Goal: Answer question/provide support

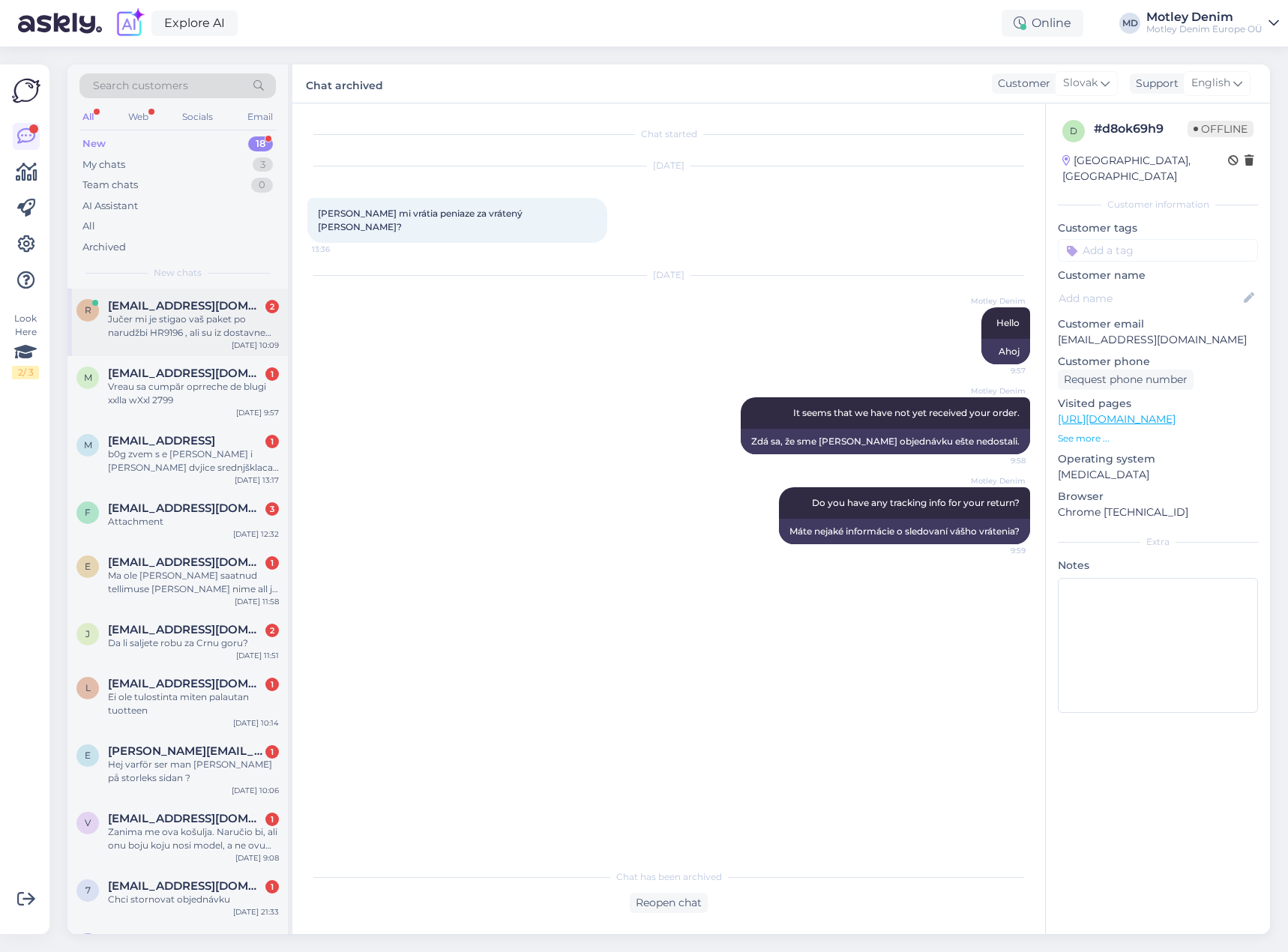
click at [173, 321] on div "Jučer mi je stigao vaš paket po narudžbi HR9196 , ali su iz dostavne službe (Pa…" at bounding box center [193, 327] width 171 height 27
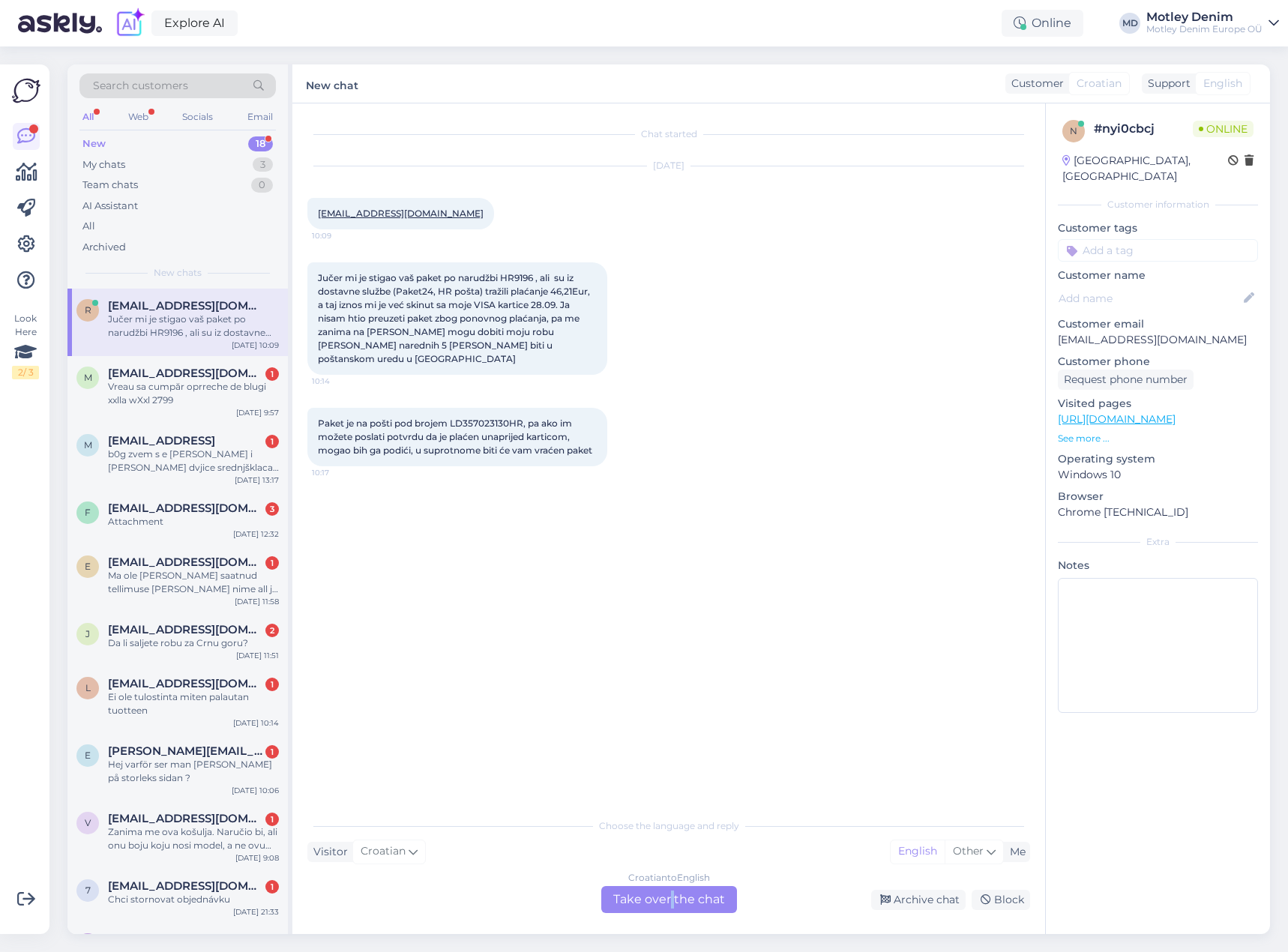
click at [672, 900] on div "Croatian to English Take over the chat" at bounding box center [670, 900] width 135 height 27
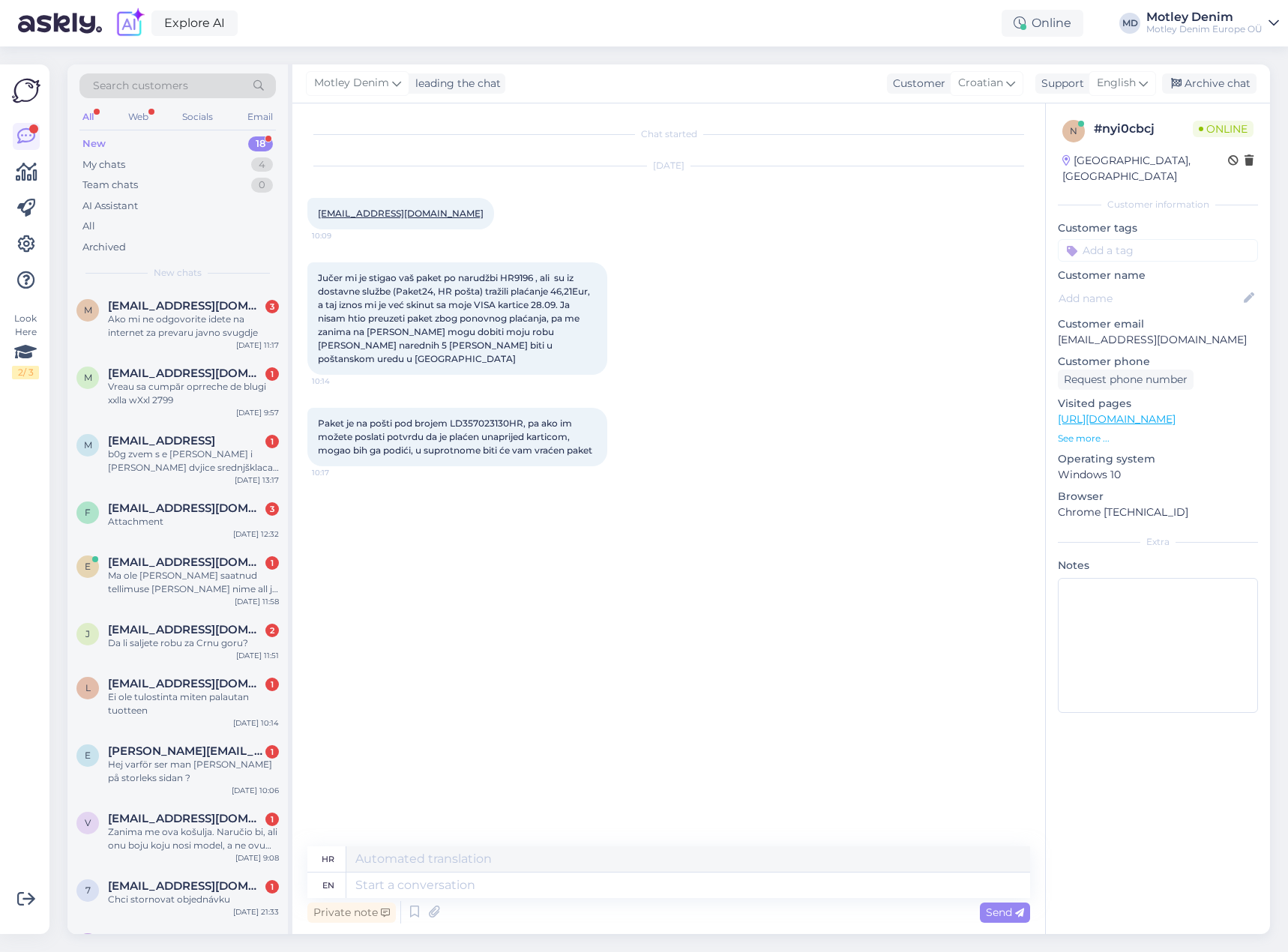
click at [570, 561] on div "Chat started [DATE] [EMAIL_ADDRESS][DOMAIN_NAME] 10:09 Jučer mi je stigao vaš p…" at bounding box center [675, 476] width 736 height 714
click at [330, 277] on span "Jučer mi je stigao vaš paket po narudžbi HR9196 , ali su iz dostavne službe (Pa…" at bounding box center [456, 318] width 275 height 92
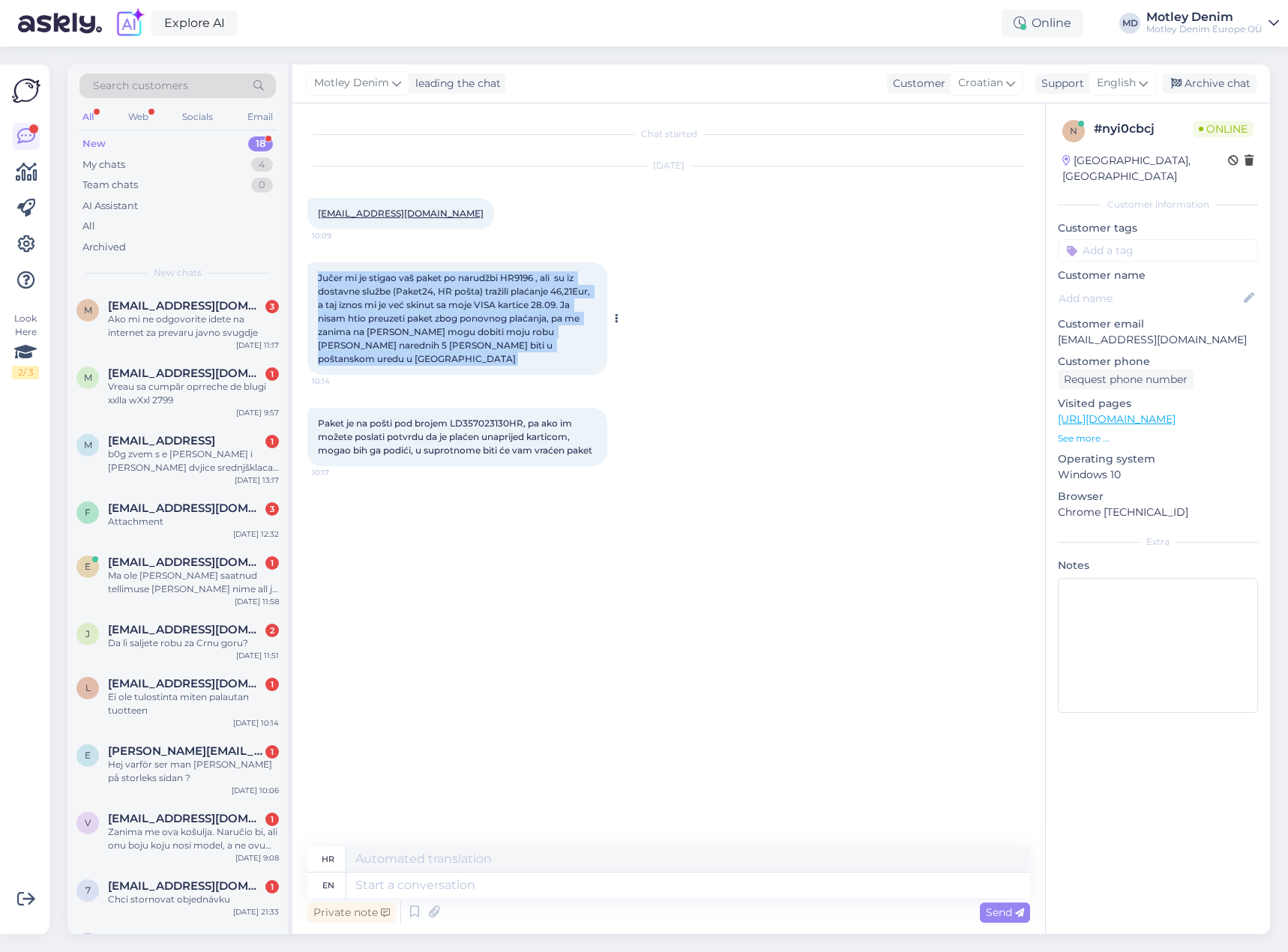
drag, startPoint x: 330, startPoint y: 277, endPoint x: 545, endPoint y: 351, distance: 227.4
click at [545, 350] on span "Jučer mi je stigao vaš paket po narudžbi HR9196 , ali su iz dostavne službe (Pa…" at bounding box center [456, 318] width 275 height 92
copy div "Jučer mi je stigao vaš paket po narudžbi HR9196 , ali su iz dostavne službe (Pa…"
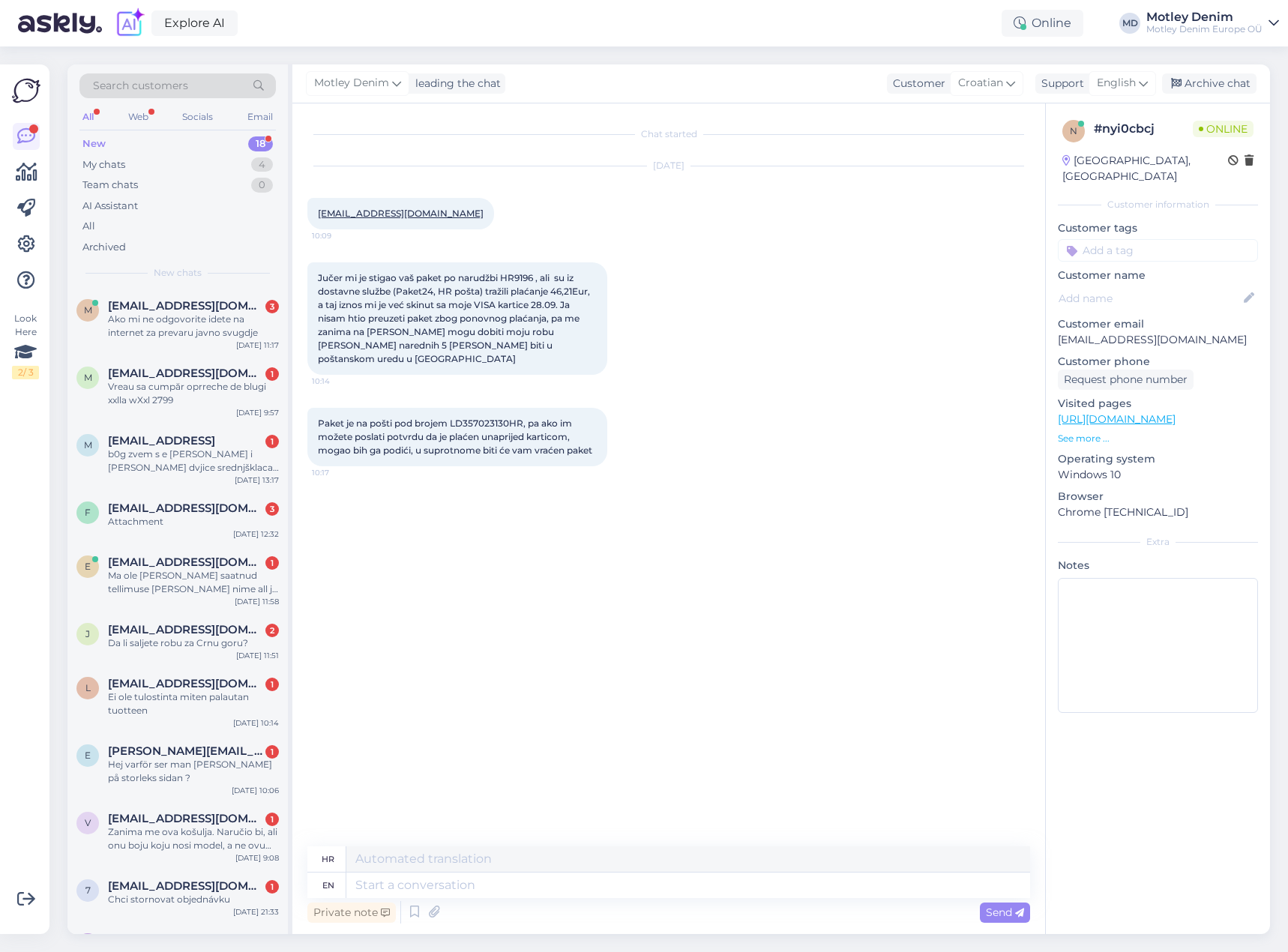
click at [1077, 332] on p "[EMAIL_ADDRESS][DOMAIN_NAME]" at bounding box center [1158, 340] width 200 height 16
drag, startPoint x: 1077, startPoint y: 326, endPoint x: 1172, endPoint y: 326, distance: 95.0
click at [1170, 332] on p "[EMAIL_ADDRESS][DOMAIN_NAME]" at bounding box center [1158, 340] width 200 height 16
copy p "[EMAIL_ADDRESS][DOMAIN_NAME]"
click at [431, 521] on div "Chat started [DATE] [EMAIL_ADDRESS][DOMAIN_NAME] 10:09 Jučer mi je stigao vaš p…" at bounding box center [675, 476] width 736 height 714
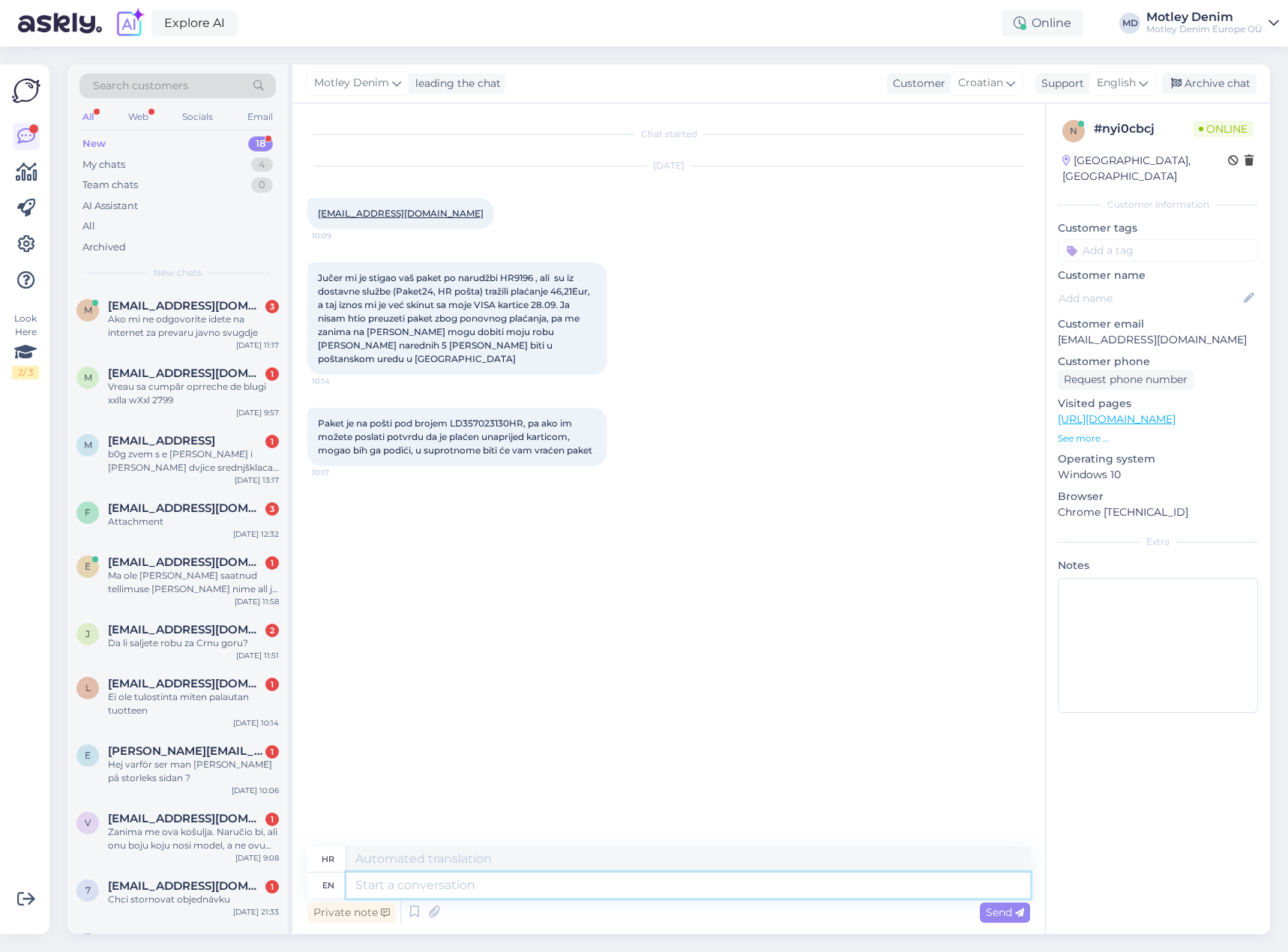
click at [605, 888] on textarea at bounding box center [688, 885] width 684 height 26
type textarea "Hello"
type textarea "Zdravo"
type textarea "We a"
type textarea "Mi"
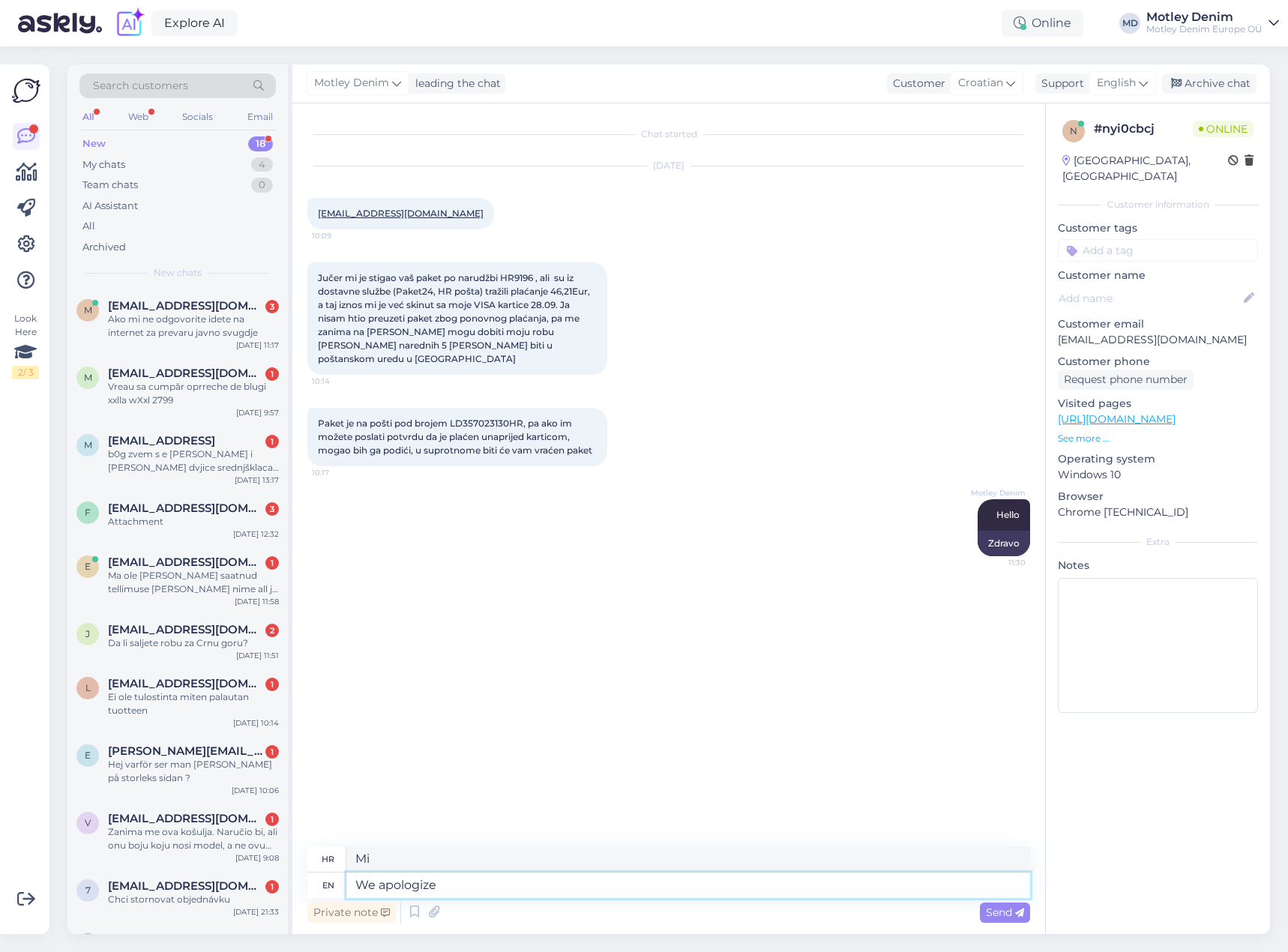
type textarea "We apologize f"
type textarea "Ispričavamo se"
type textarea "We apologize for t"
type textarea "Ispričavamo se zbog"
type textarea "We apologize for the situation."
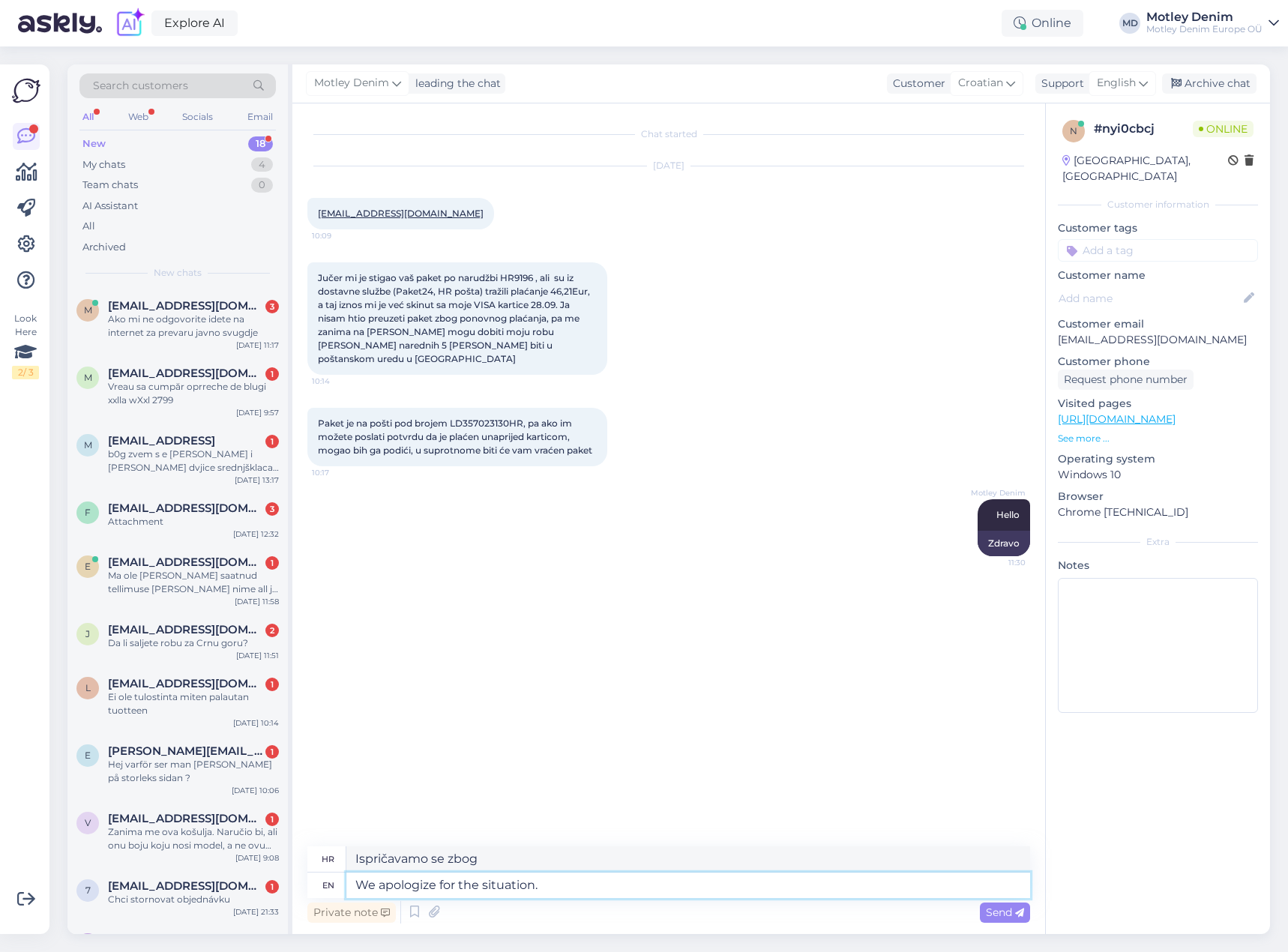
type textarea "Ispričavamo se zbog nastale situacije."
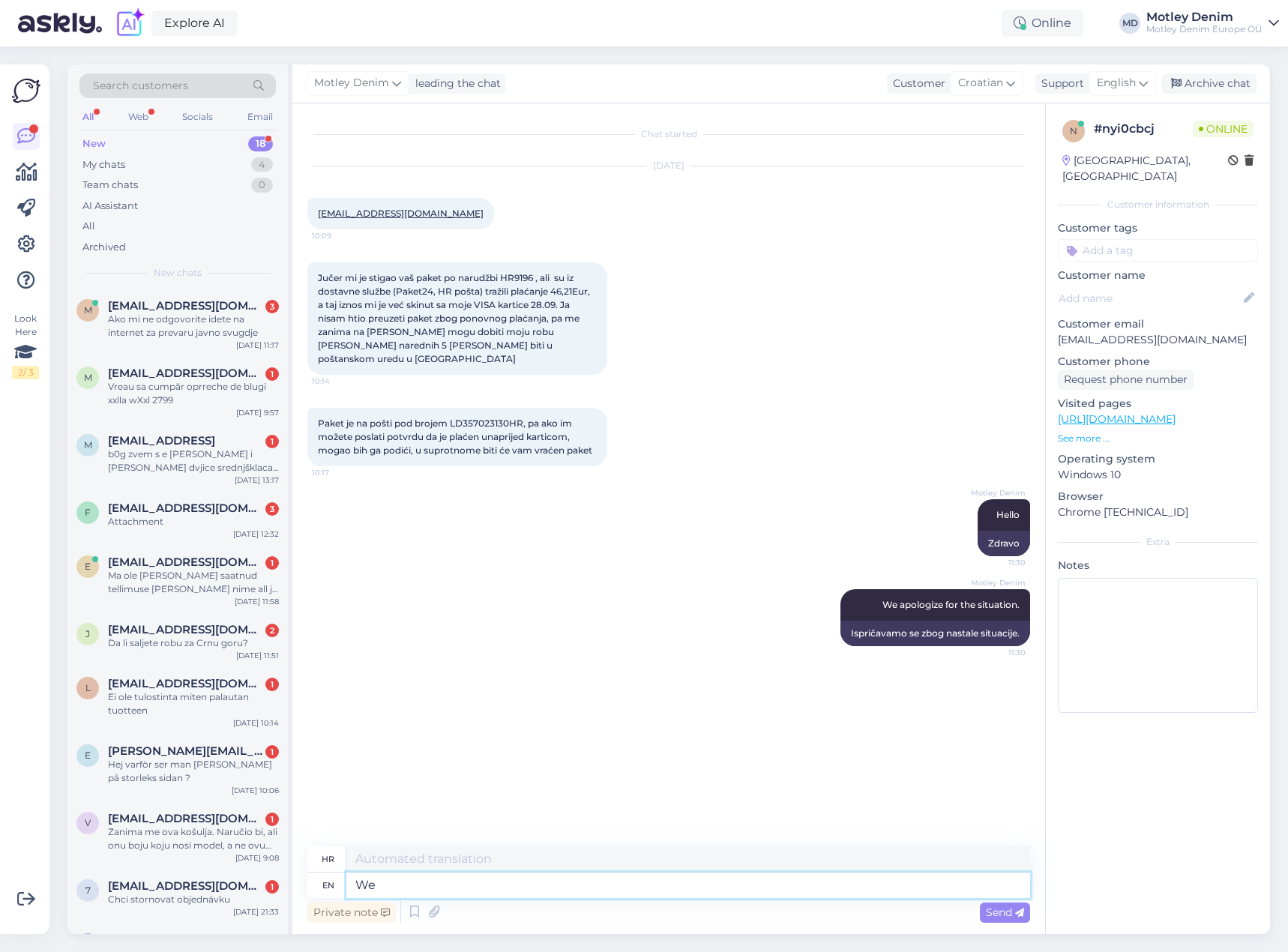
type textarea "We"
type textarea "Mi"
type textarea "We can"
type textarea "Možemo"
type textarea "We can refund"
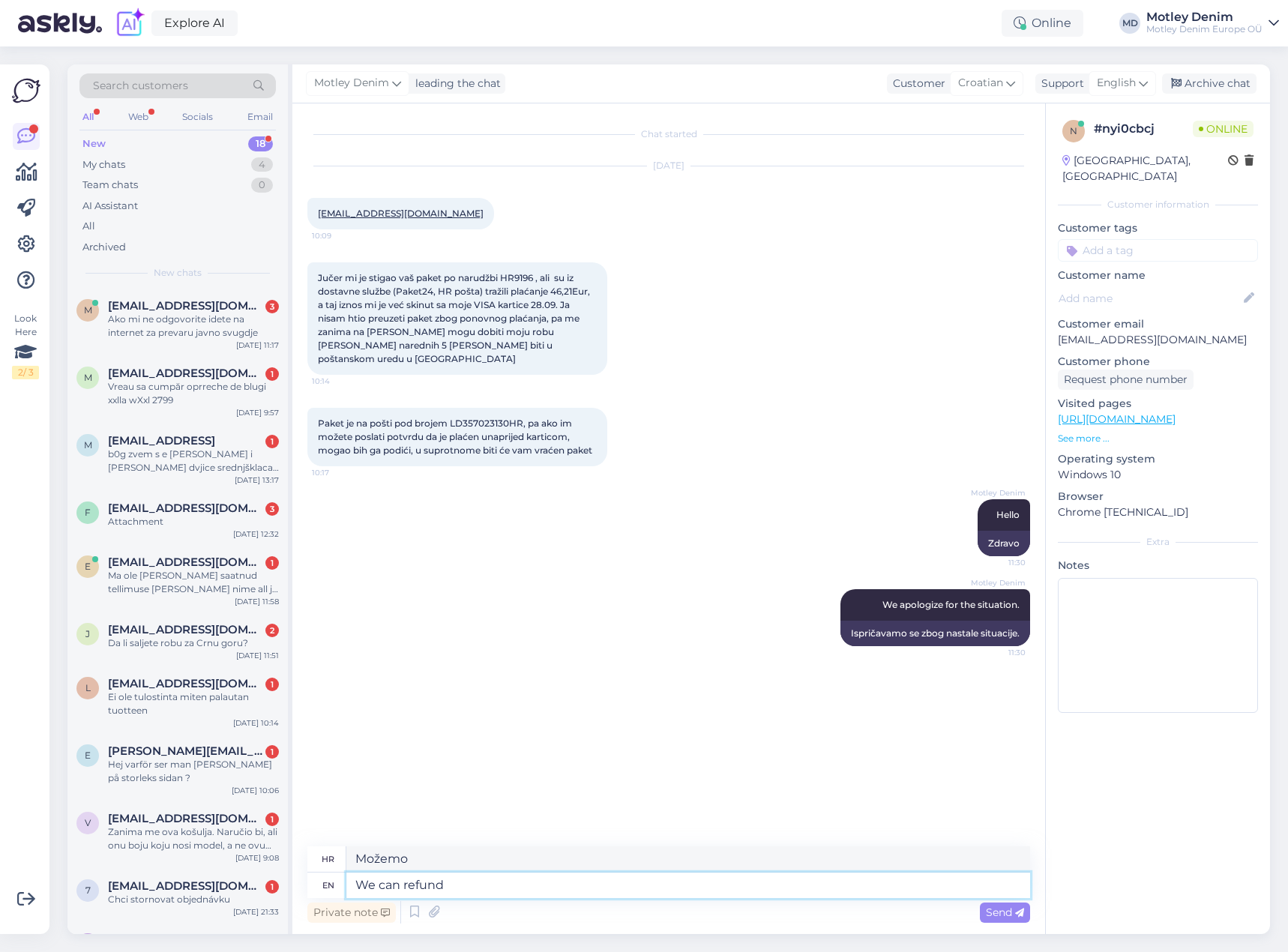
type textarea "Možemo vam vratiti novac"
type textarea "We ca"
type textarea "Mi"
type textarea "We can"
type textarea "Možemo"
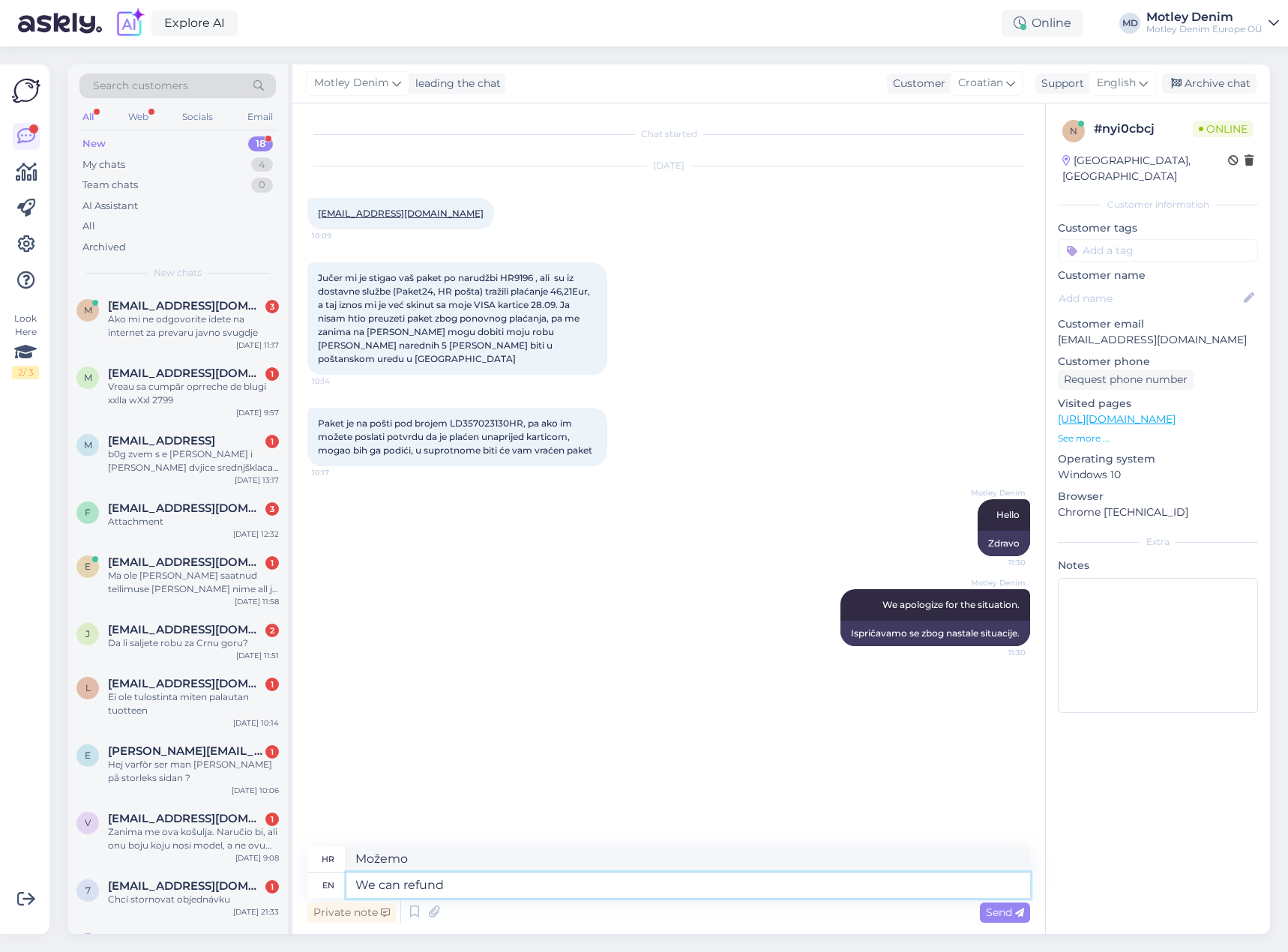
type textarea "We can refund t"
type textarea "Možemo vam vratiti novac"
type textarea "We can refund the online p"
type textarea "Možemo vam vratiti novac online"
type textarea "We can refund the online payment and"
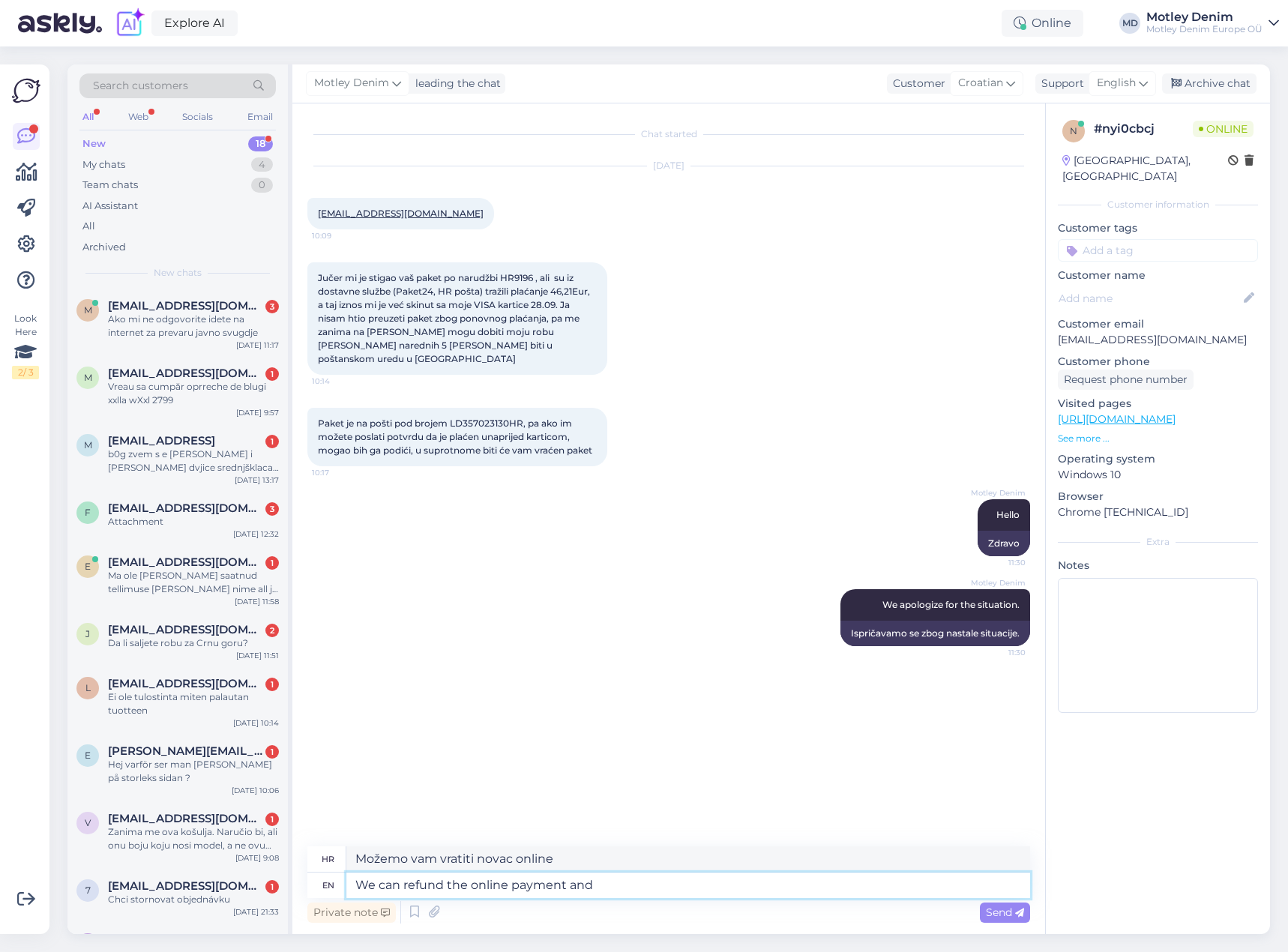
type textarea "Možemo vam vratiti novac uplaćen putem interneta"
type textarea "We can refund the online payment and"
type textarea "Možemo vam vratiti novac uplaćen putem interneta i"
type textarea "We can refund the online payment and you on"
type textarea "Možemo vam vratiti novac za online uplatu"
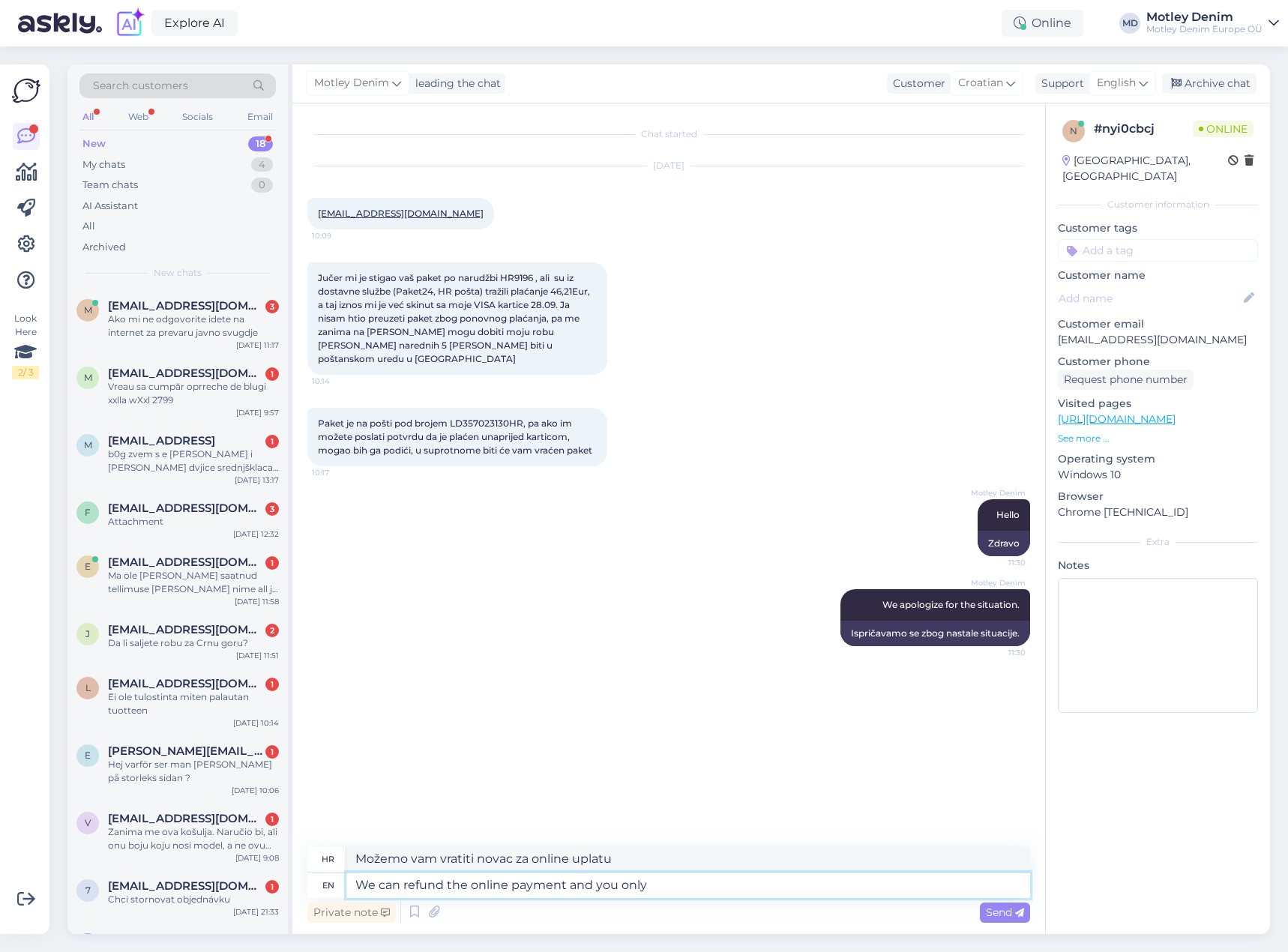
type textarea "We can refund the online payment and you only"
type textarea "Možemo vam vratiti novac za online uplatu, a vi samo"
type textarea "We can refund the online payment and you only pay th"
type textarea "Možemo vam vratiti novac za online uplatu, a vi plaćate samo"
type textarea "We can refund the online payment and you only pay the l"
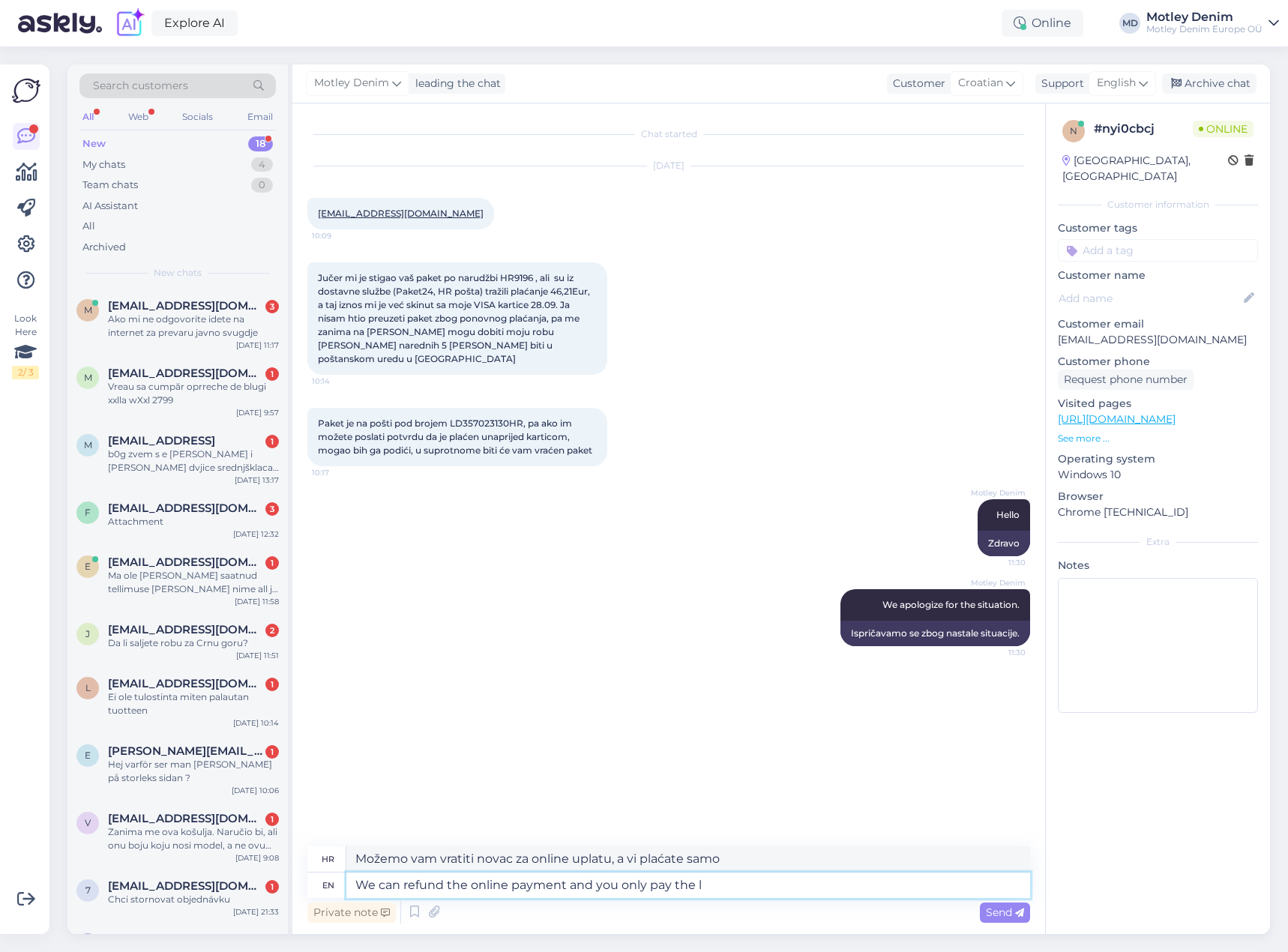
type textarea "Možemo vam vratiti novac za online uplatu, a vi plaćate samo l"
type textarea "We can refund the online payment and you only pay the"
type textarea "Možemo vam vratiti novac za online uplatu, a vi plaćate samo"
type textarea "We can refund the online payment and you only pay at t"
type textarea "Možemo vam vratiti novac za online uplatu, a vi plaćate samo na"
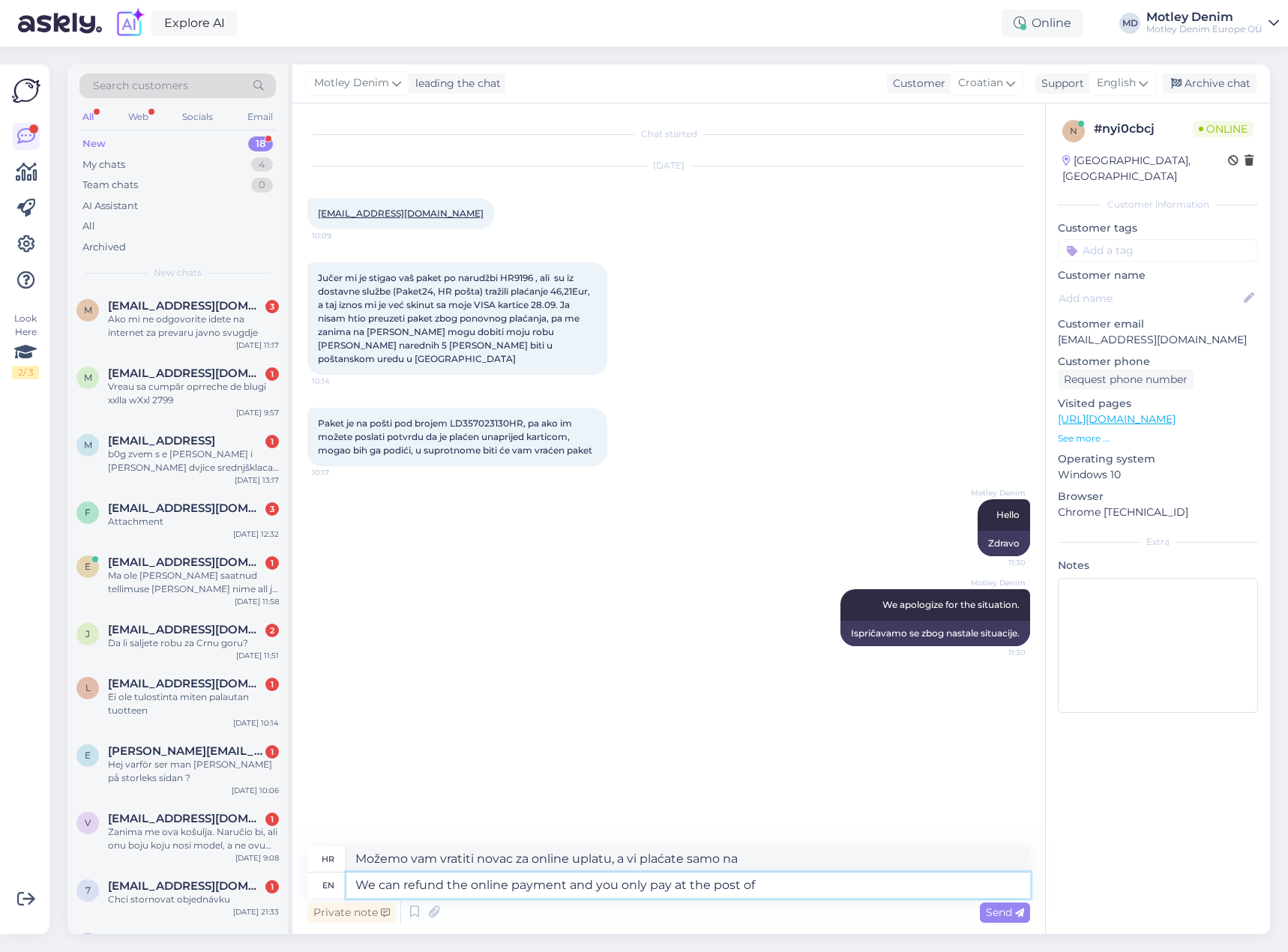
type textarea "We can refund the online payment and you only pay at the post off"
type textarea "Možemo vam vratiti novac za online uplatu, a vi plaćate samo poštom"
type textarea "We can refund the online payment and you only pay at the post office."
type textarea "Možemo vam vratiti novac za online plaćanje, a plaćate samo u pošti."
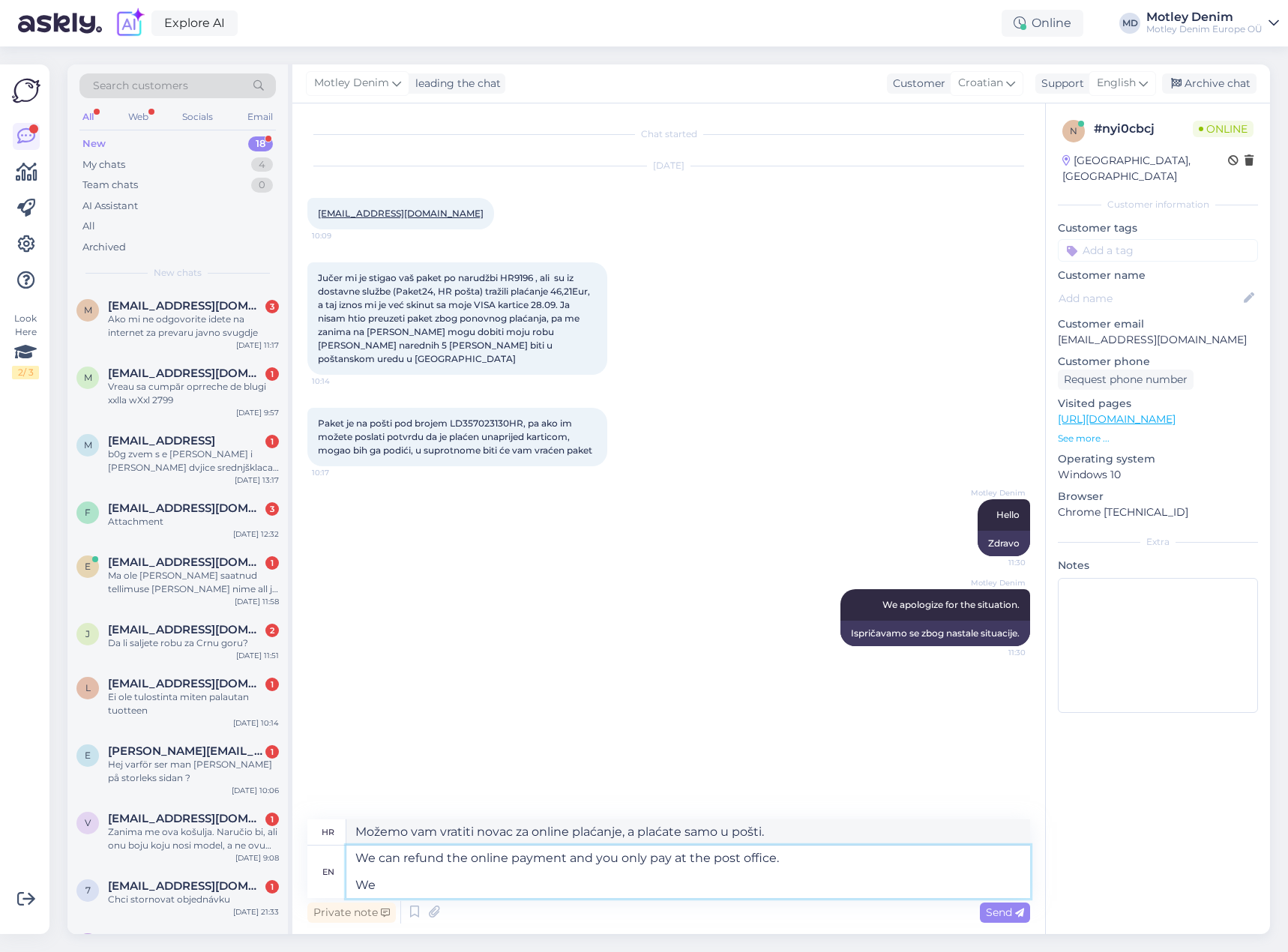
type textarea "We can refund the online payment and you only pay at the post office. We"
type textarea "Možemo vam vratiti novac za online plaćanje, a plaćate samo u pošti. Mi"
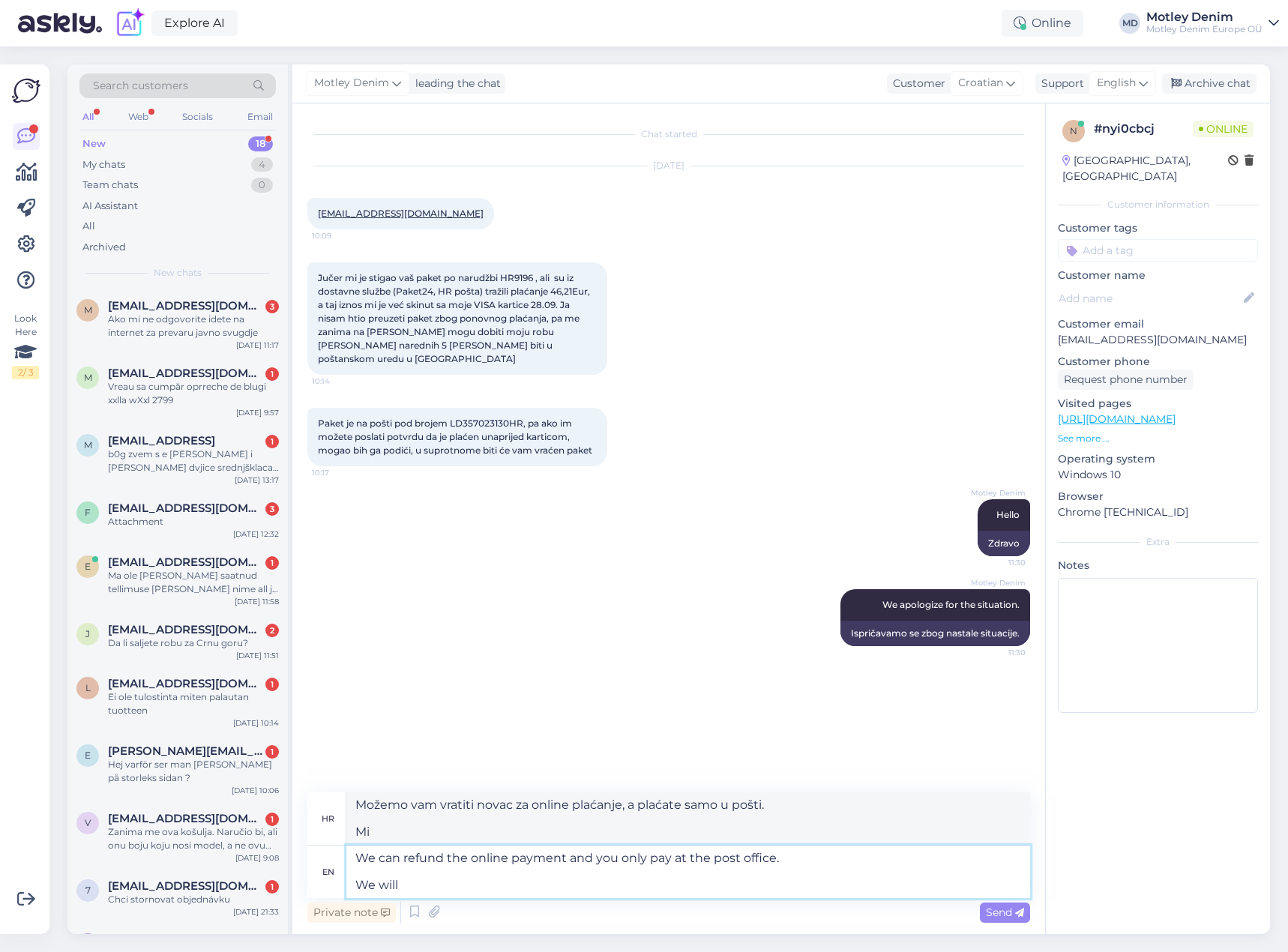
type textarea "We can refund the online payment and you only pay at the post office. We will s"
type textarea "Možemo vam vratiti novac za online plaćanje, a plaćate samo u pošti. Hoćemo"
type textarea "We can refund the online payment and you only pay at the post office. W"
type textarea "Možemo vam vratiti novac za online plaćanje, a plaćate samo u pošti. Mi"
type textarea "We can refund the online payment and you only pay at the post office. You d"
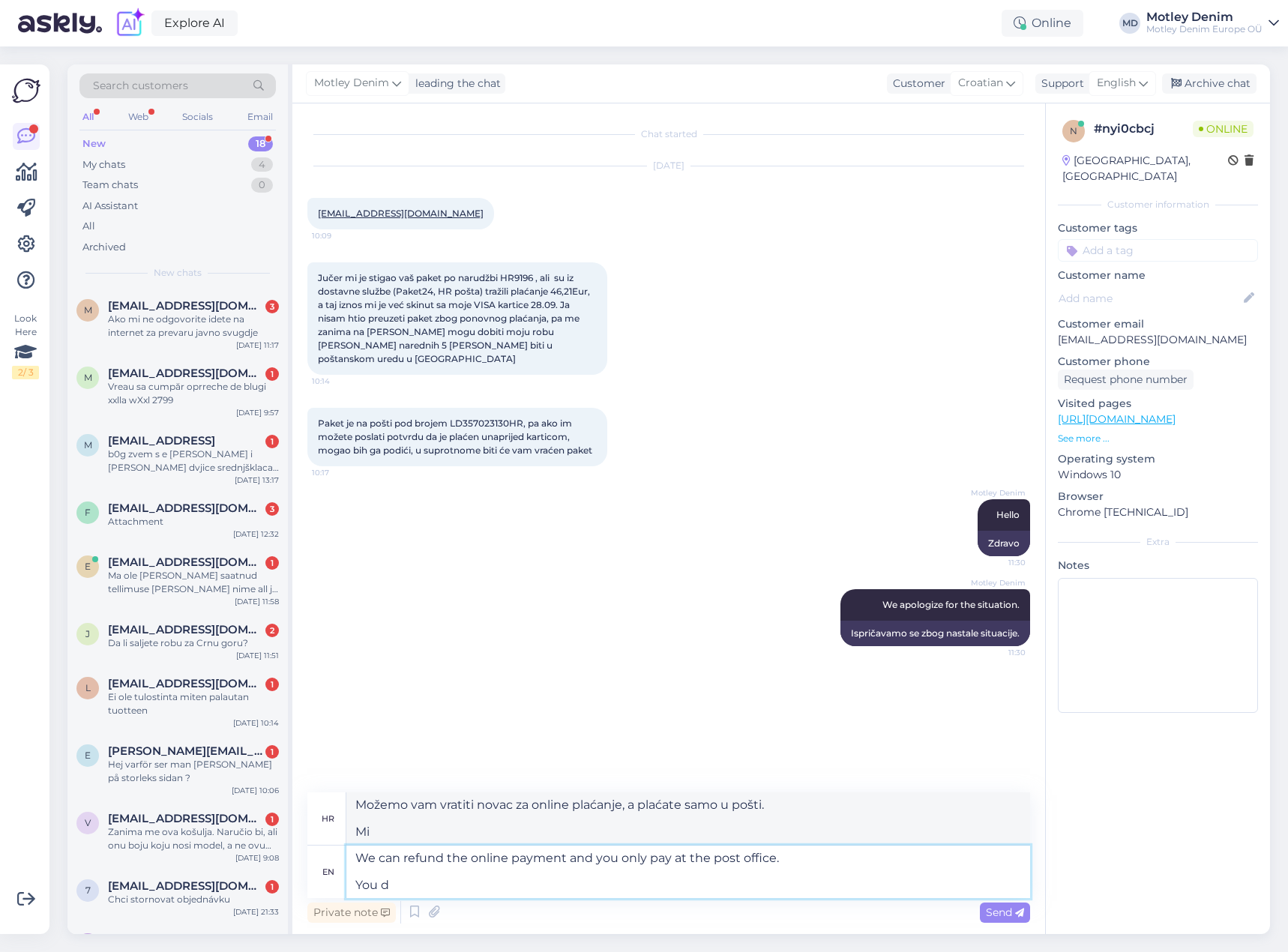
type textarea "Možemo vam vratiti novac za online plaćanje, a vi plaćate samo u pošti. Vi"
type textarea "We can refund the online payment and you only pay at the post office. You don't…"
type textarea "Možemo vam vratiti novac za online plaćanje, a vi plaćate samo u pošti. Ne mora…"
type textarea "We can refund the online payment and you only pay at the post office. You don't…"
type textarea "Možemo vam vratiti novac za online plaćanje, a vi plaćate samo u pošti. Vi ne b…"
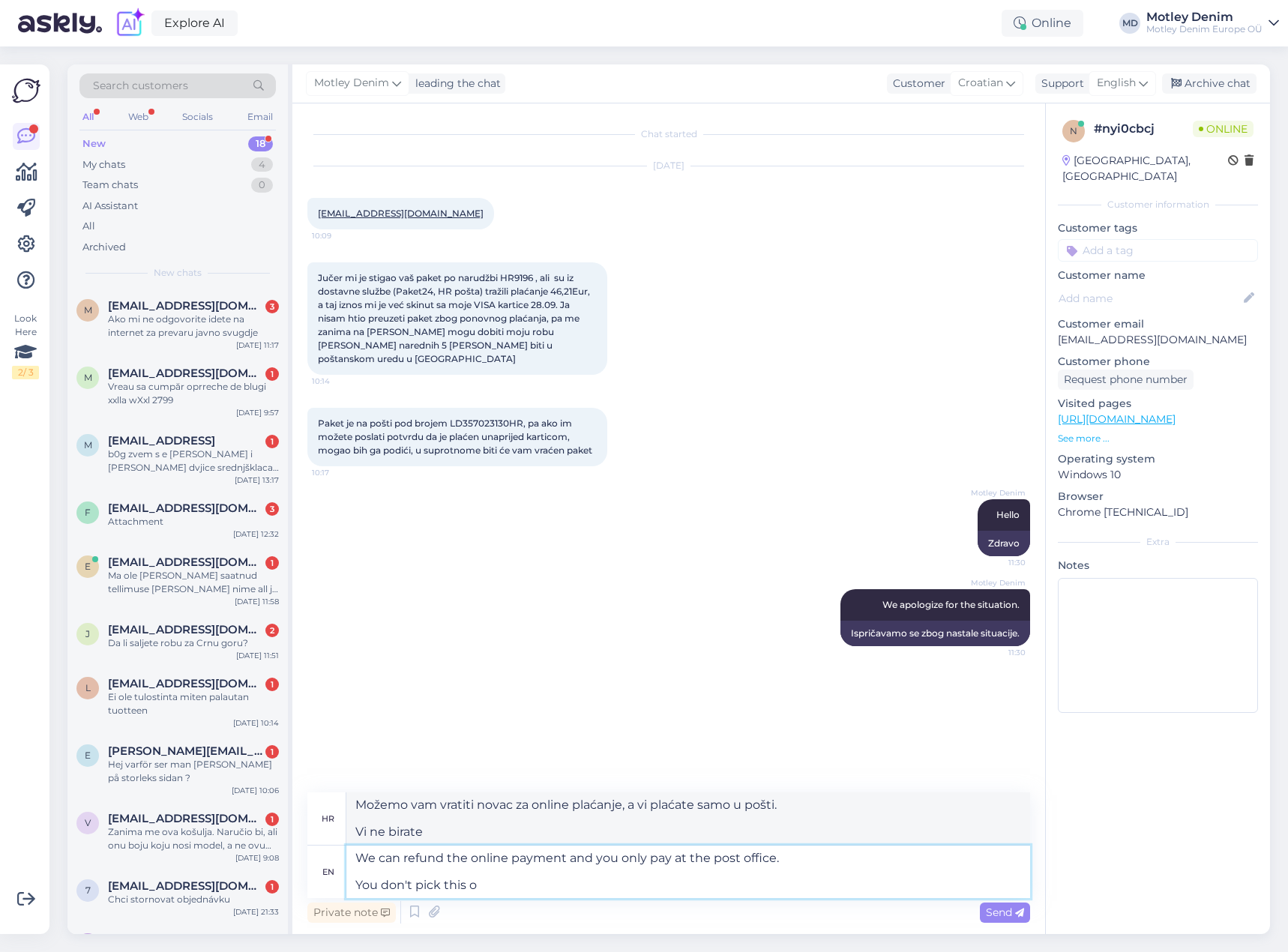
type textarea "We can refund the online payment and you only pay at the post office. You don't…"
type textarea "Možemo vam vratiti novac za online plaćanje, a vi plaćate samo u pošti. Vi ovo …"
type textarea "We can refund the online payment and you only pay at the post office. You don't…"
type textarea "Možemo vam vratiti novac za online plaćanje, a vi plaćate samo u pošti. Ne preu…"
type textarea "We can refund the online payment and you only pay at the post office. You don't…"
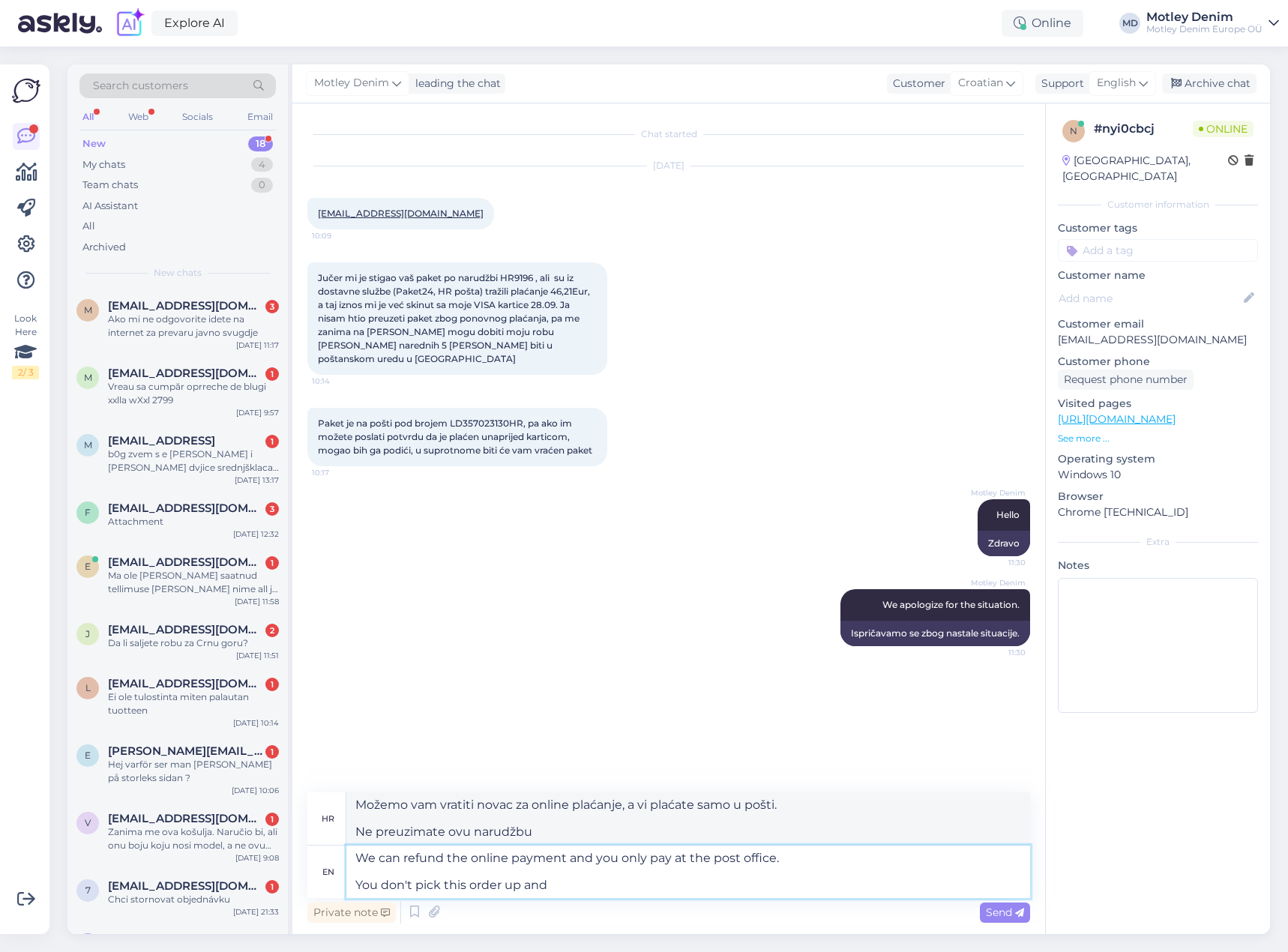
type textarea "Možemo vam vratiti novac za online plaćanje, a vi plaćate samo u pošti. Ne preu…"
type textarea "We can refund the online payment and you only pay at the post office. You don't…"
type textarea "Možemo vam vratiti novac za online plaćanje, a plaćate samo u pošti. Ne preuzim…"
type textarea "We can refund the online payment and you only pay at the post office. You don't…"
type textarea "Možemo vam vratiti novac za online plaćanje, a vi plaćate samo u pošti. Ne preu…"
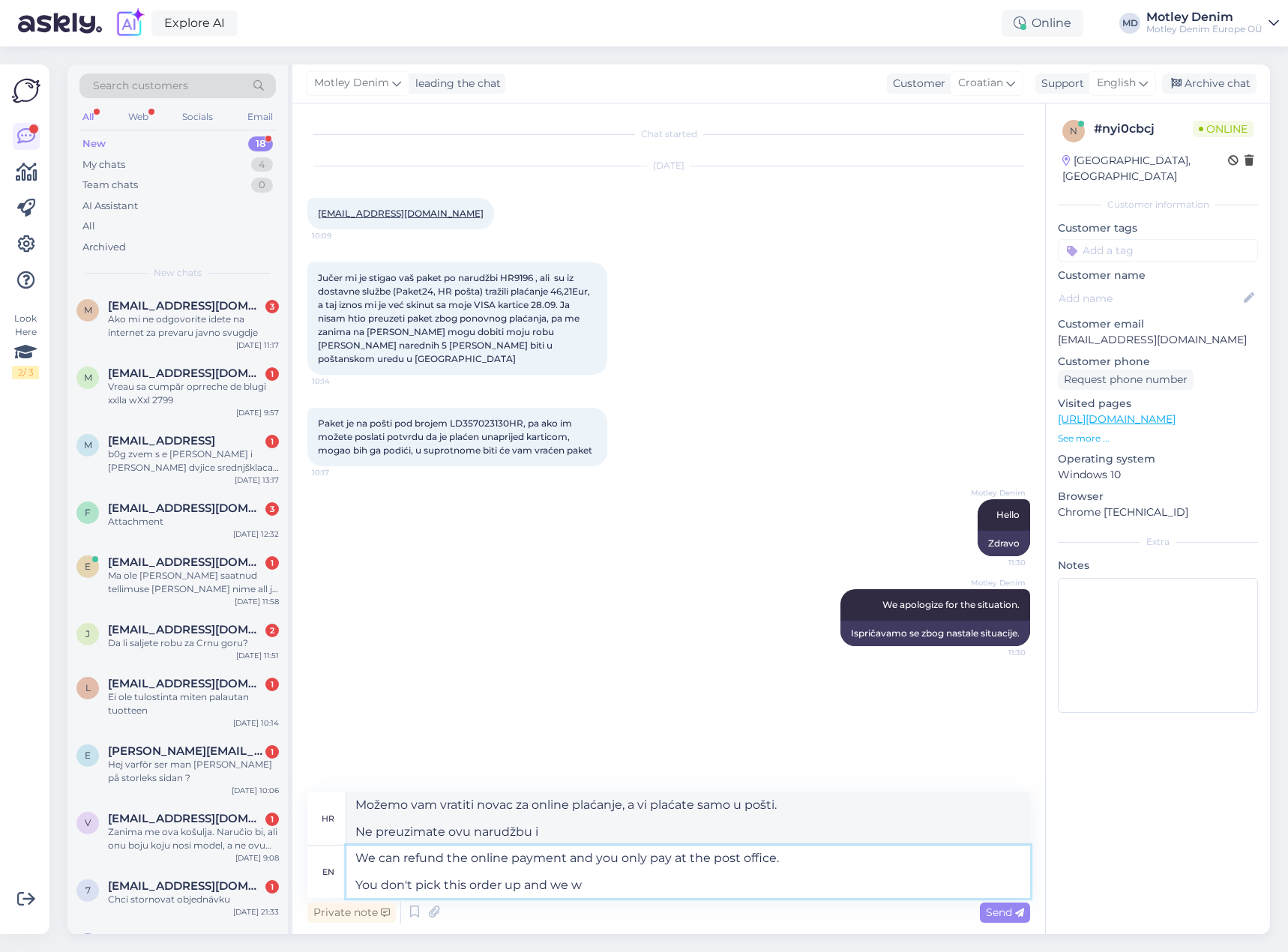
type textarea "We can refund the online payment and you only pay at the post office. You don't…"
type textarea "Možemo vam vratiti novac uplaćen putem interneta, a vi plaćate samo u pošti. Ak…"
type textarea "We can refund the online payment and you only pay at the post office. You don't…"
type textarea "Možemo vam vratiti novac za online plaćanje, a plaćate samo u pošti. Ako ne pre…"
type textarea "We can refund the online payment and you only pay at the post office. You don't…"
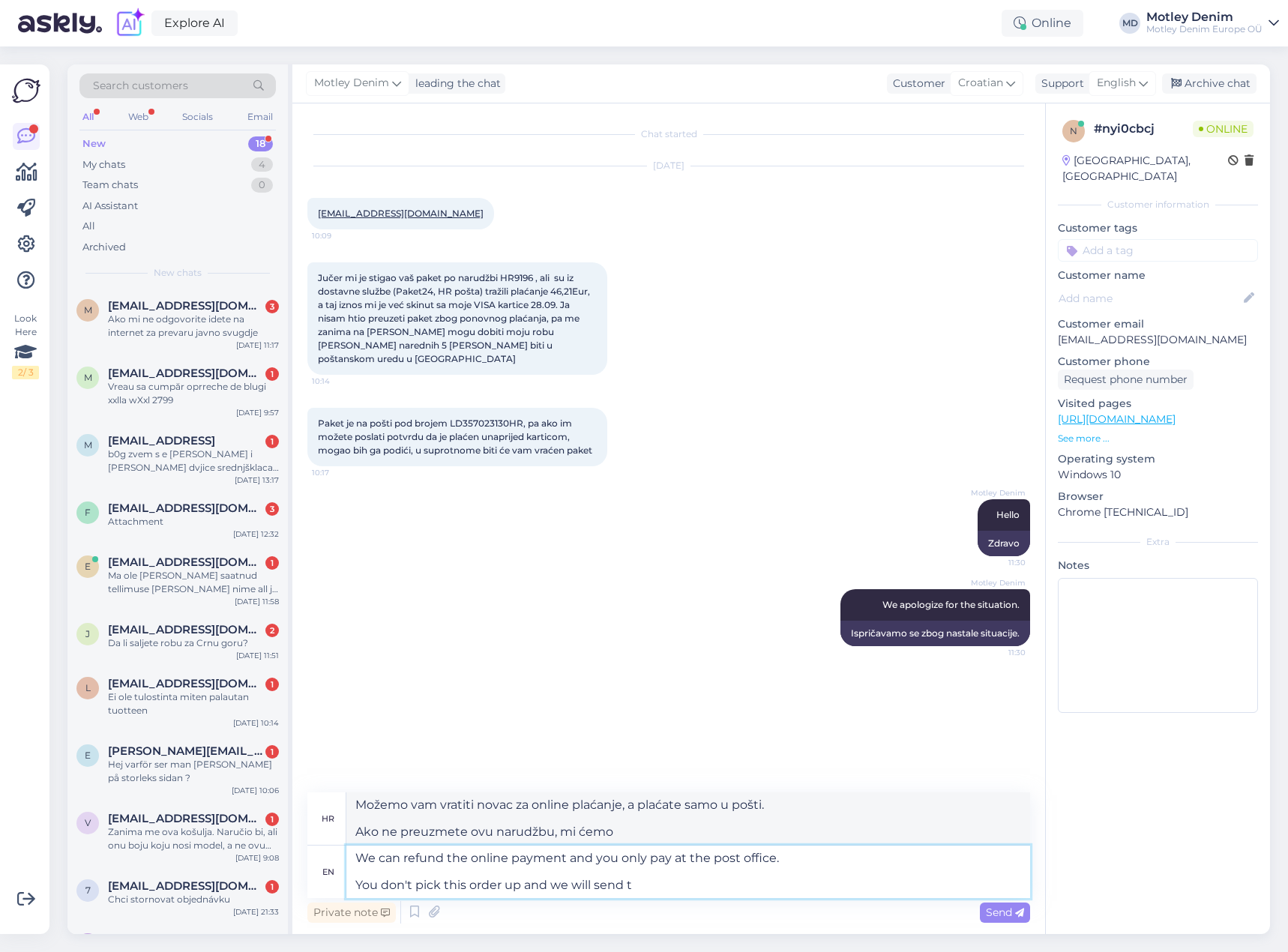
type textarea "Možemo vam vratiti novac za online uplatu, a plaćate samo u pošti. Ako ne preuz…"
type textarea "We can refund the online payment and you only pay at the post office. You don't…"
type textarea "Možemo vam vratiti novac za online uplatu, a plaćate samo u pošti. Ako ne preuz…"
type textarea "We can refund the online payment and you only pay at the post office. You don't…"
type textarea "Možemo vam vratiti novac za online plaćanje, a plaćate samo u pošti. Ako ne pre…"
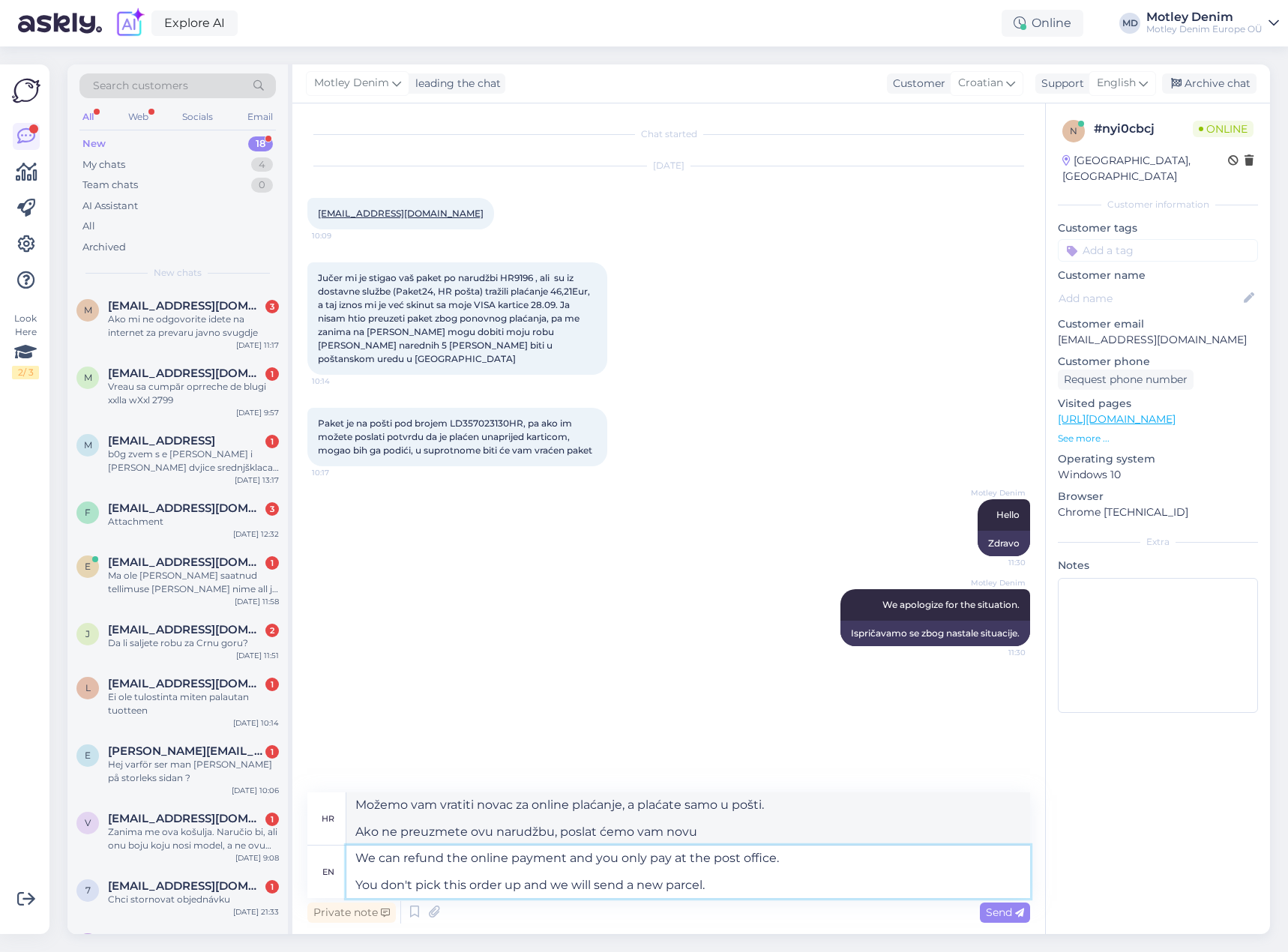
type textarea "We can refund the online payment and you only pay at the post office. You don't…"
type textarea "Možemo vam vratiti novac za online plaćanje, a plaćate samo u pošti. Ako ne pre…"
type textarea "We can refund the online payment and you only pay at the post office. You don't…"
type textarea "Možemo vam vratiti novac za online plaćanje, a vi plaćate samo u pošti. Ako ne …"
type textarea "We can refund the online payment and you only pay at the post office. You don't…"
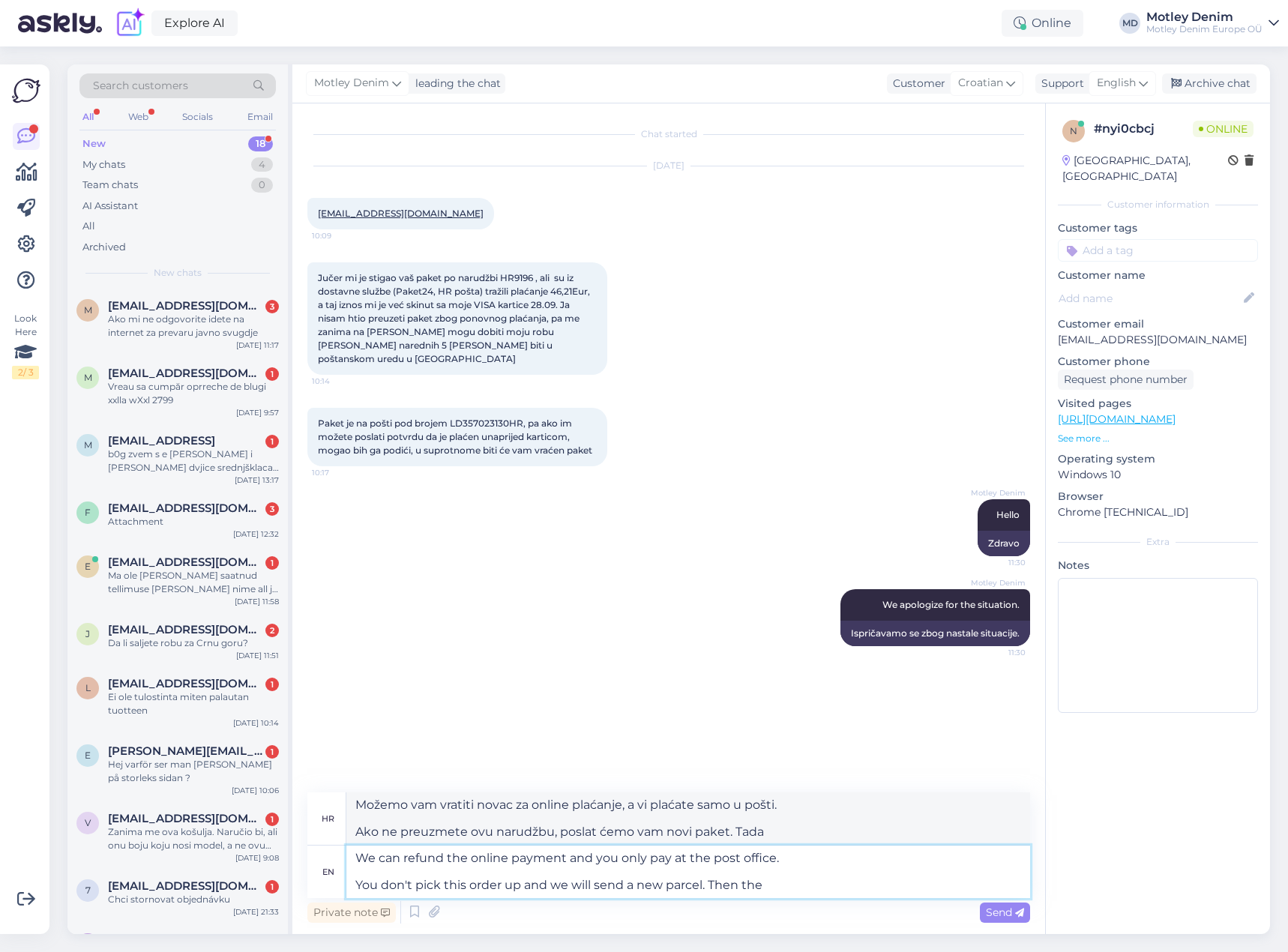
type textarea "Možemo vam vratiti novac za online plaćanje, a vi plaćate samo u pošti. Ako ne …"
type textarea "We can refund the online payment and you only pay at the post office. You don't…"
type textarea "Možemo vam vratiti novac za online plaćanje, a plaćate samo u pošti. Ako ne pre…"
type textarea "We can refund the online payment and you only pay at the post office. You don't…"
type textarea "Možemo vam vratiti novac za online plaćanje, a plaćate samo u pošti. Ako ne pre…"
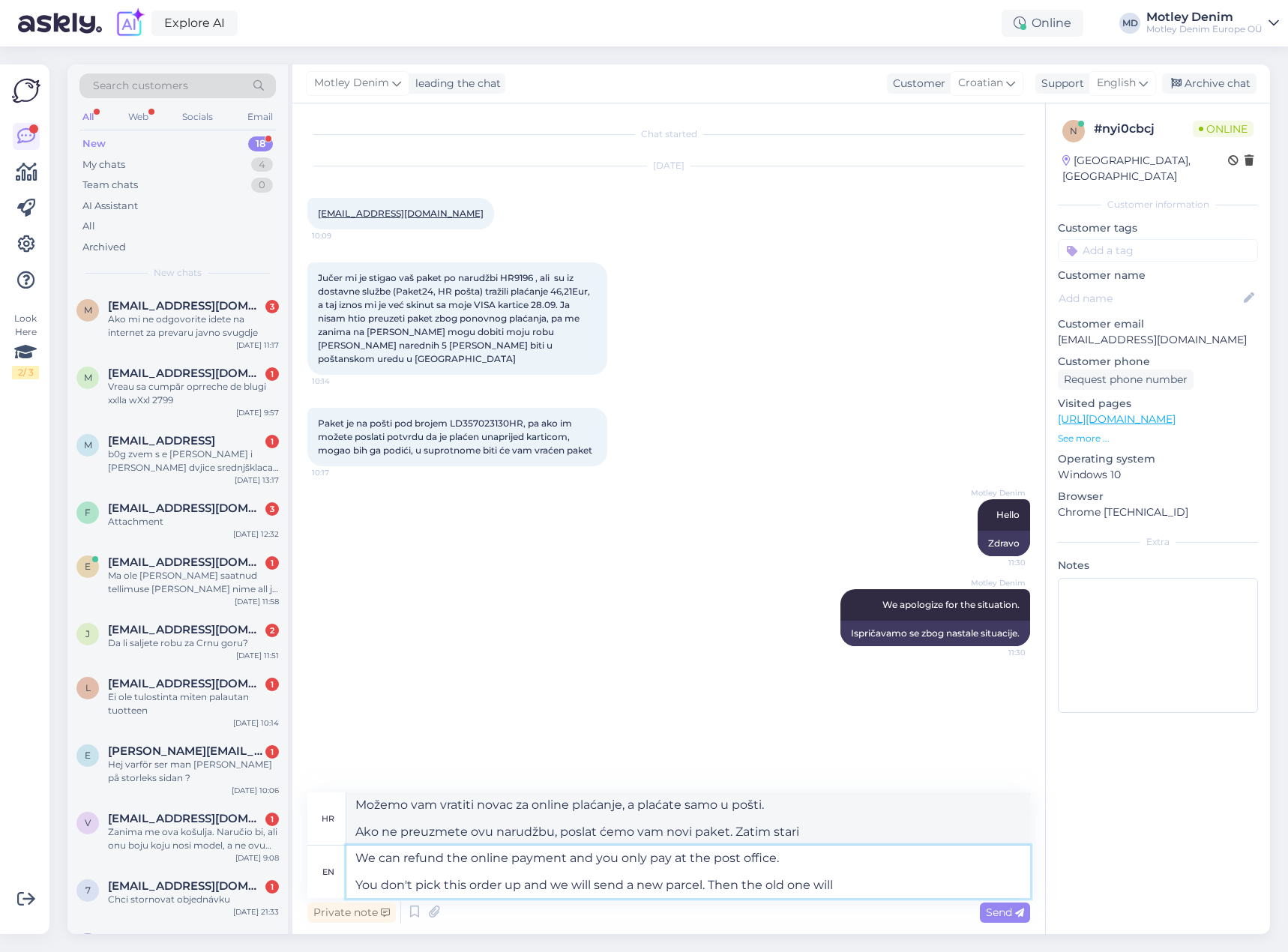
type textarea "We can refund the online payment and you only pay at the post office. You don't…"
type textarea "Možemo vam vratiti novac za online plaćanje, a plaćate samo u pošti. Ako ne pre…"
type textarea "We can refund the online payment and you only pay at the post office. You don't…"
type textarea "Možemo vam vratiti novac za online plaćanje, a plaćate samo u pošti. Ako ne pre…"
type textarea "We can refund the online payment and you only pay at the post office. You don't…"
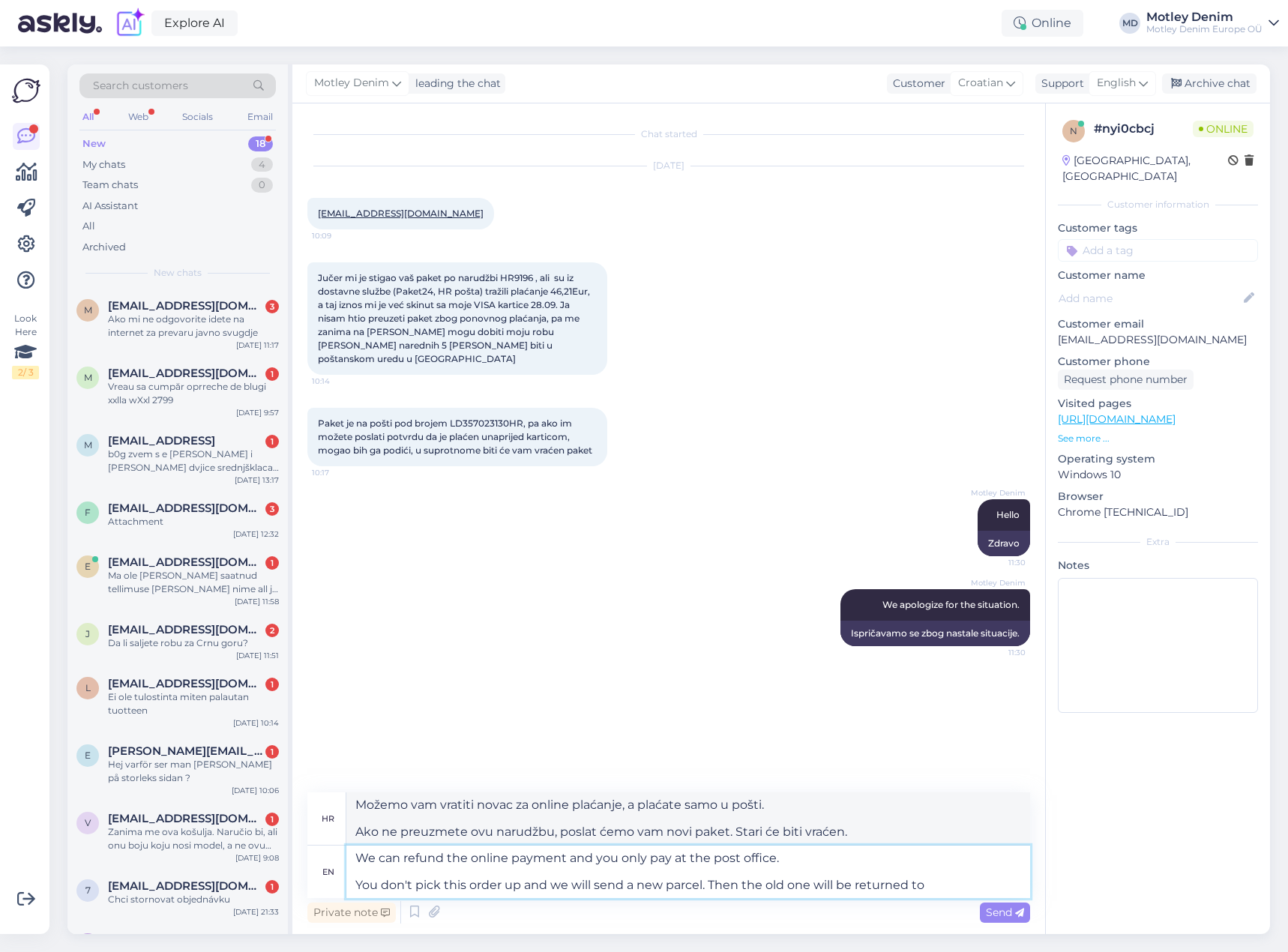
type textarea "Možemo vam vratiti novac za online plaćanje, a plaćate samo u pošti. Ako ne pre…"
type textarea "We can refund the online payment and you only pay at the post office. You don't…"
type textarea "Možemo vam vratiti novac za online plaćanje, a plaćate samo u pošti. Ako ne pre…"
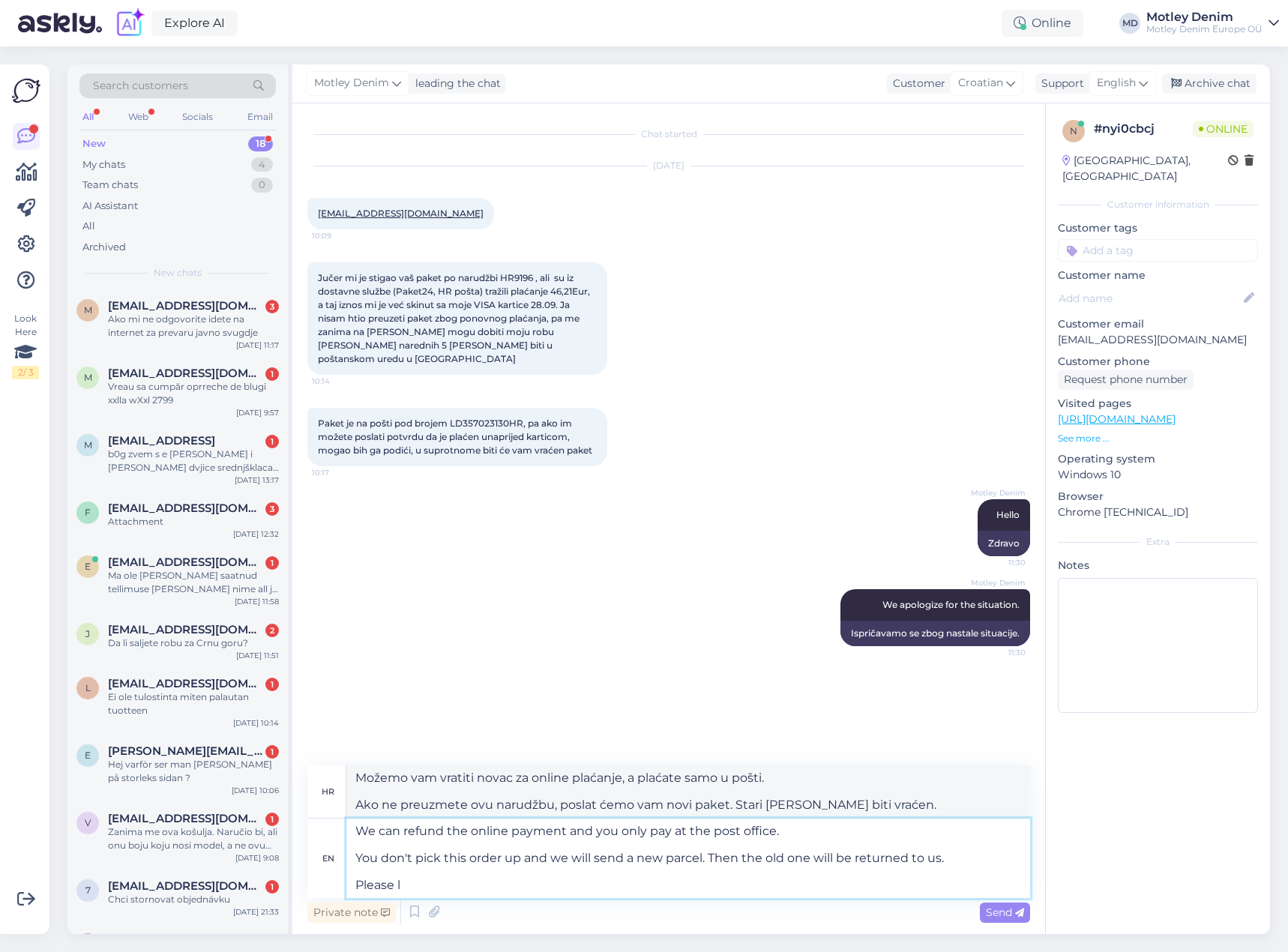
type textarea "We can refund the online payment and you only pay at the post office. You don't…"
type textarea "Možemo vam vratiti novac za online plaćanje, a plaćate samo u pošti. Ako ne pre…"
type textarea "We can refund the online payment and you only pay at the post office. You don't…"
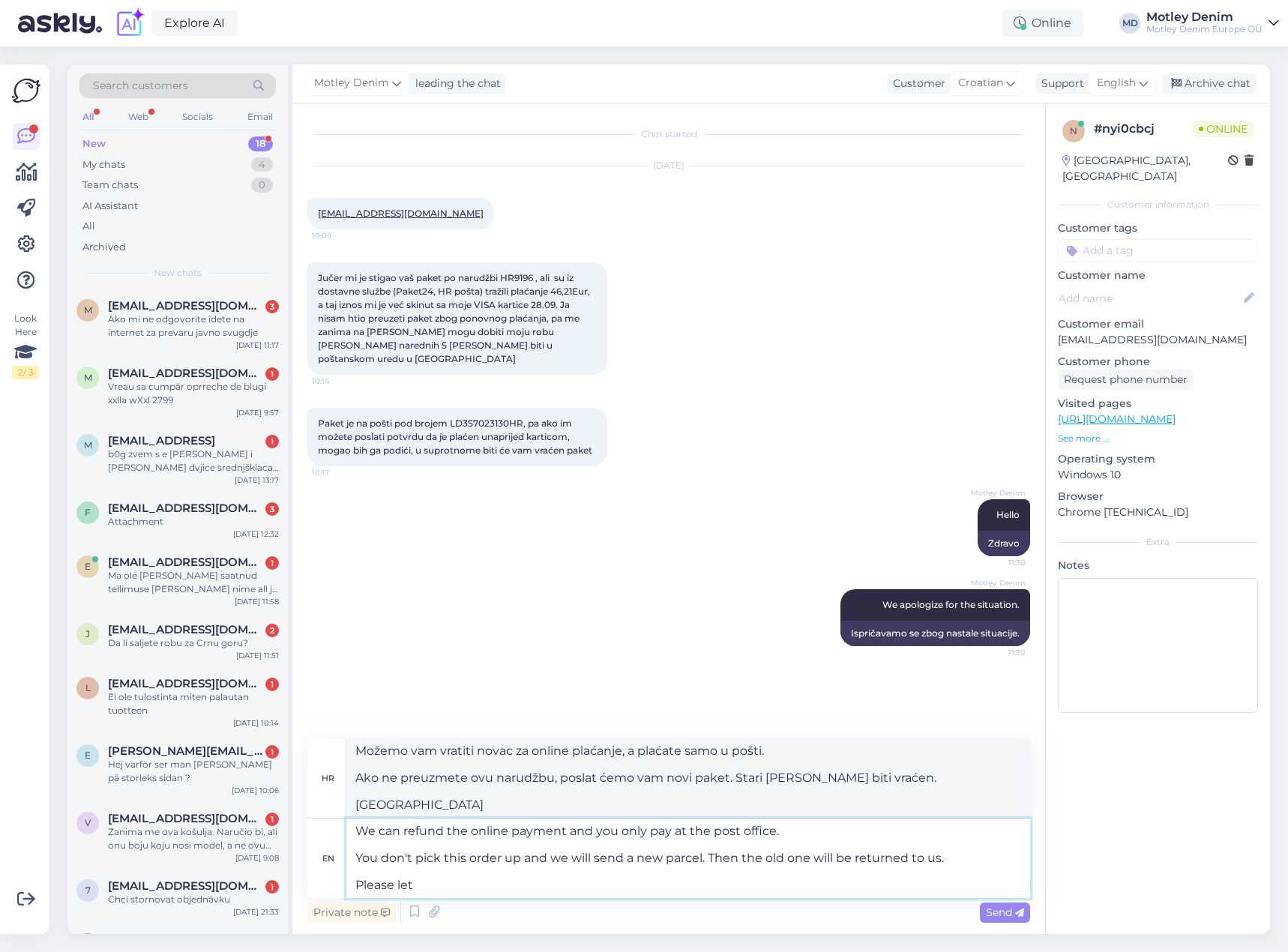
type textarea "Možemo vam vratiti novac za online plaćanje, a plaćate samo u pošti. Ako ne pre…"
type textarea "We can refund the online payment and you only pay at the post office. You don't…"
type textarea "Možemo vam vratiti novac za online plaćanje, a plaćate samo u pošti. Ako ne pre…"
type textarea "We can refund the online payment and you only pay at the post office. You don't…"
type textarea "Možemo vam vratiti novac za online plaćanje, a plaćate samo u pošti. Ako ne pre…"
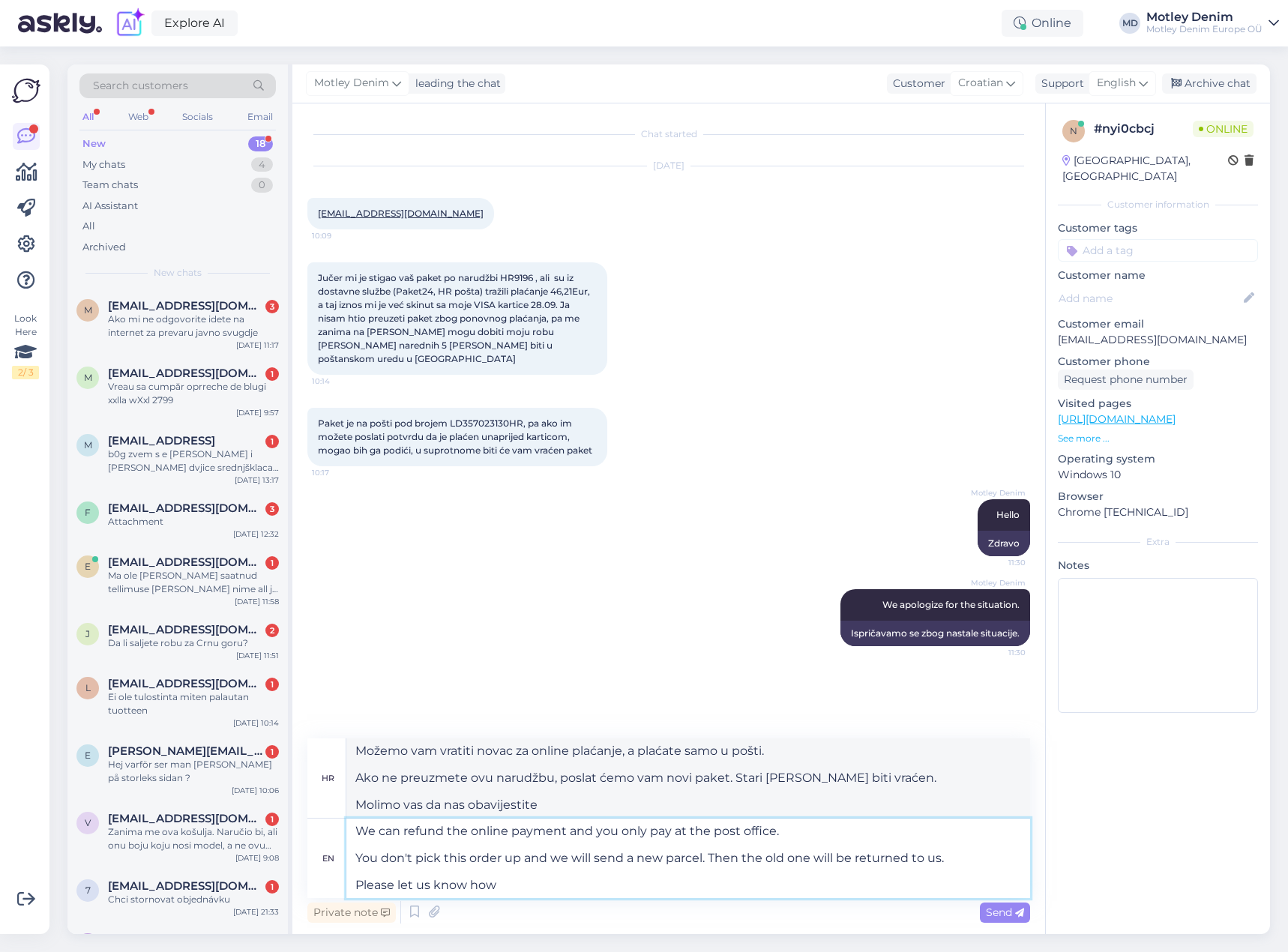
type textarea "We can refund the online payment and you only pay at the post office. You don't…"
type textarea "Možemo vam vratiti novac za online plaćanje, a plaćate samo u pošti. Ako ne pre…"
type textarea "We can refund the online payment and you only pay at the post office. You don't…"
type textarea "Možemo vam vratiti novac za online plaćanje, a vi plaćate samo u pošti. Ako ne …"
type textarea "We can refund the online payment and you only pay at the post office. You don't…"
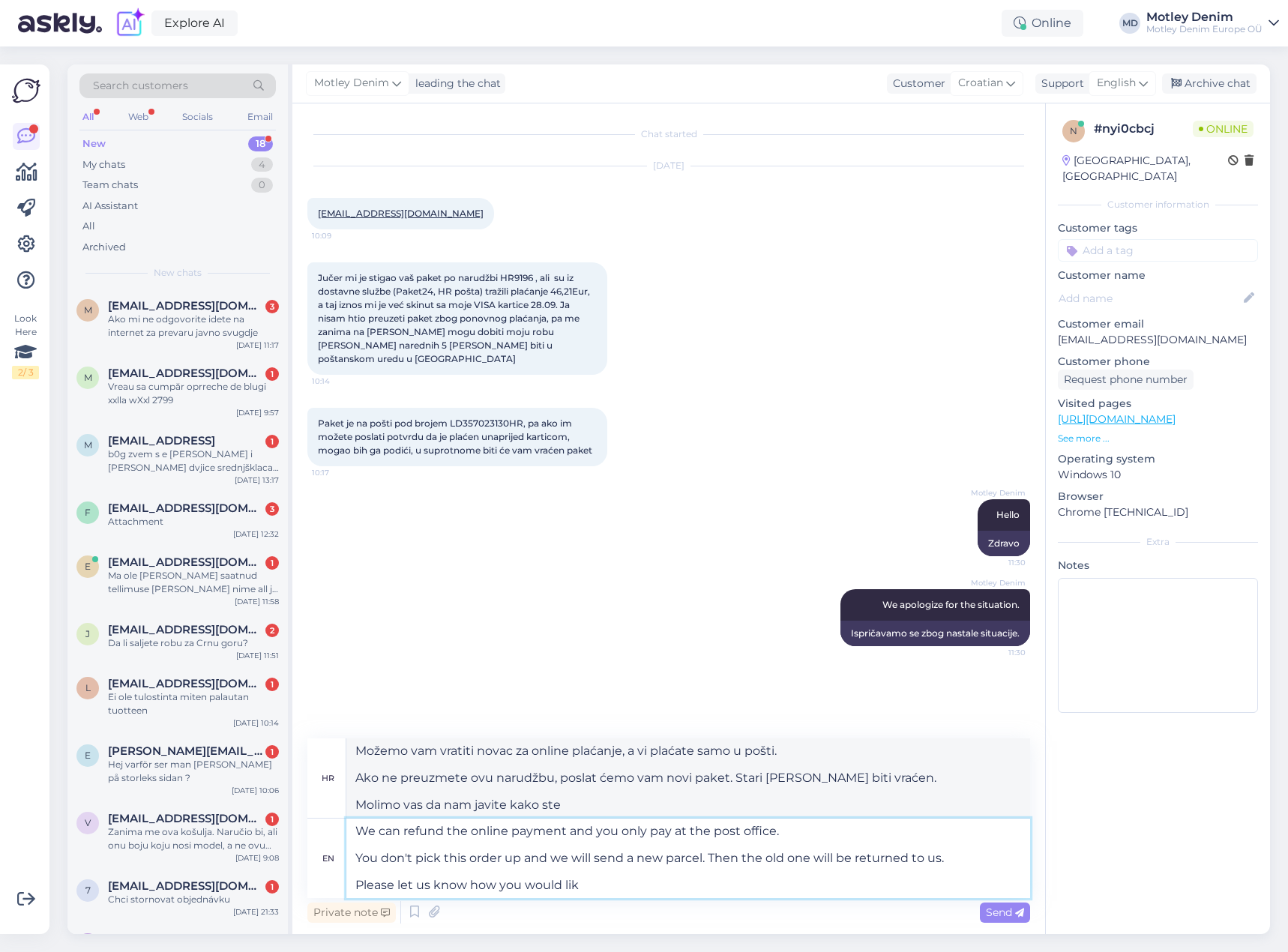
type textarea "Možemo vam vratiti novac za online plaćanje, a plaćate samo u pošti. Ako ne pre…"
type textarea "We can refund the online payment and you only pay at the post office. You don't…"
type textarea "Možemo vam vratiti novac za online plaćanje, a plaćate samo u pošti. Ako ne pre…"
type textarea "We can refund the online payment and you only pay at the post office. You don't…"
type textarea "Možemo vam vratiti novac uplaćen putem interneta, a vi plaćate samo u pošti. Ak…"
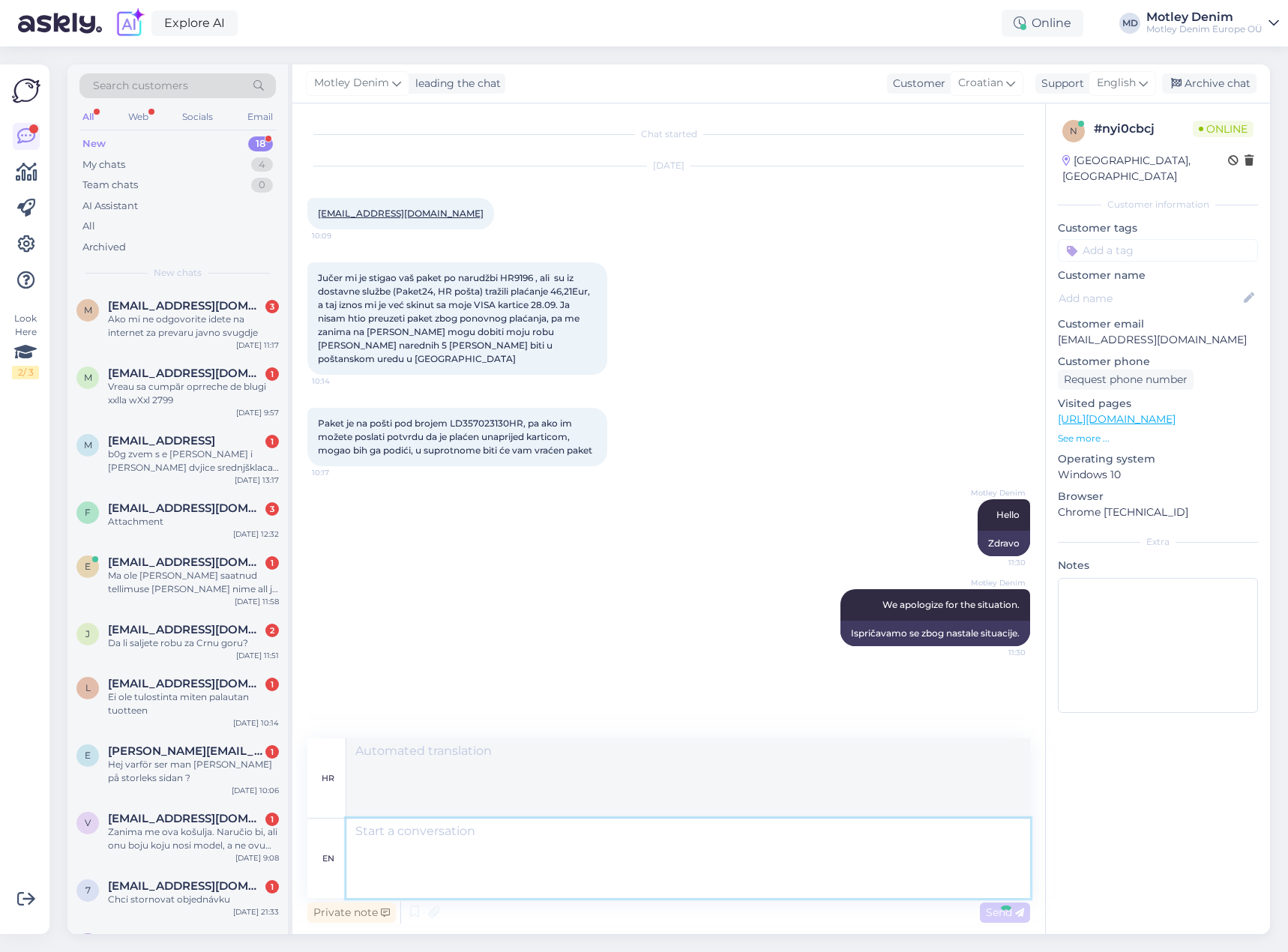
scroll to position [69, 0]
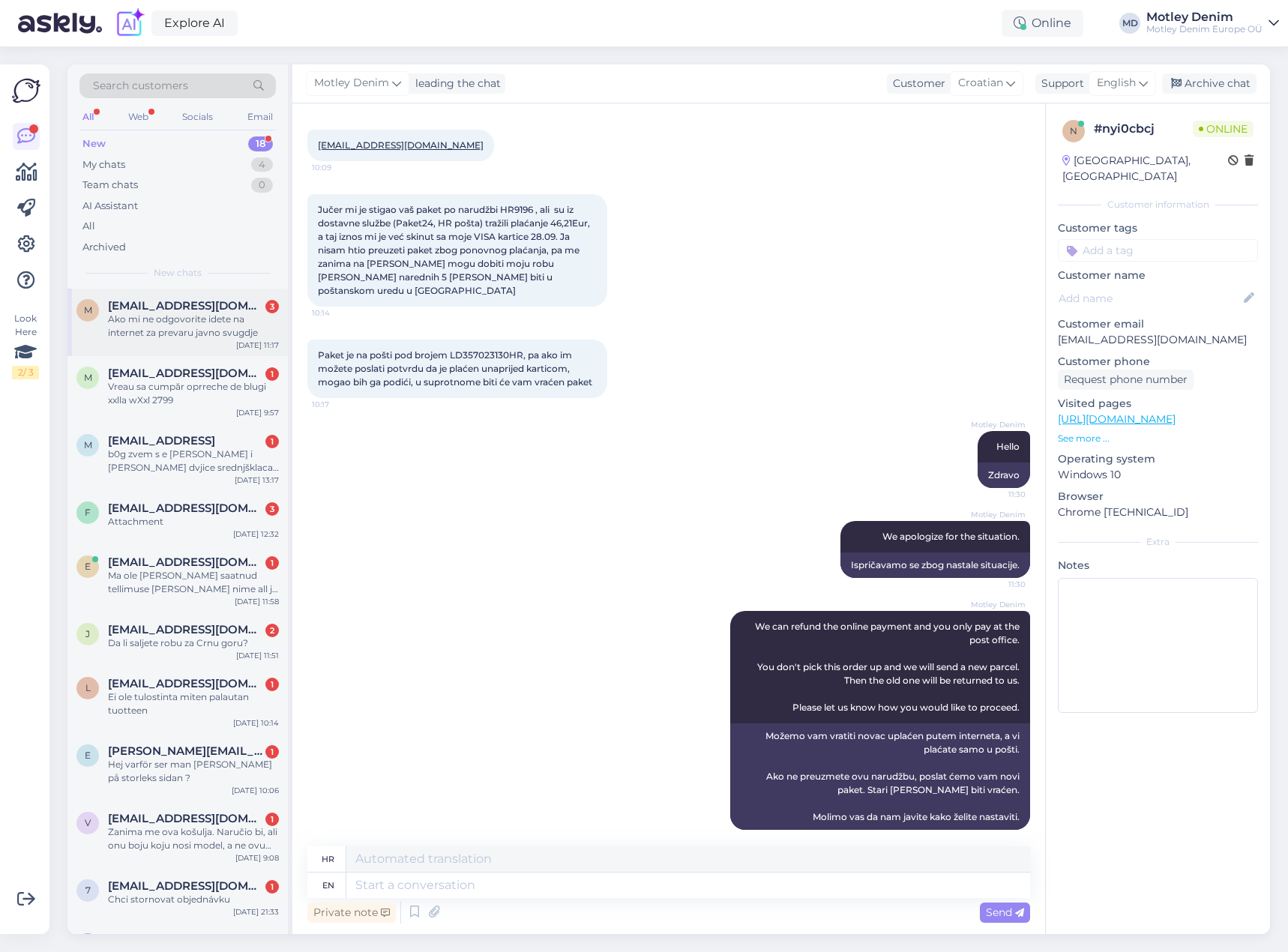
click at [176, 331] on div "Ako mi ne odgovorite idete na internet za prevaru javno svugdje" at bounding box center [193, 327] width 171 height 27
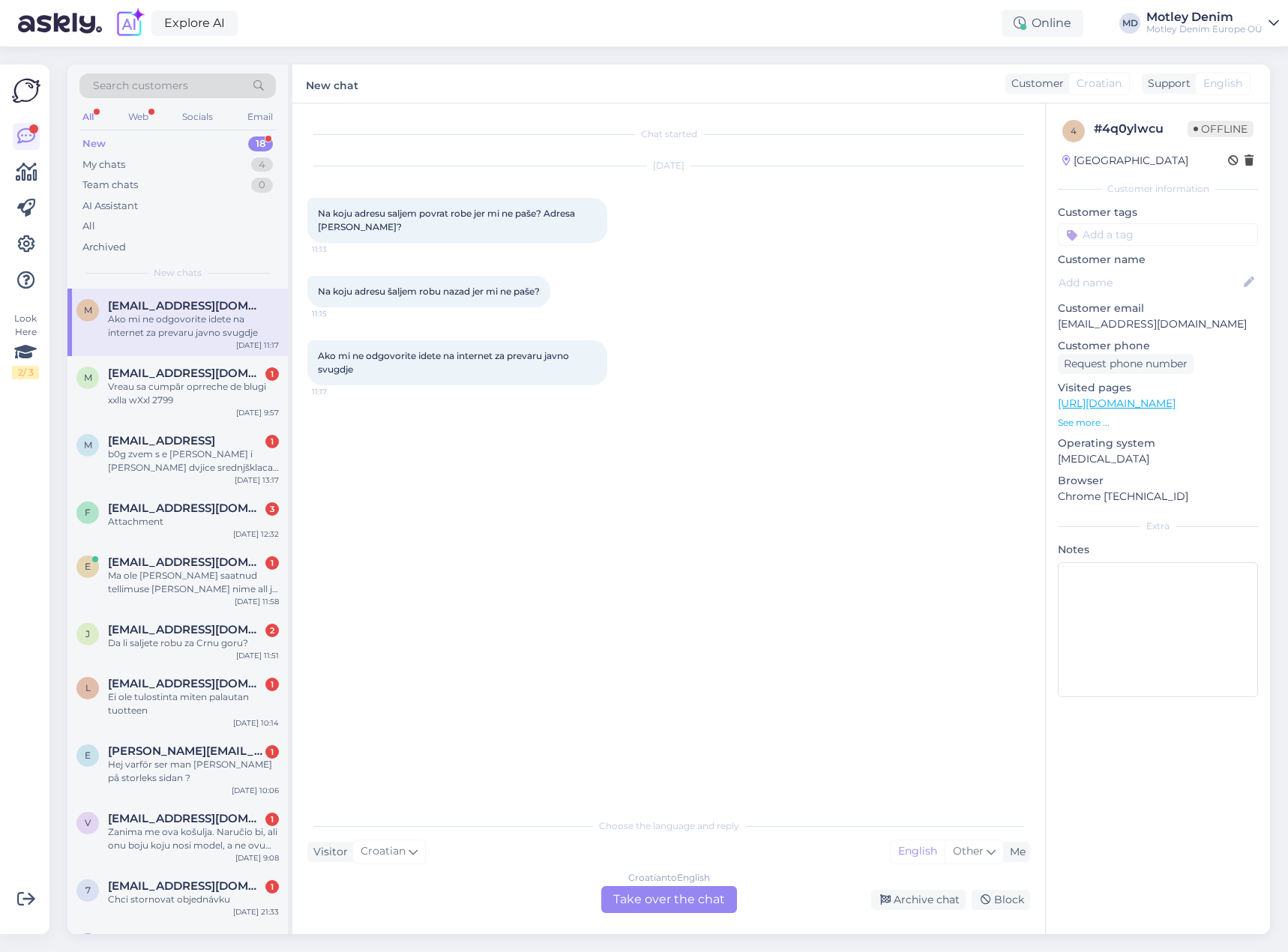
click at [697, 900] on div "Croatian to English Take over the chat" at bounding box center [670, 900] width 135 height 27
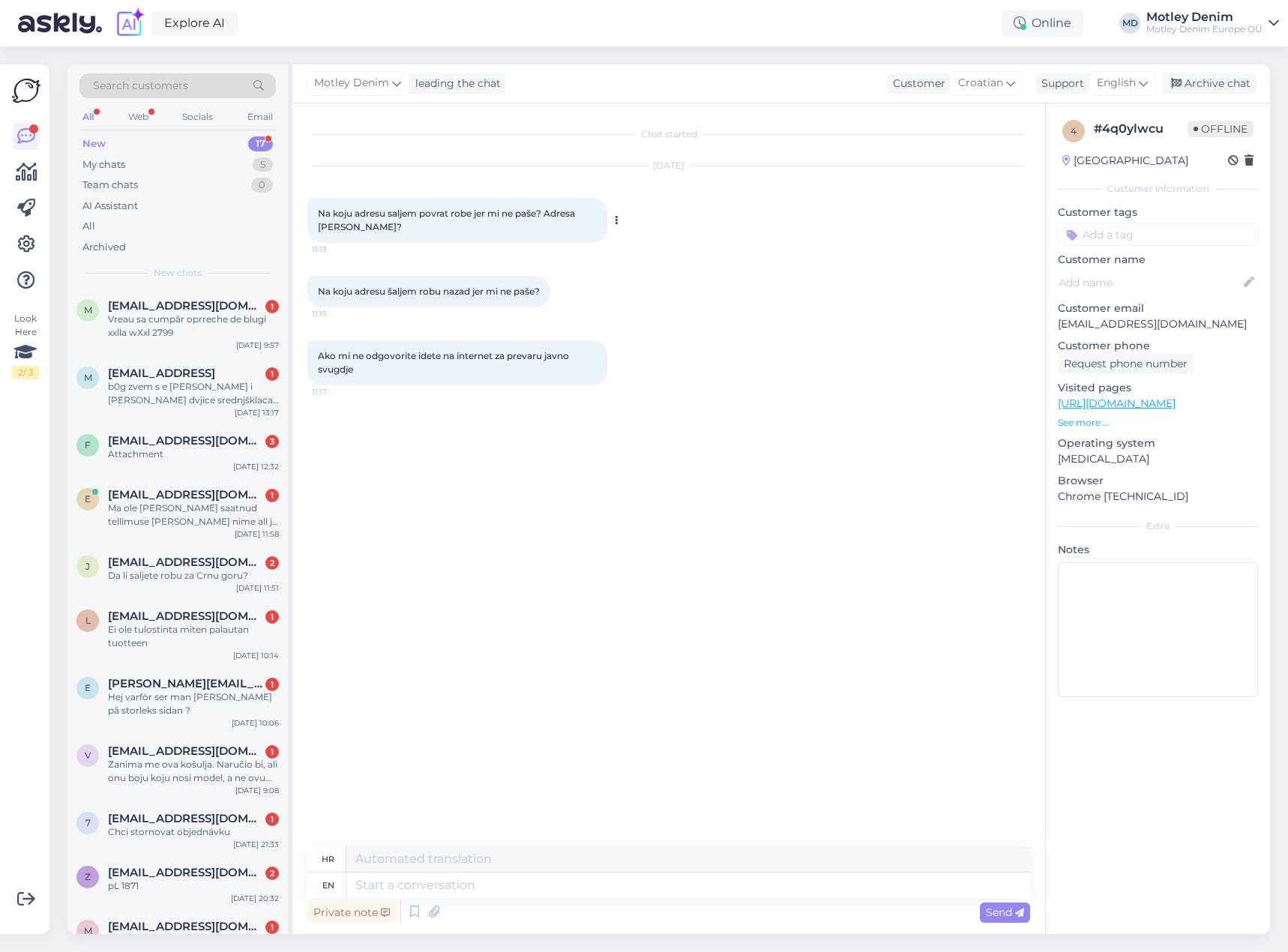
click at [326, 212] on span "Na koju adresu saljem povrat robe jer mi ne paše? Adresa [PERSON_NAME]?" at bounding box center [448, 220] width 259 height 25
drag, startPoint x: 326, startPoint y: 212, endPoint x: 347, endPoint y: 224, distance: 24.2
click at [347, 224] on span "Na koju adresu saljem povrat robe jer mi ne paše? Adresa [PERSON_NAME]?" at bounding box center [448, 220] width 259 height 25
copy span "Na koju adresu saljem povrat robe jer mi ne paše? Adresa [PERSON_NAME]?"
click at [332, 290] on span "Na koju adresu šaljem robu nazad jer mi ne paše?" at bounding box center [429, 291] width 222 height 11
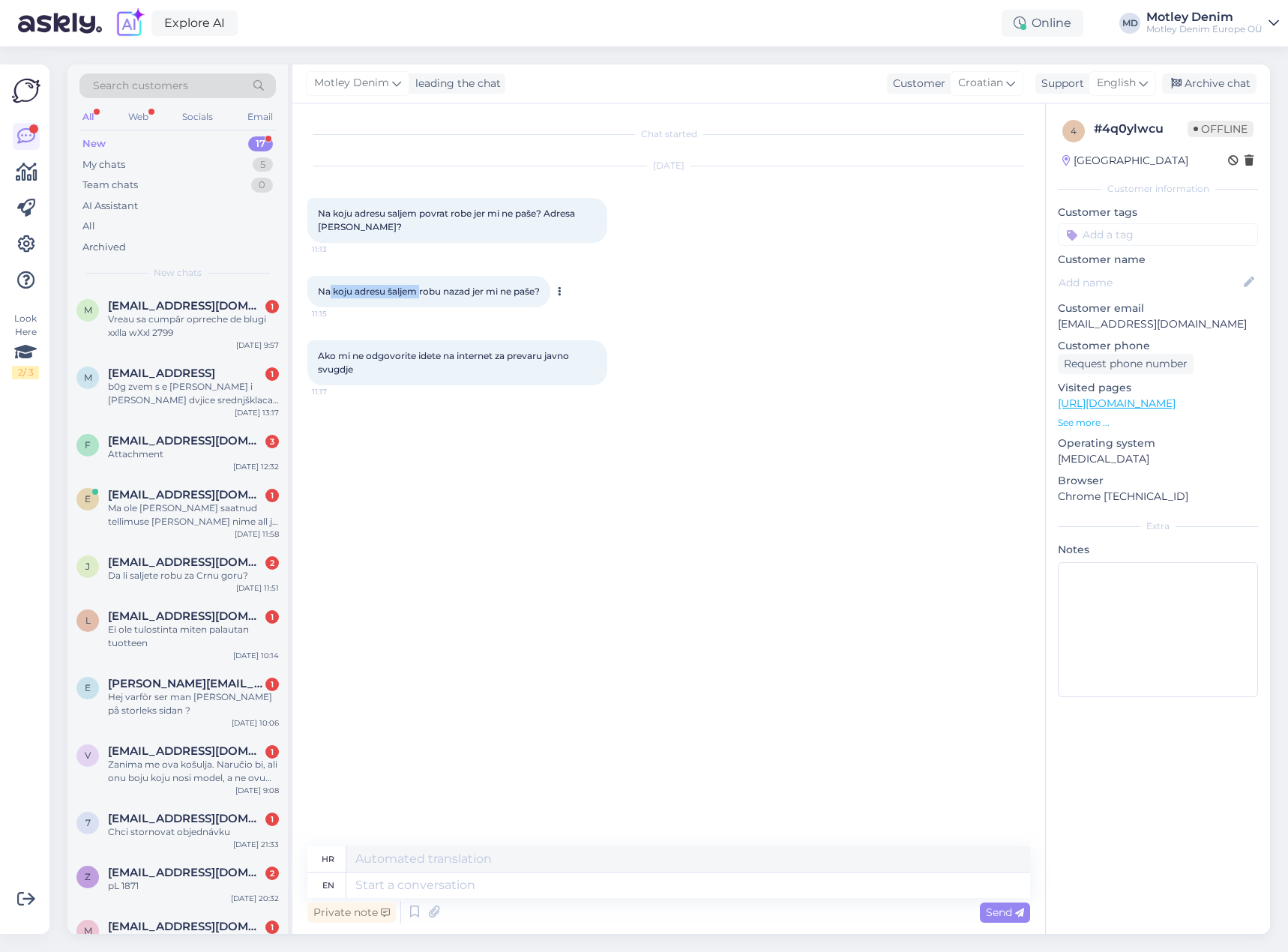
drag, startPoint x: 332, startPoint y: 290, endPoint x: 430, endPoint y: 290, distance: 98.0
click at [430, 290] on span "Na koju adresu šaljem robu nazad jer mi ne paše?" at bounding box center [429, 291] width 222 height 11
click at [440, 290] on span "Na koju adresu šaljem robu nazad jer mi ne paše?" at bounding box center [429, 291] width 222 height 11
click at [333, 289] on span "Na koju adresu šaljem robu nazad jer mi ne paše?" at bounding box center [429, 291] width 222 height 11
click at [321, 291] on span "Na koju adresu šaljem robu nazad jer mi ne paše?" at bounding box center [429, 291] width 222 height 11
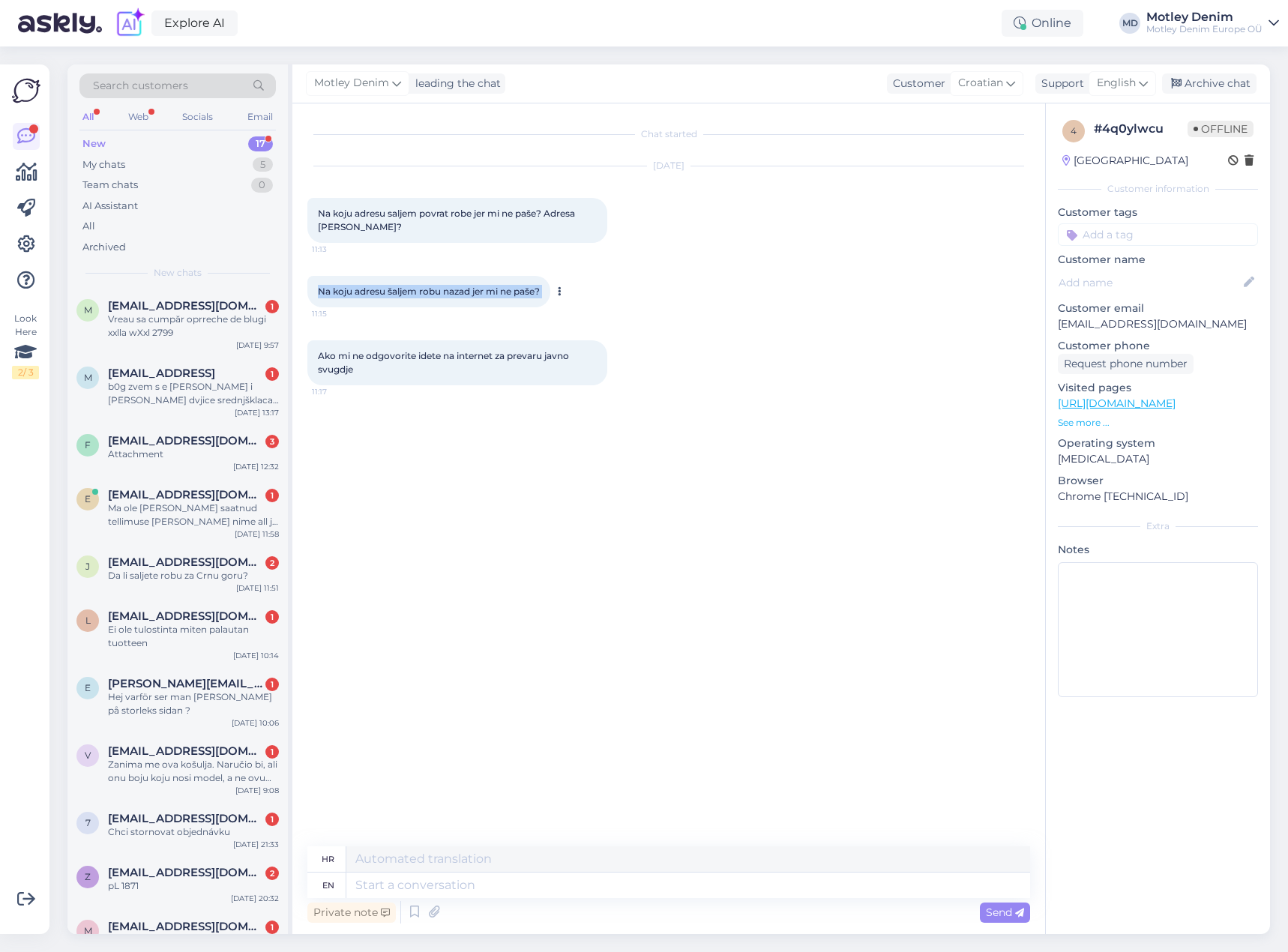
drag, startPoint x: 321, startPoint y: 291, endPoint x: 544, endPoint y: 290, distance: 223.0
click at [540, 290] on span "Na koju adresu šaljem robu nazad jer mi ne paše?" at bounding box center [429, 291] width 222 height 11
copy div "Na koju adresu šaljem robu nazad jer mi ne paše? 11:15"
click at [324, 351] on span "Ako mi ne odgovorite idete na internet za prevaru javno svugdje" at bounding box center [445, 362] width 253 height 25
drag, startPoint x: 324, startPoint y: 351, endPoint x: 358, endPoint y: 367, distance: 37.6
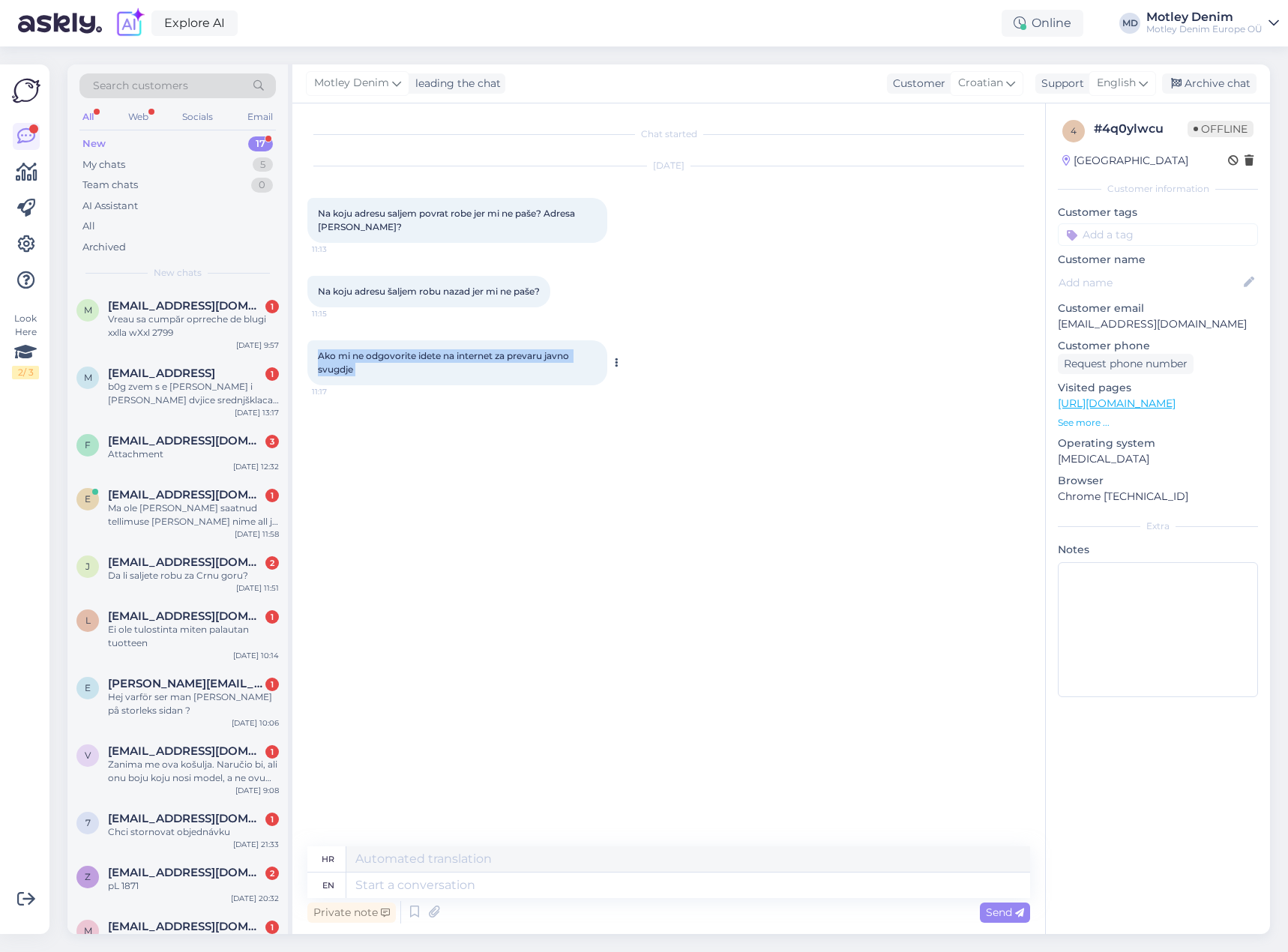
click at [358, 367] on div "Ako mi ne odgovorite idete na internet za prevaru javno svugdje 11:17" at bounding box center [457, 363] width 300 height 45
copy div "Ako mi ne odgovorite idete na internet za prevaru javno svugdje 11:17"
click at [647, 712] on div "Chat started [DATE] Na koju adresu saljem povrat robe jer mi ne paše? Adresa [P…" at bounding box center [675, 476] width 736 height 714
click at [751, 892] on textarea at bounding box center [688, 885] width 684 height 26
type textarea "Hello"
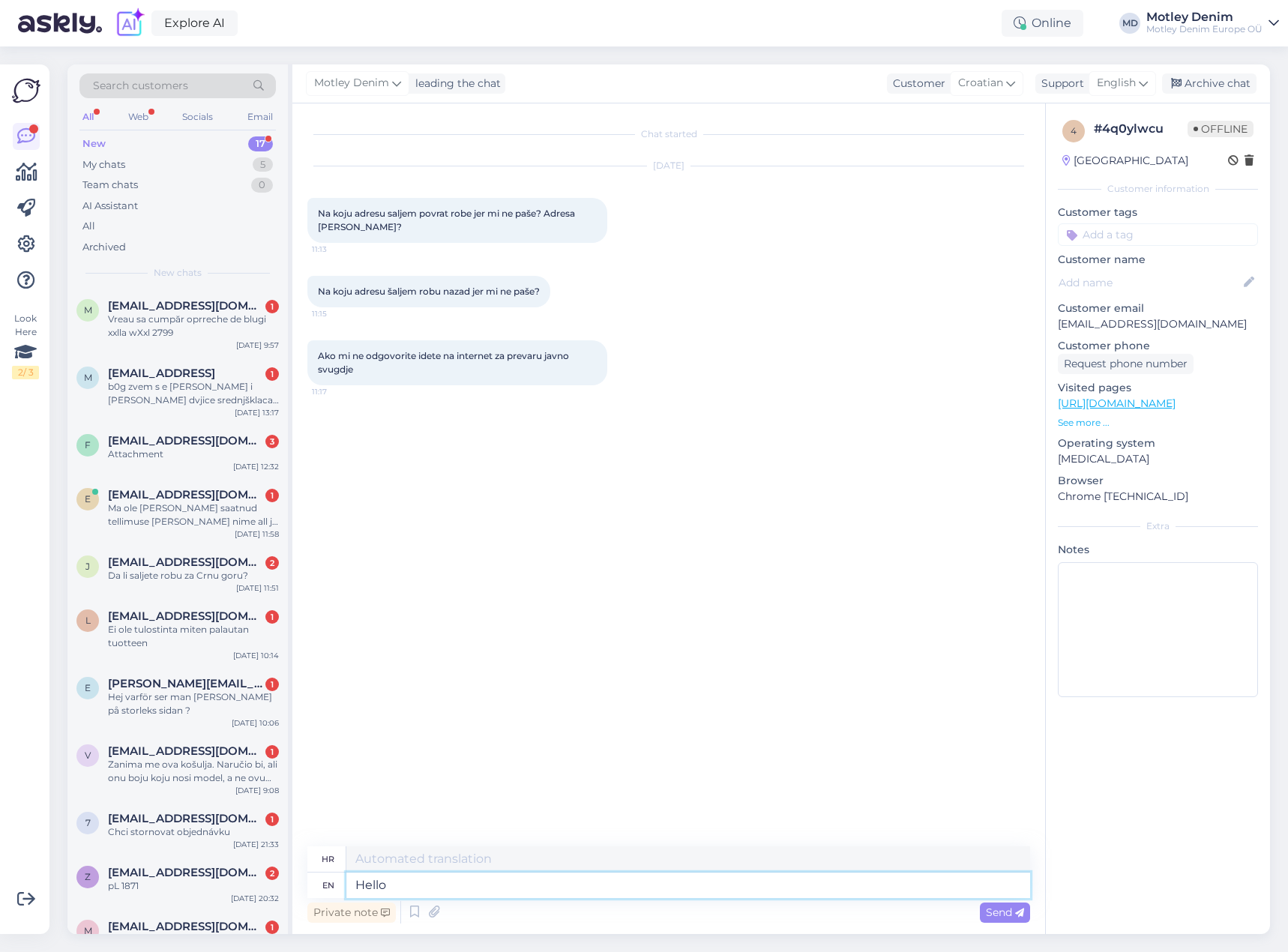
type textarea "Zdravo"
click at [523, 893] on textarea at bounding box center [688, 885] width 684 height 26
click at [491, 893] on textarea at bounding box center [688, 885] width 684 height 26
type textarea "The"
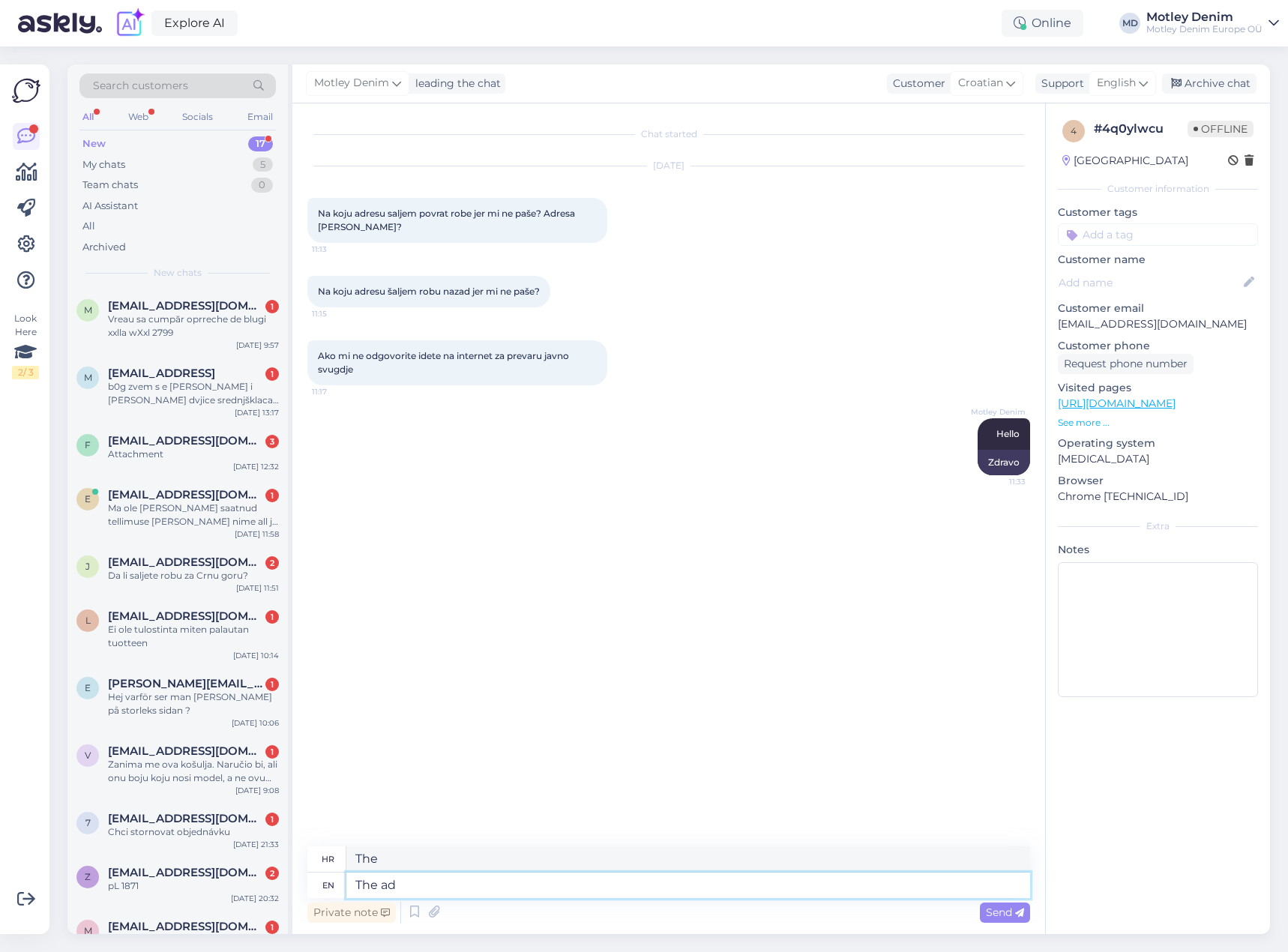
type textarea "The add"
type textarea "Dodatak"
type textarea "The address f"
type textarea "Adresa"
type textarea "The address field"
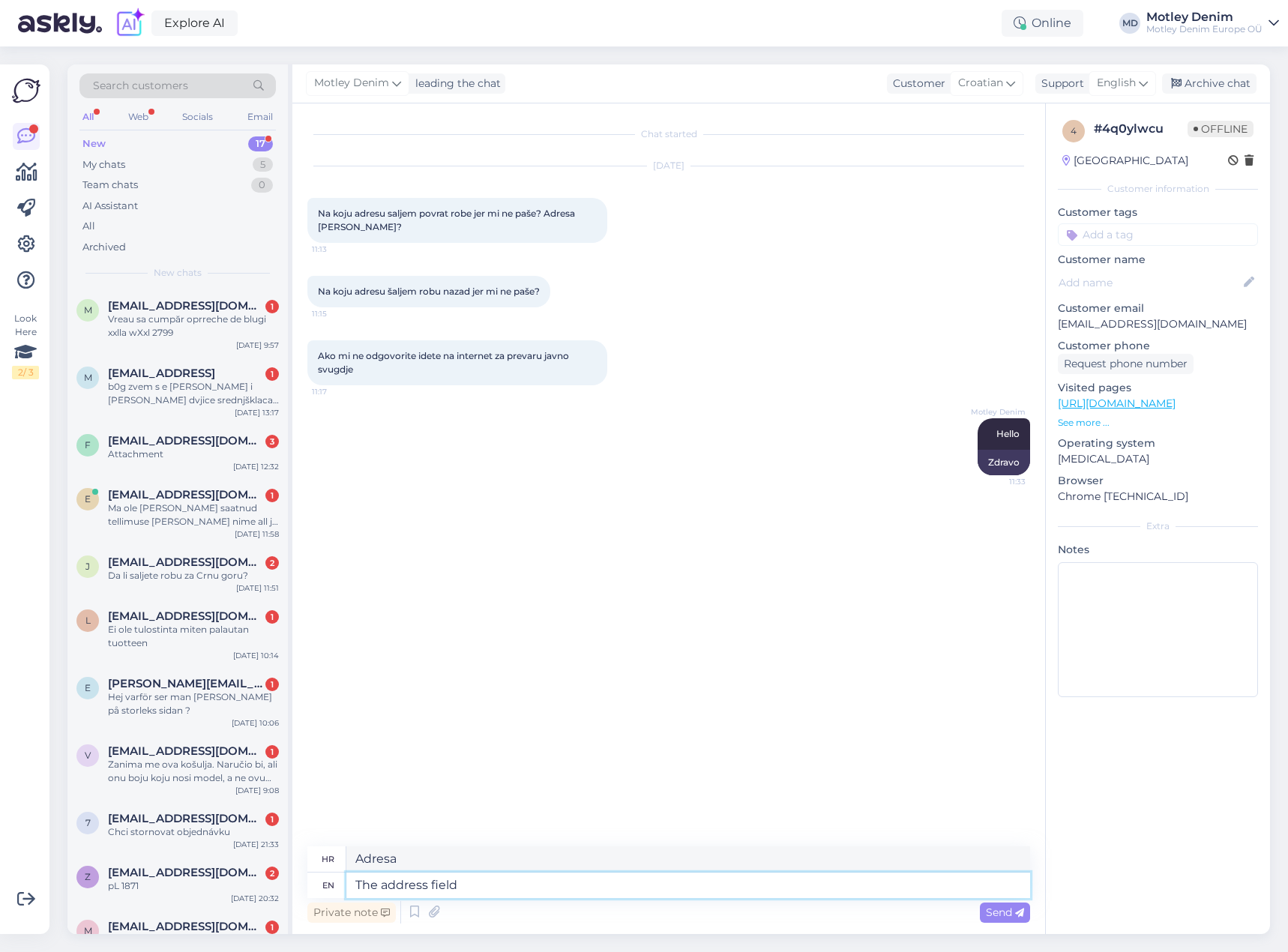
type textarea "Polje za adresu"
type textarea "The address field should be"
type textarea "Polje za adresu treba"
type textarea "The address field should be f"
type textarea "Polje za adresu treba biti"
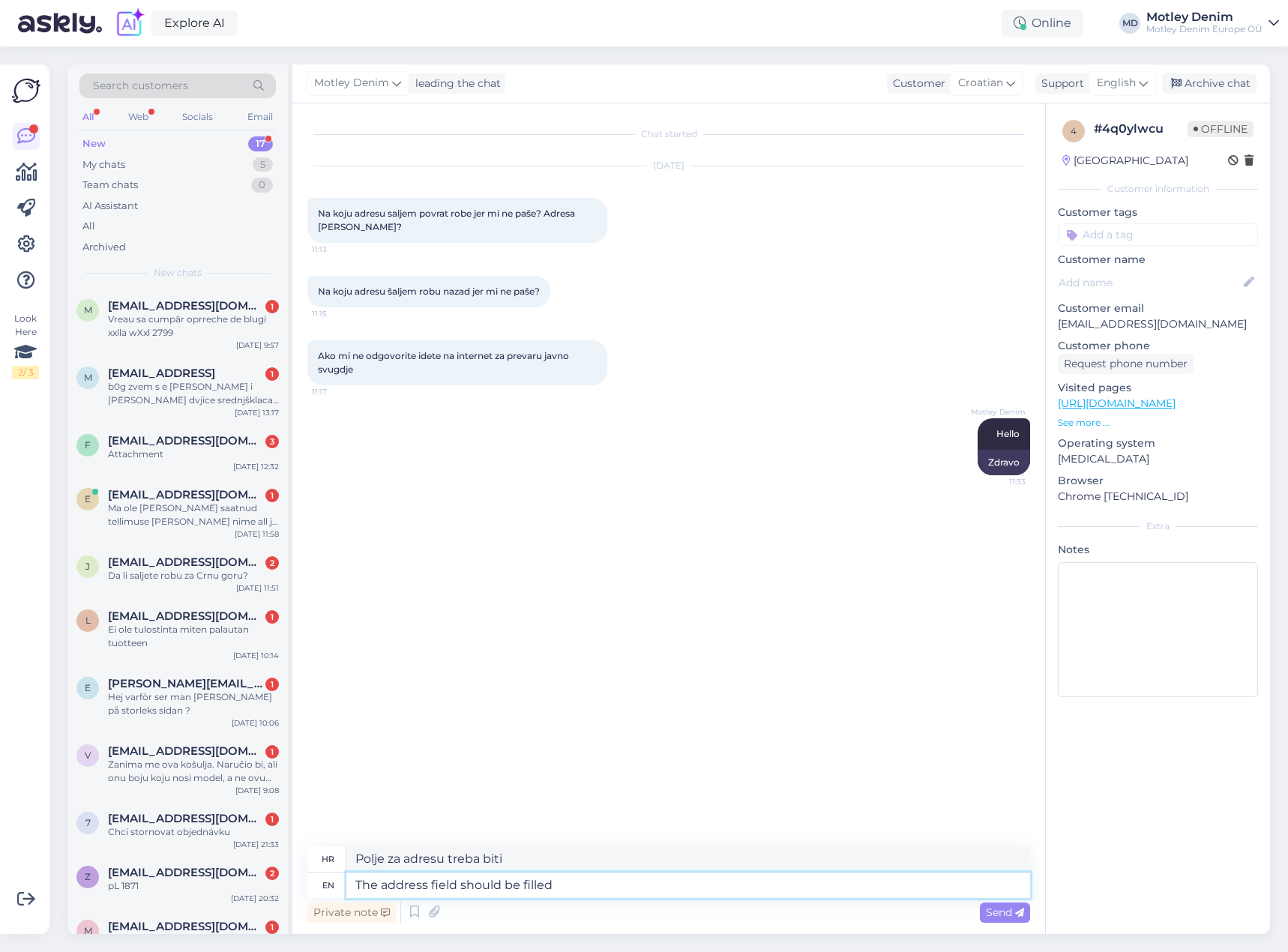
type textarea "The address field should be filled w"
type textarea "Polje za adresu treba biti popunjeno"
type textarea "The address field should be filled with y"
type textarea "Polje za adresu treba popuniti s"
type textarea "The address field should be filled with your o"
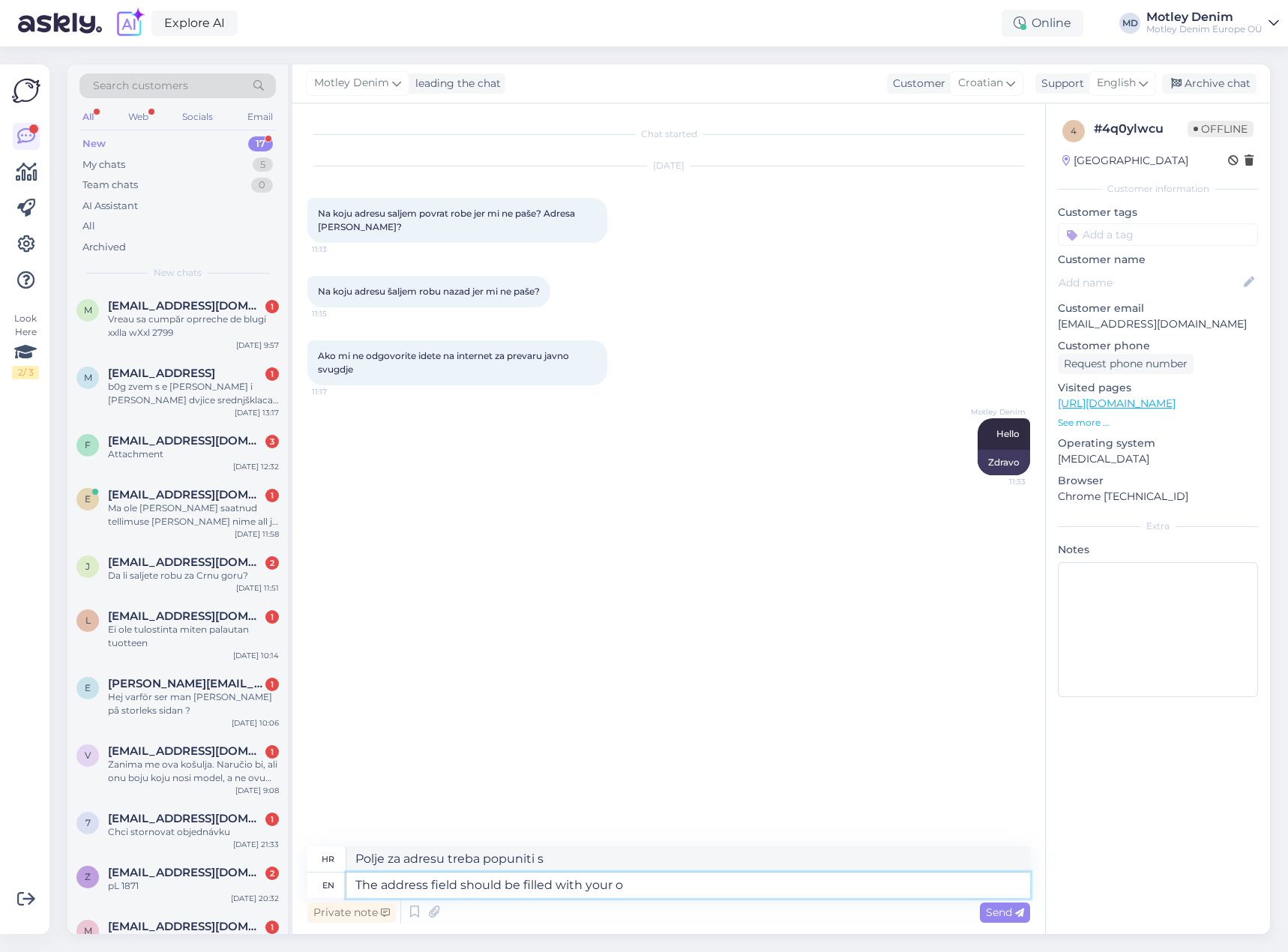
type textarea "Polje za adresu treba biti ispunjeno [PERSON_NAME]"
type textarea "The address field should be filled with your own inf"
type textarea "Polje za adresu treba popuniti vlastitim"
type textarea "The address field should be filled with your own information"
type textarea "Polje za adresu treba biti ispunjeno [PERSON_NAME] podacima"
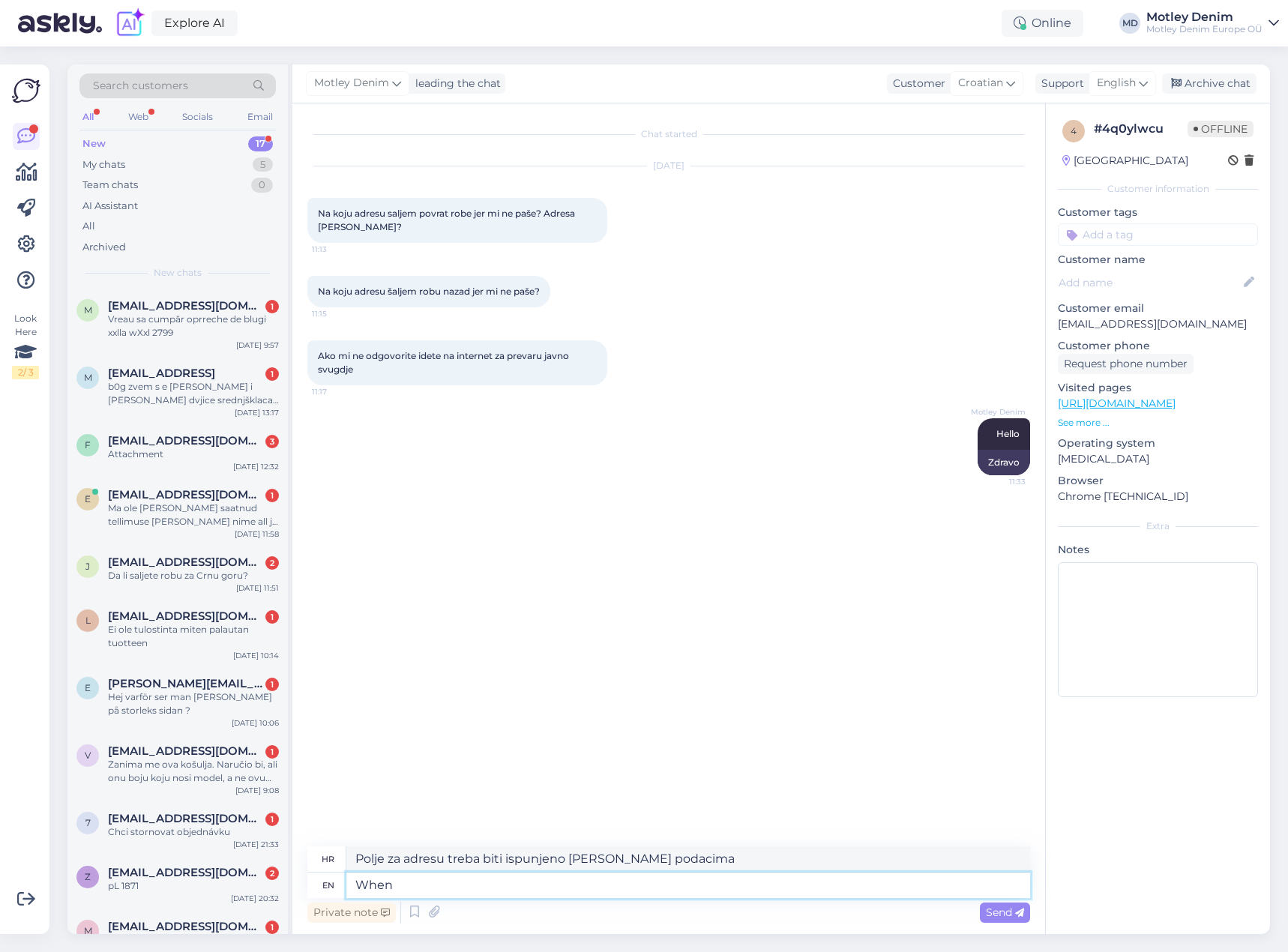
type textarea "When"
type textarea "Kada"
type textarea "When you are"
type textarea "Kada ti"
type textarea "When you are re"
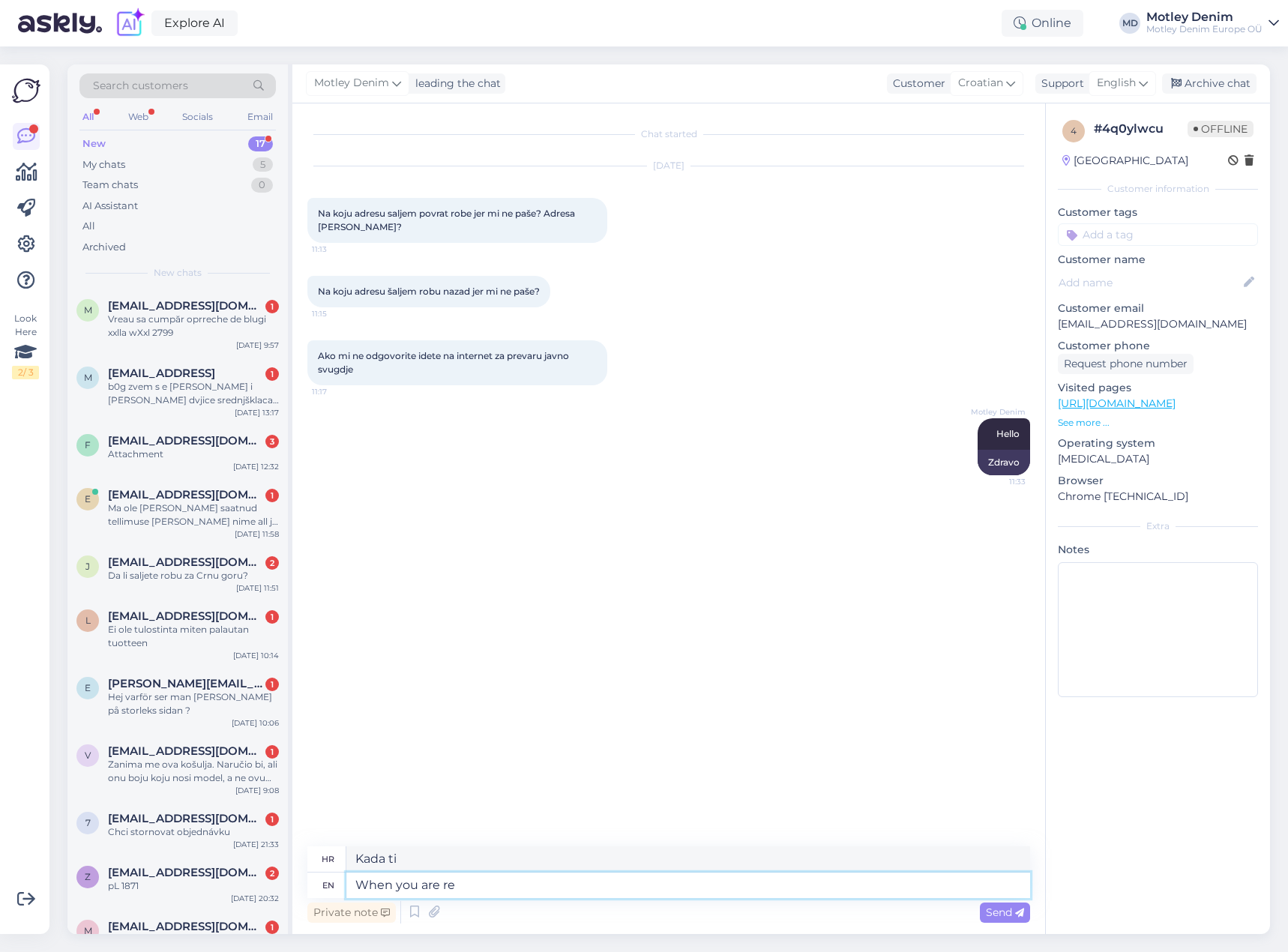
type textarea "Kada si"
type textarea "When you are redireceted to"
type textarea "Kada ste preusmjereni"
type textarea "When you are redireceted to ou"
type textarea "Kada ste preusmjereni na"
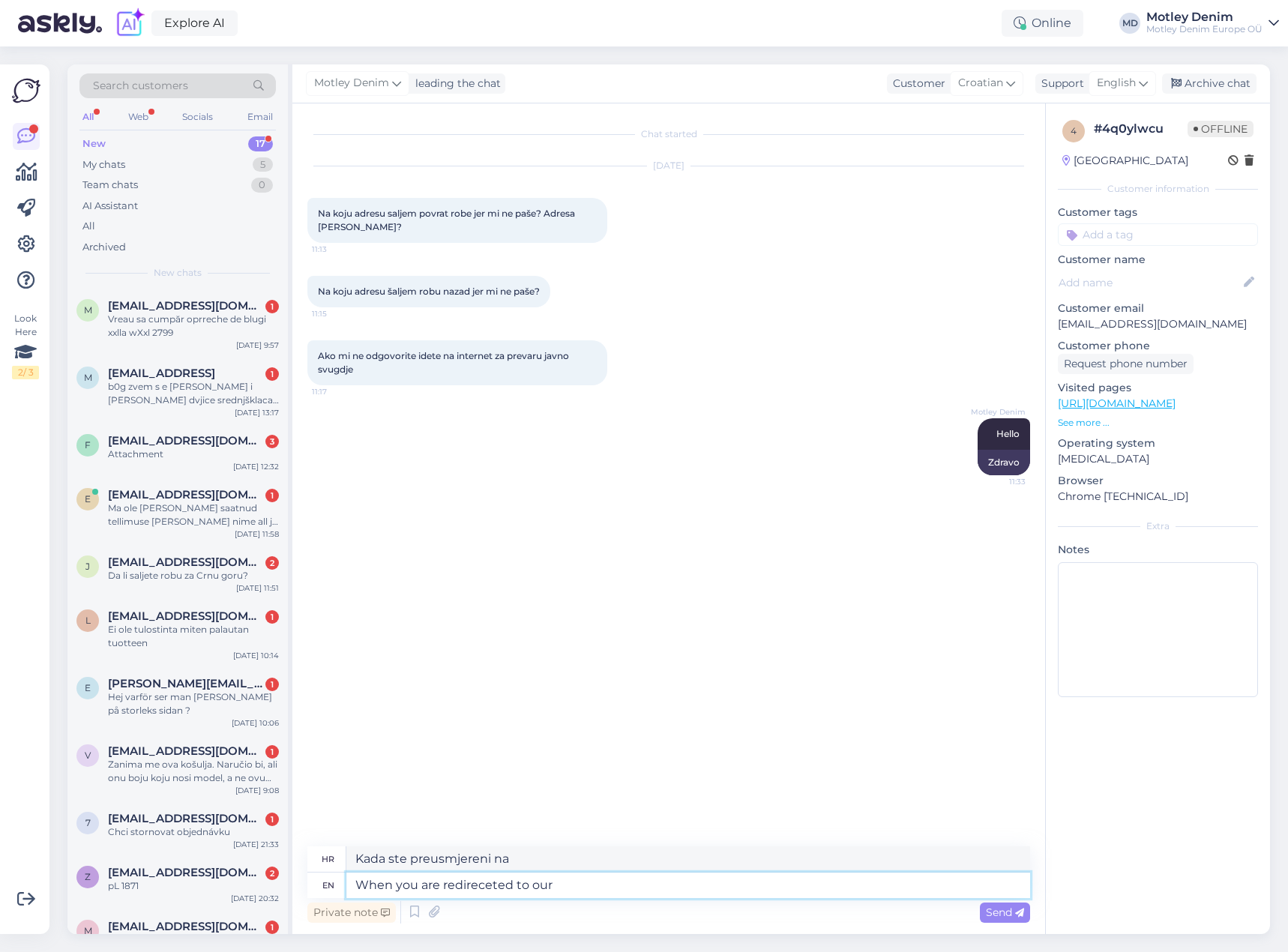
type textarea "When you are redireceted to our"
type textarea "Kada budete preusmjereni na našu"
type textarea "When you are redireceted to our label"
type textarea "Kada budete preusmjereni na našu izdavačku kuću"
type textarea "When you are redireceted to our label printing si"
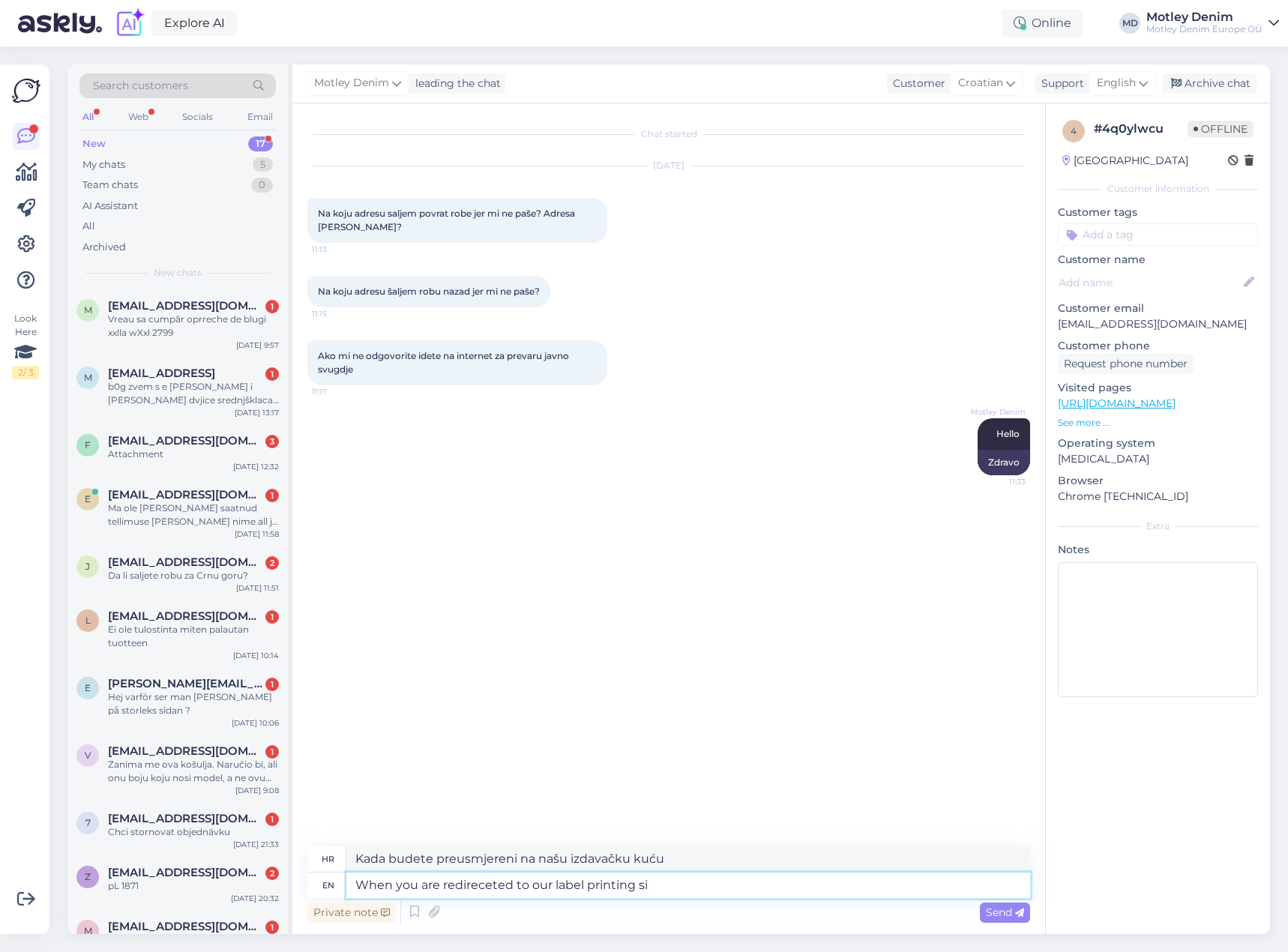
type textarea "Kada budete preusmjereni na naš tisak etiketa"
type textarea "When you are redireceted to our label printing site"
type textarea "Kada budete preusmjereni na našu stranicu za ispis naljepnica"
type textarea "When you are redireceted to our label pr"
type textarea "Kada budete preusmjereni na naš tisak etiketa"
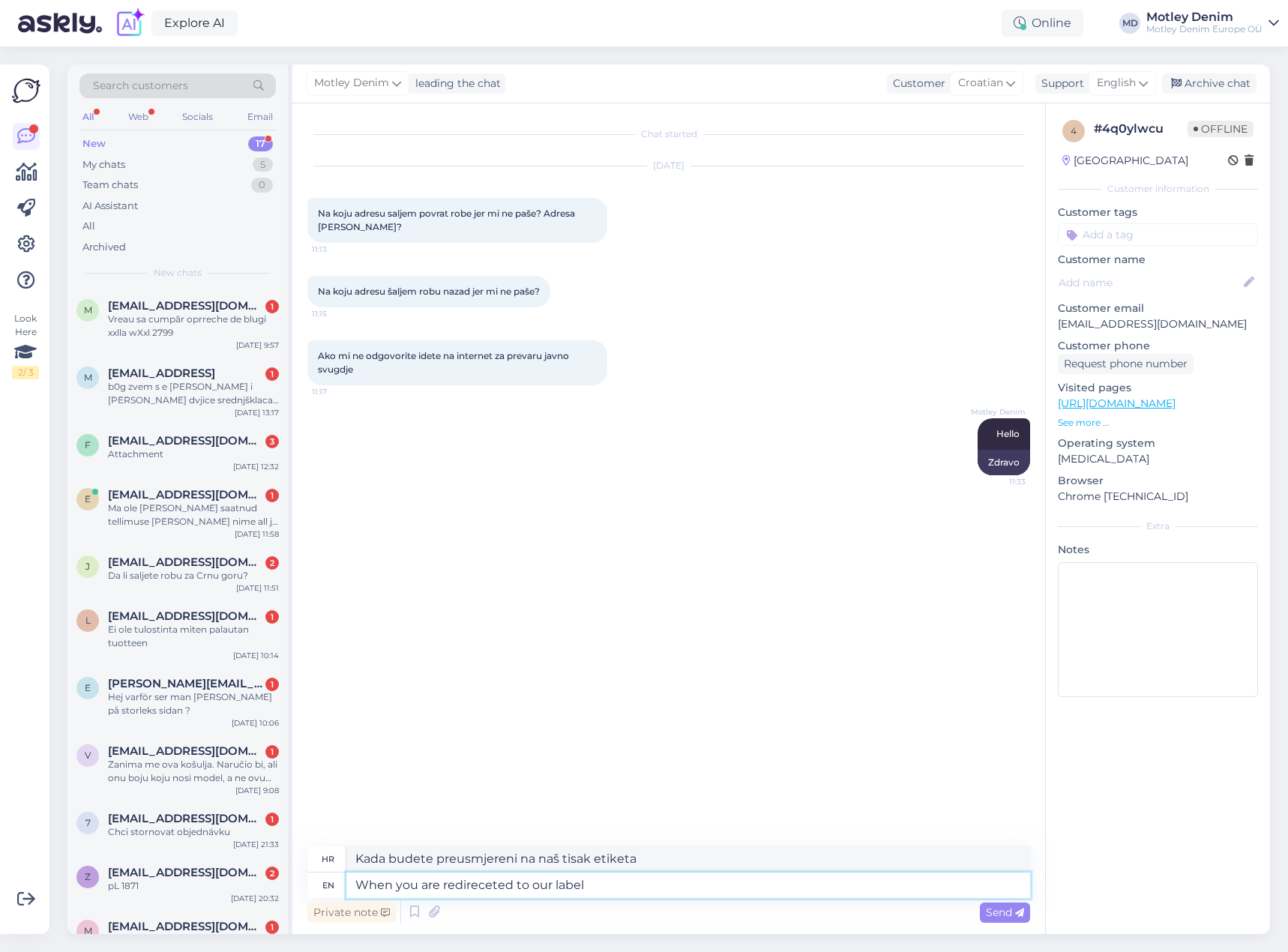
type textarea "When you are redireceted to our label"
type textarea "Kada budete preusmjereni na našu izdavačku kuću"
type textarea "When you are redireceted to our"
type textarea "Kada budete preusmjereni na našu"
type textarea "When you are redireceted to our delivery"
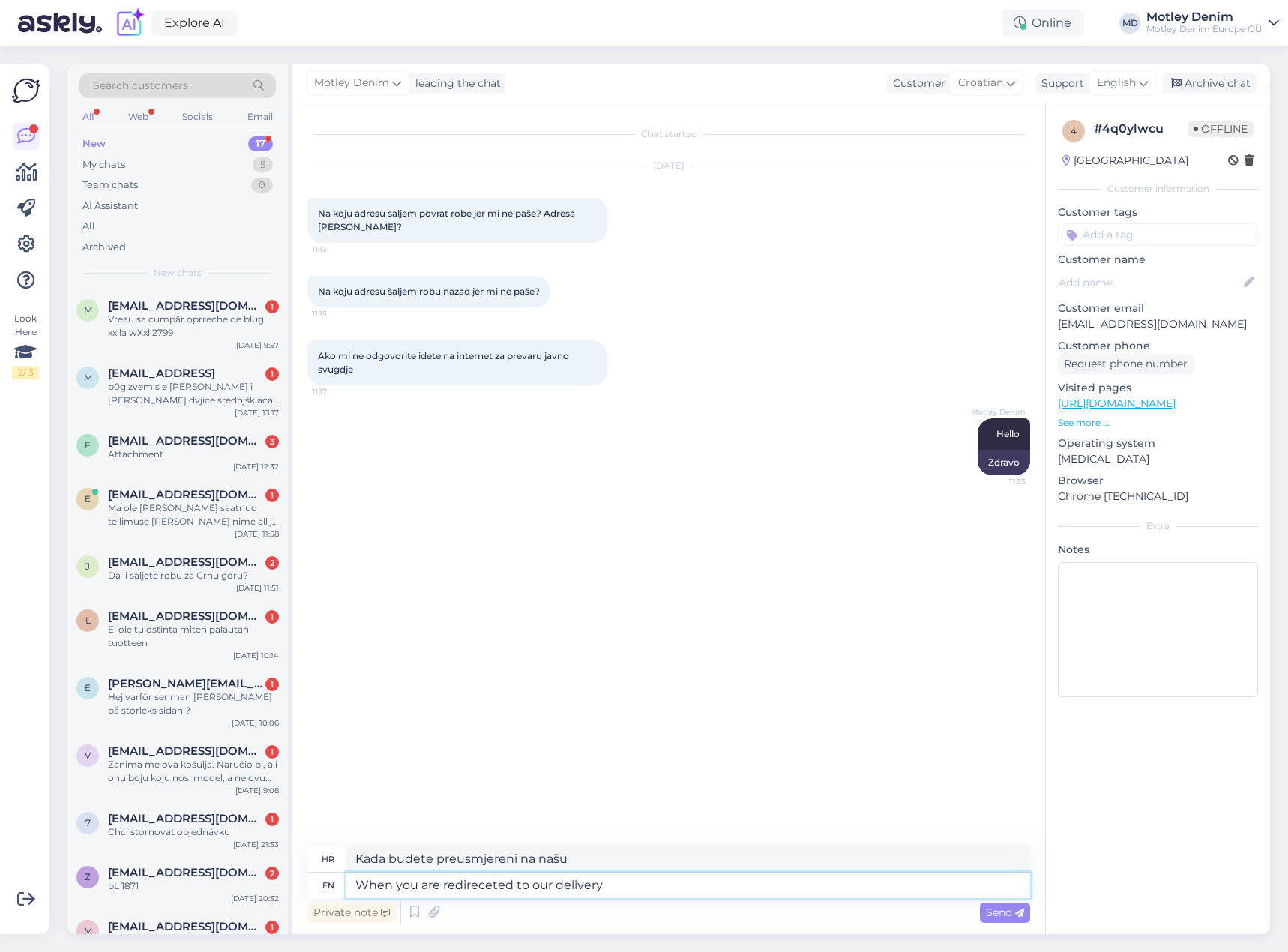
type textarea "Kada budete preusmjereni na našu dostavu"
type textarea "When you are redireceted to our delivery partner [PERSON_NAME]"
type textarea "Kada vas preusmjerimo našem dostavljačkom partneru"
type textarea "When you are redireceted to our delivery partner site"
type textarea "Kada budete preusmjereni na stranicu našeg partnera za dostavu"
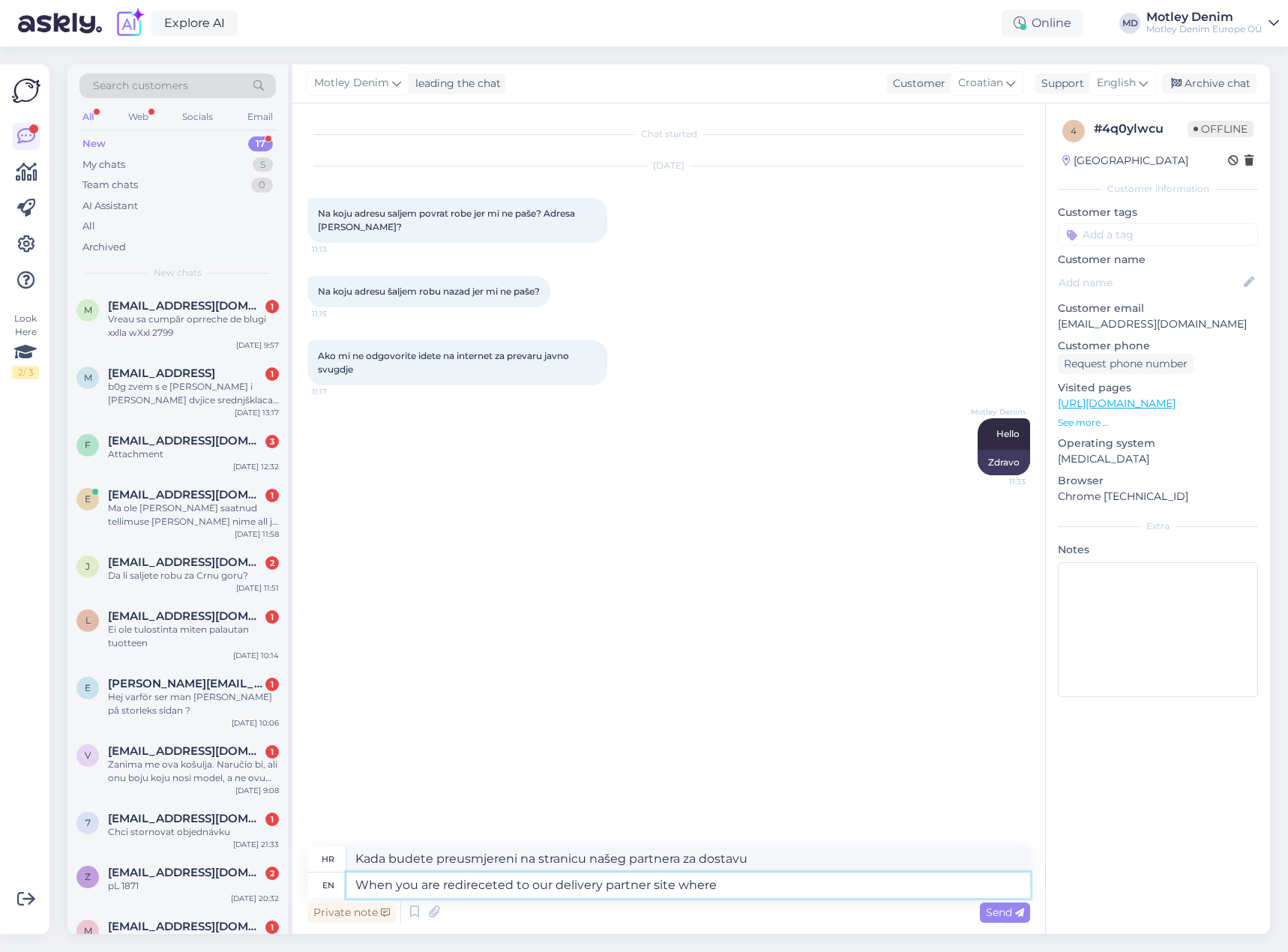
type textarea "When you are redireceted to our delivery partner site where"
type textarea "Kada budete preusmjereni na stranicu našeg partnera za dostavu gdje"
type textarea "When you are redireceted to our delivery partner site where you c"
type textarea "Kada budete preusmjereni na web-stranicu našeg partnera za dostavu gdje ste"
type textarea "When you are redireceted to our delivery partner site where you can f"
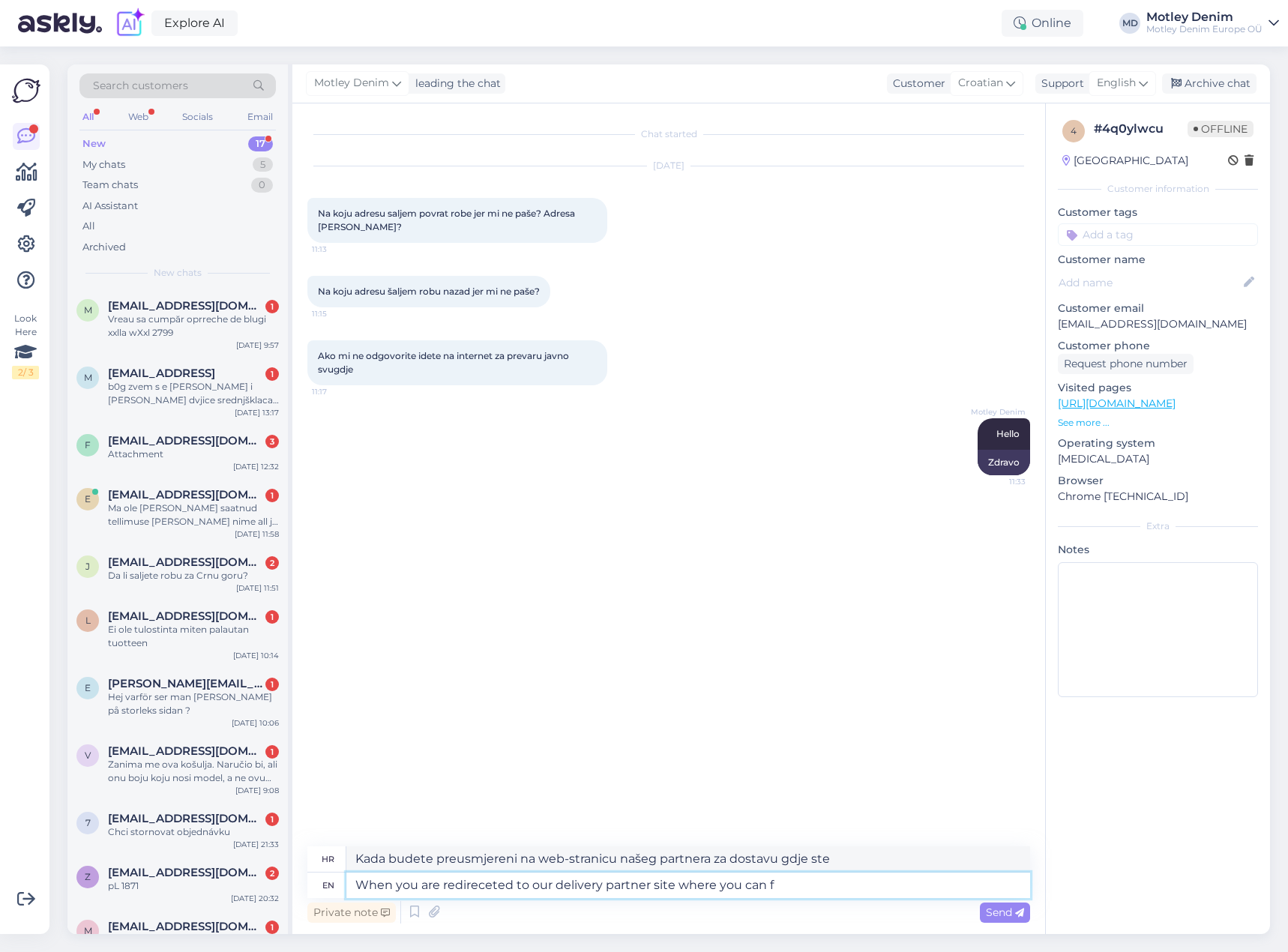
type textarea "Kada budete preusmjereni na stranicu našeg partnera za dostavu gdje možete"
type textarea "When you are redireceted to our delivery partner site where you can fill in th"
type textarea "Kada budete preusmjereni na stranicu našeg partnera za dostavu gdje možete ispu…"
type textarea "When you are redireceted to our delivery partner site where you can fill in the…"
type textarea "Kada budete preusmjereni na stranicu našeg partnera za dostavu gdje možete ispu…"
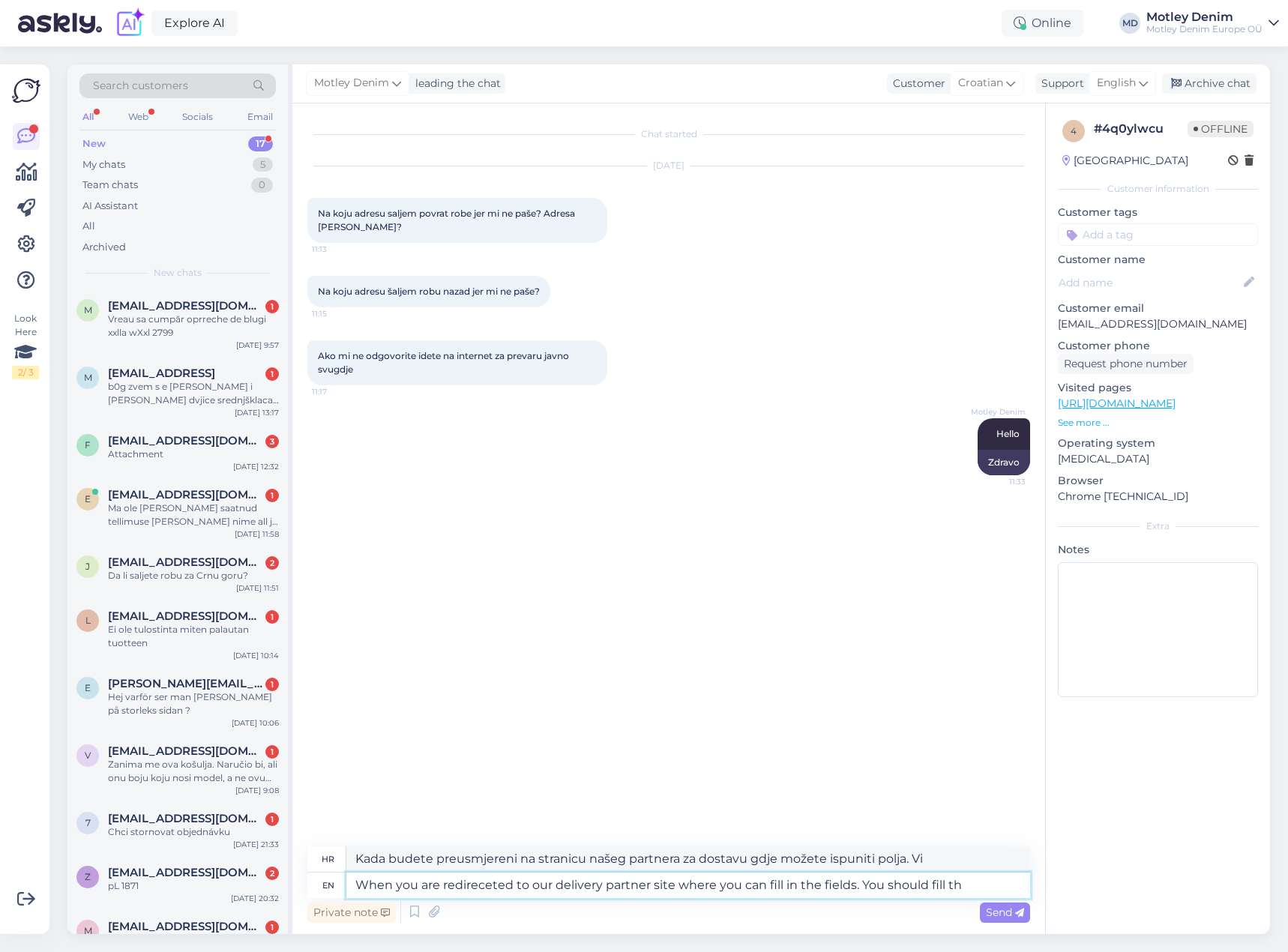
type textarea "When you are redireceted to our delivery partner site where you can fill in the…"
type textarea "Kada budete preusmjereni na stranicu našeg partnera za dostavu gdje možete ispu…"
type textarea "When you are redireceted to our delivery partner site where you can fill in the…"
type textarea "Kada budete preusmjereni na stranicu našeg partnera za dostavu gdje možete ispu…"
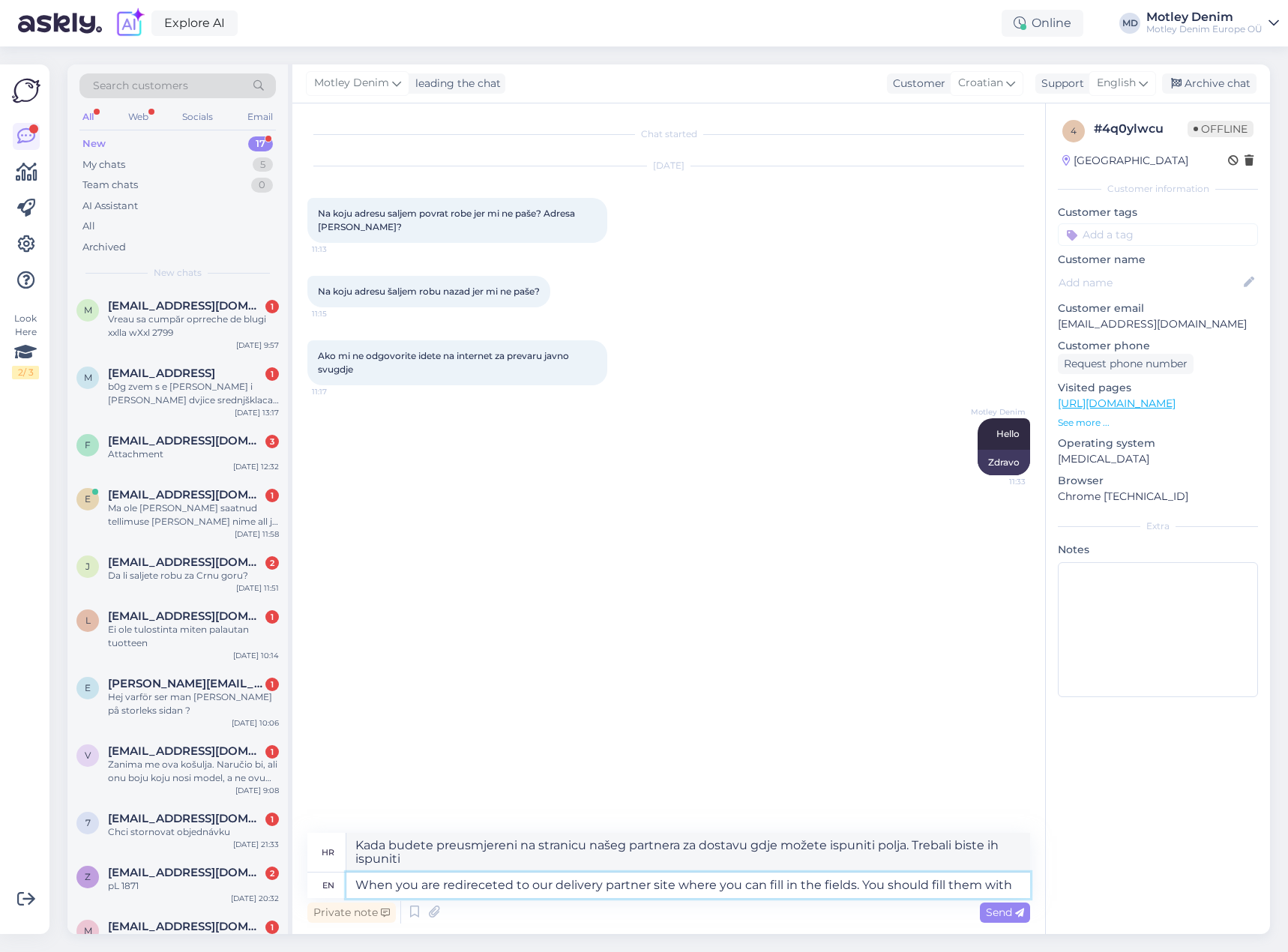
type textarea "When you are redireceted to our delivery partner site where you can fill in the…"
type textarea "Kada budete preusmjereni na stranicu našeg partnera za dostavu gdje možete ispu…"
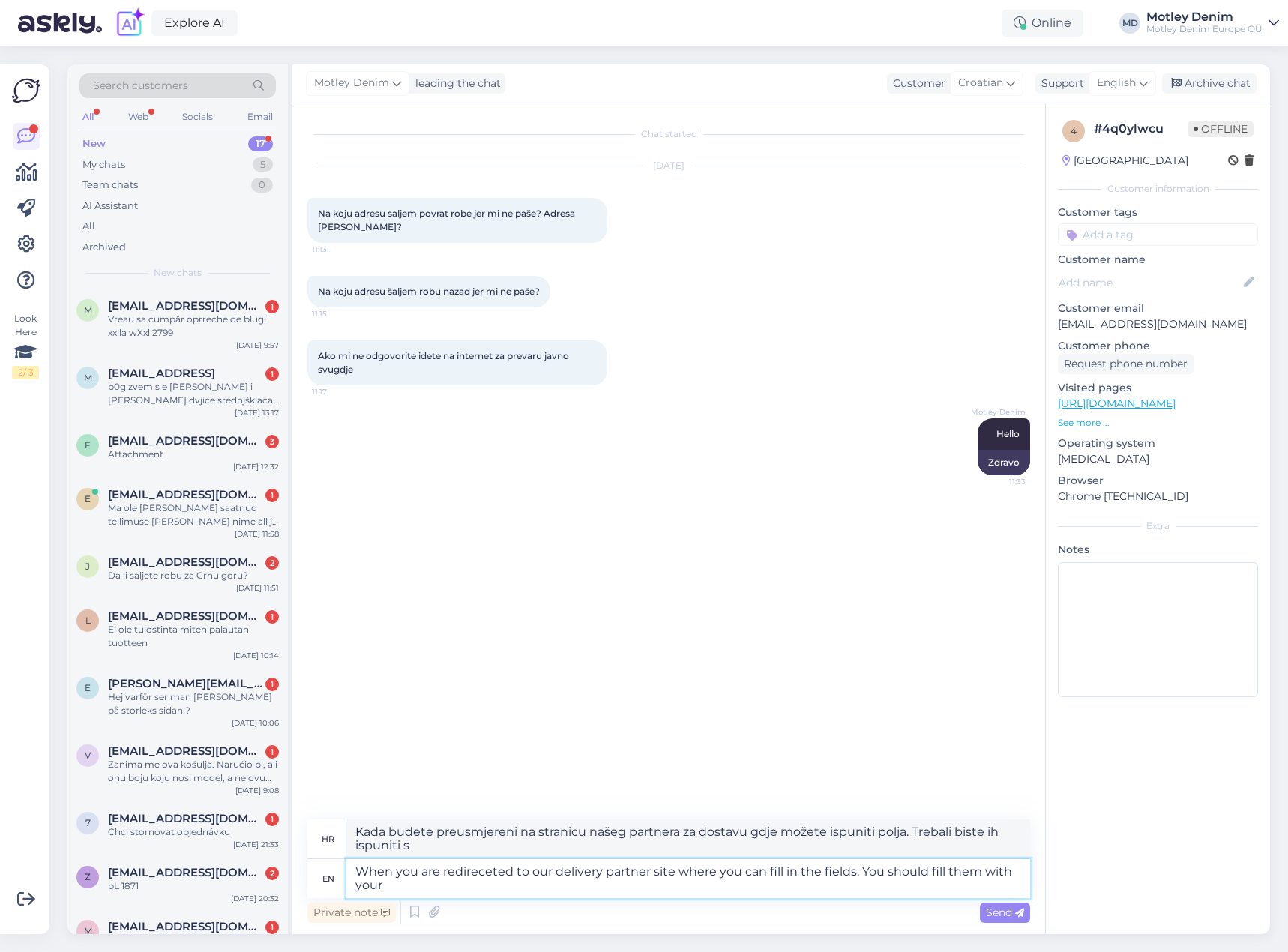
type textarea "When you are redireceted to our delivery partner site where you can fill in the…"
type textarea "Kada budete preusmjereni na stranicu našeg partnera za dostavu gdje možete ispu…"
type textarea "When you are redireceted to our delivery partner site where you can fill in the…"
type textarea "Kada budete preusmjereni na stranicu našeg partnera za dostavu gdje možete ispu…"
type textarea "When you are redireceted to our delivery partner site where you can fill in the…"
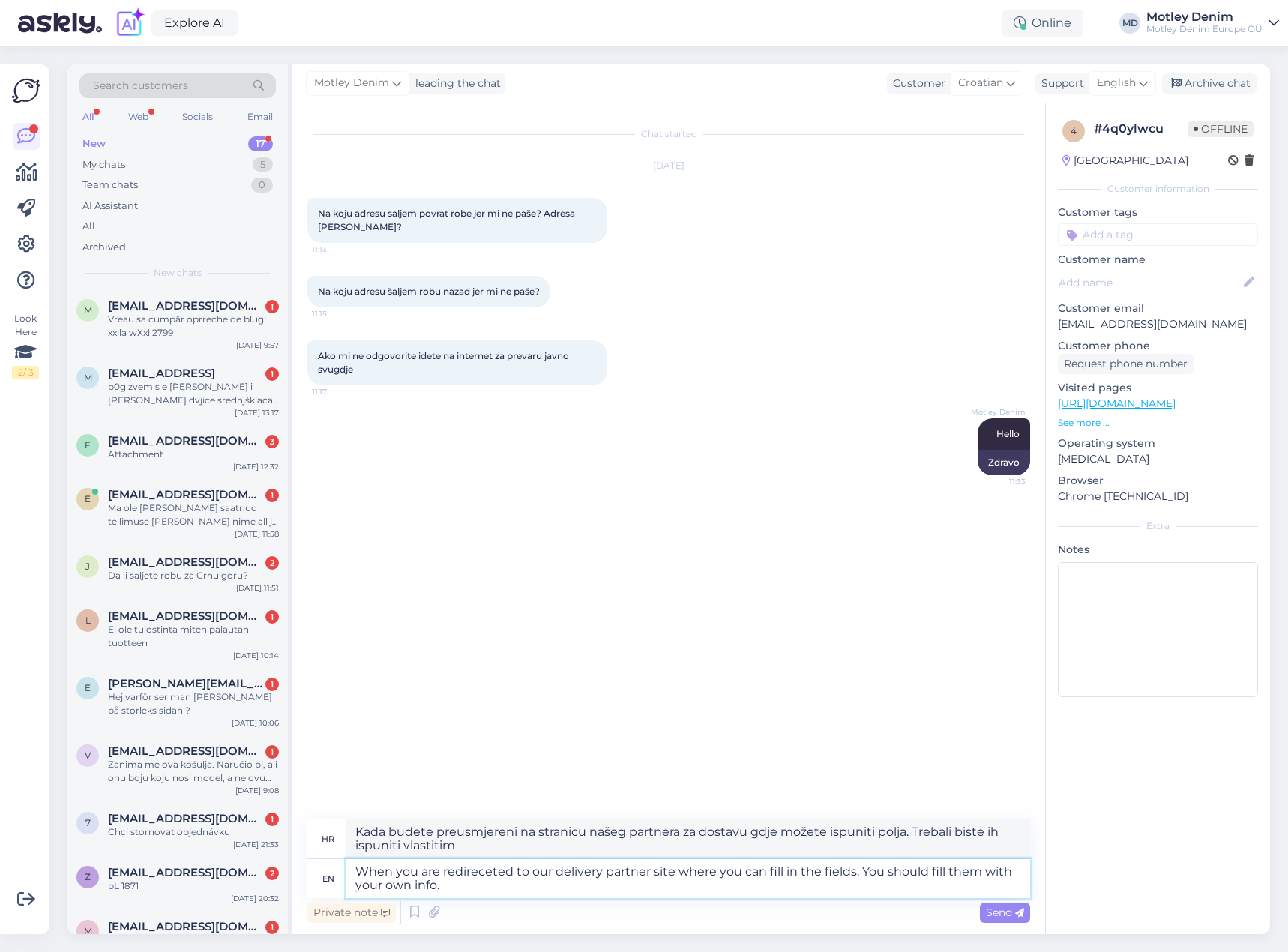
type textarea "Kada budete preusmjereni na stranicu našeg partnera za dostavu gdje možete ispu…"
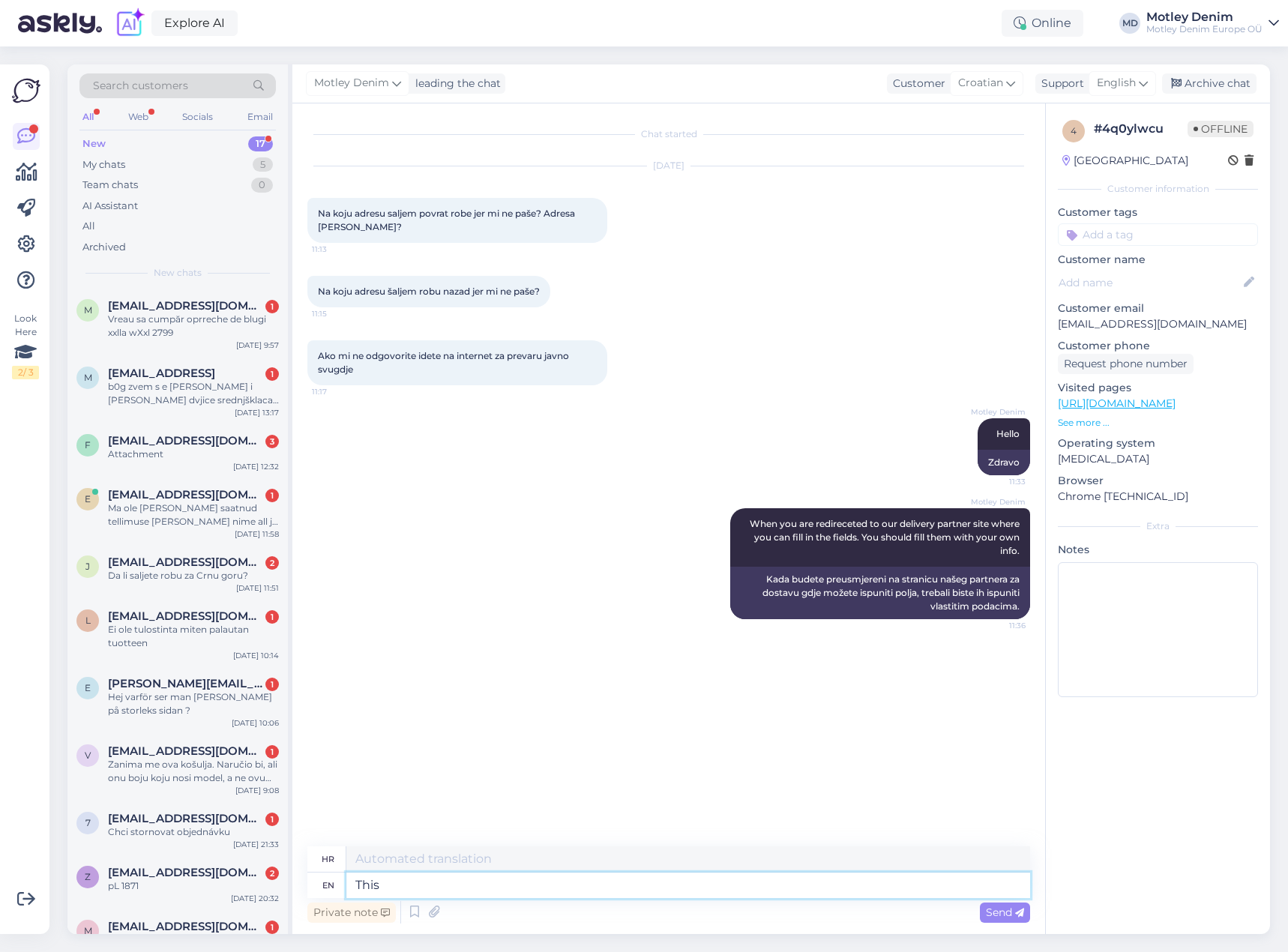
type textarea "This"
type textarea "Ovaj"
type textarea "This link"
type textarea "Ova poveznica"
type textarea "This link has"
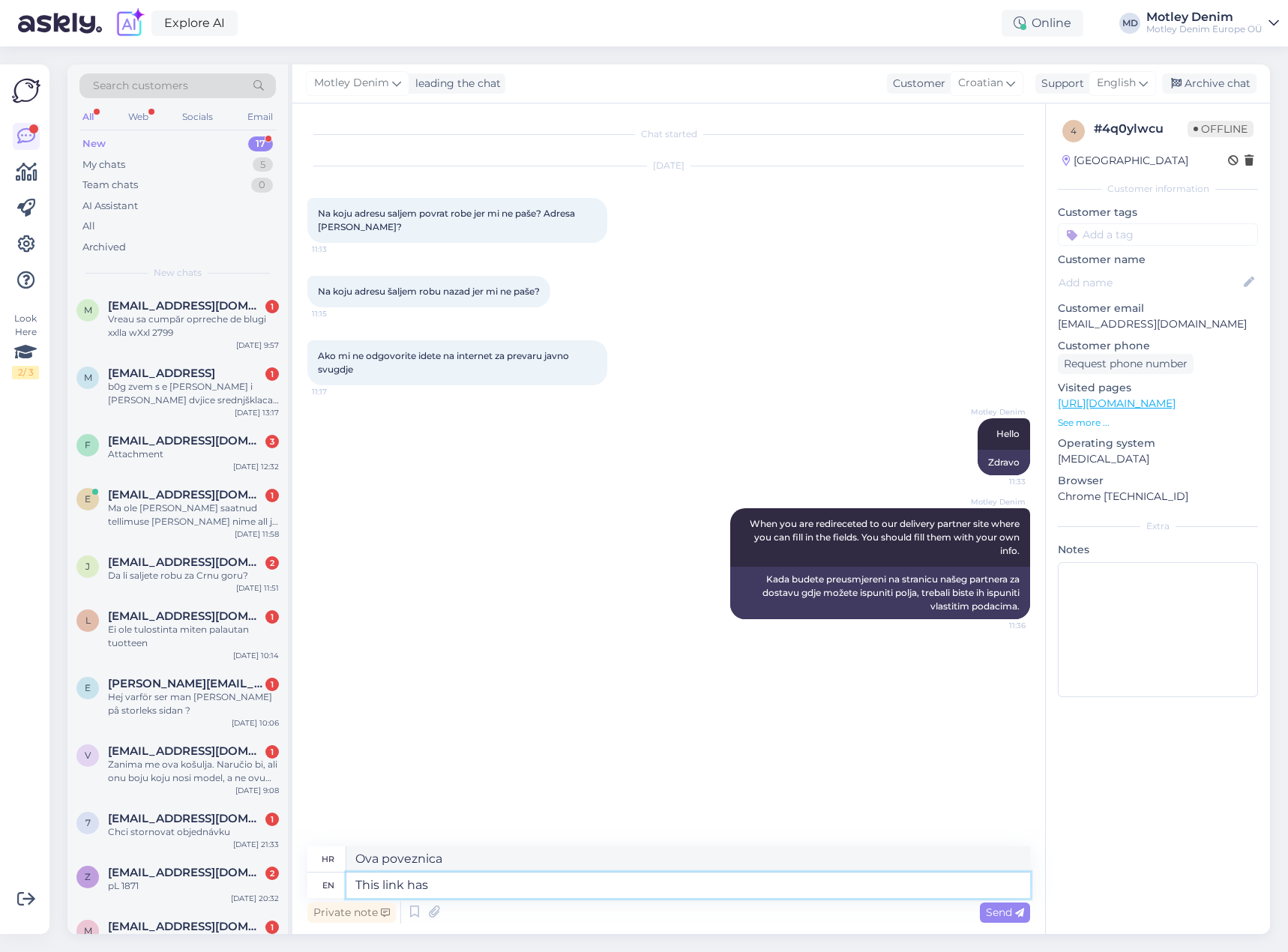
type textarea "Ova veza ima"
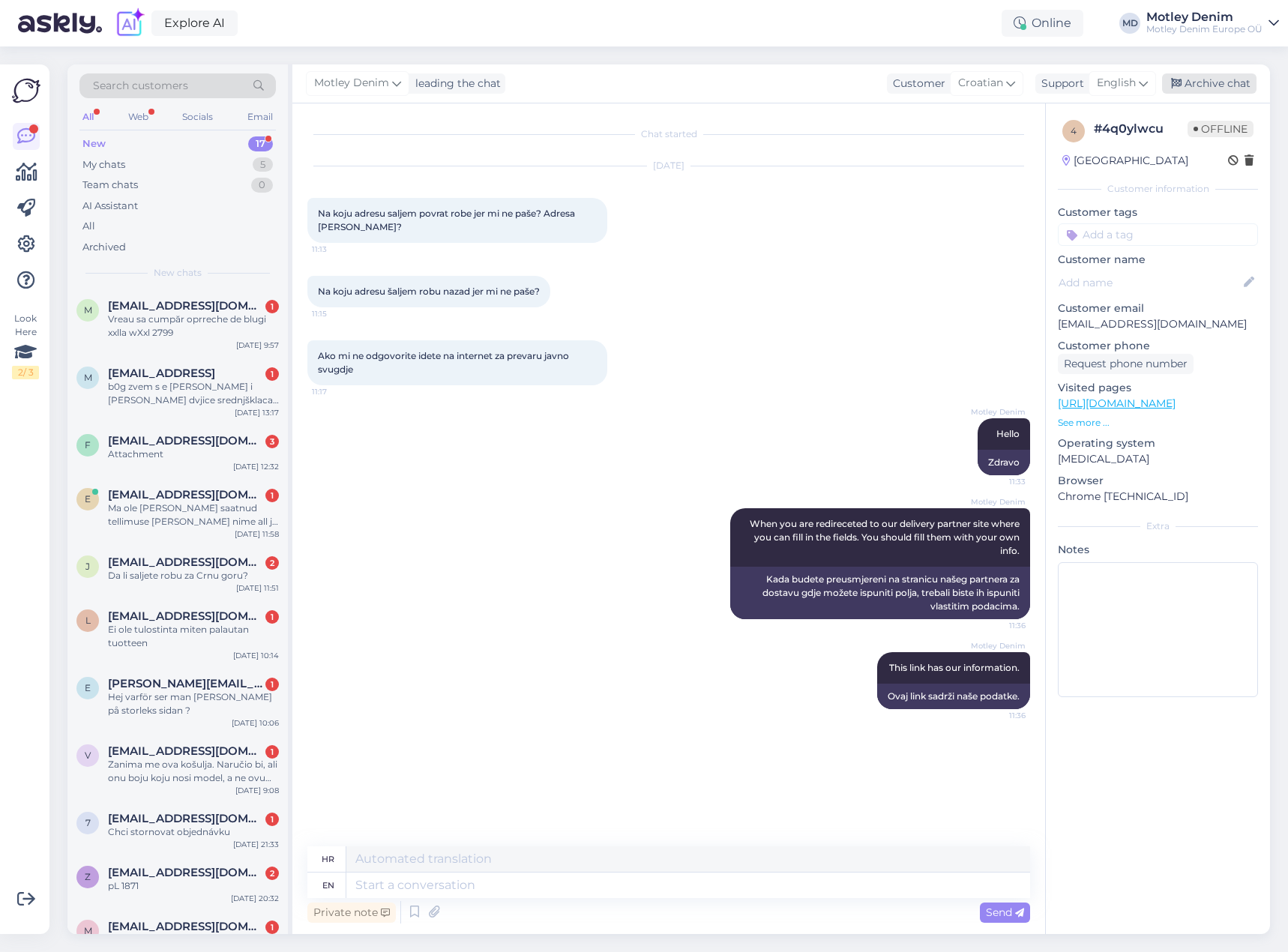
click at [1213, 75] on div "Archive chat" at bounding box center [1209, 83] width 94 height 21
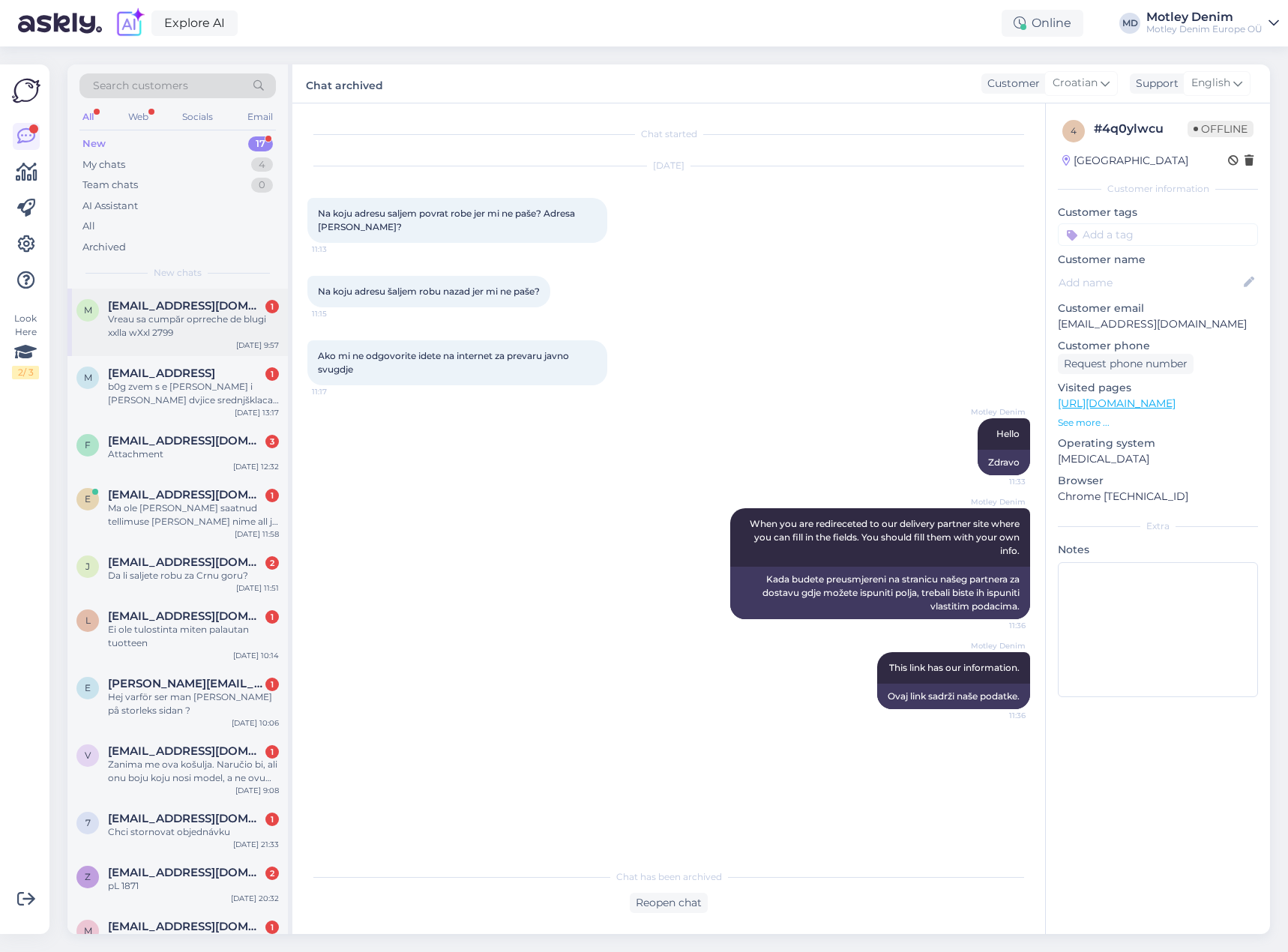
click at [207, 322] on div "Vreau sa cumpăr oprreche de blugi xxlla wXxl 2799" at bounding box center [193, 327] width 171 height 27
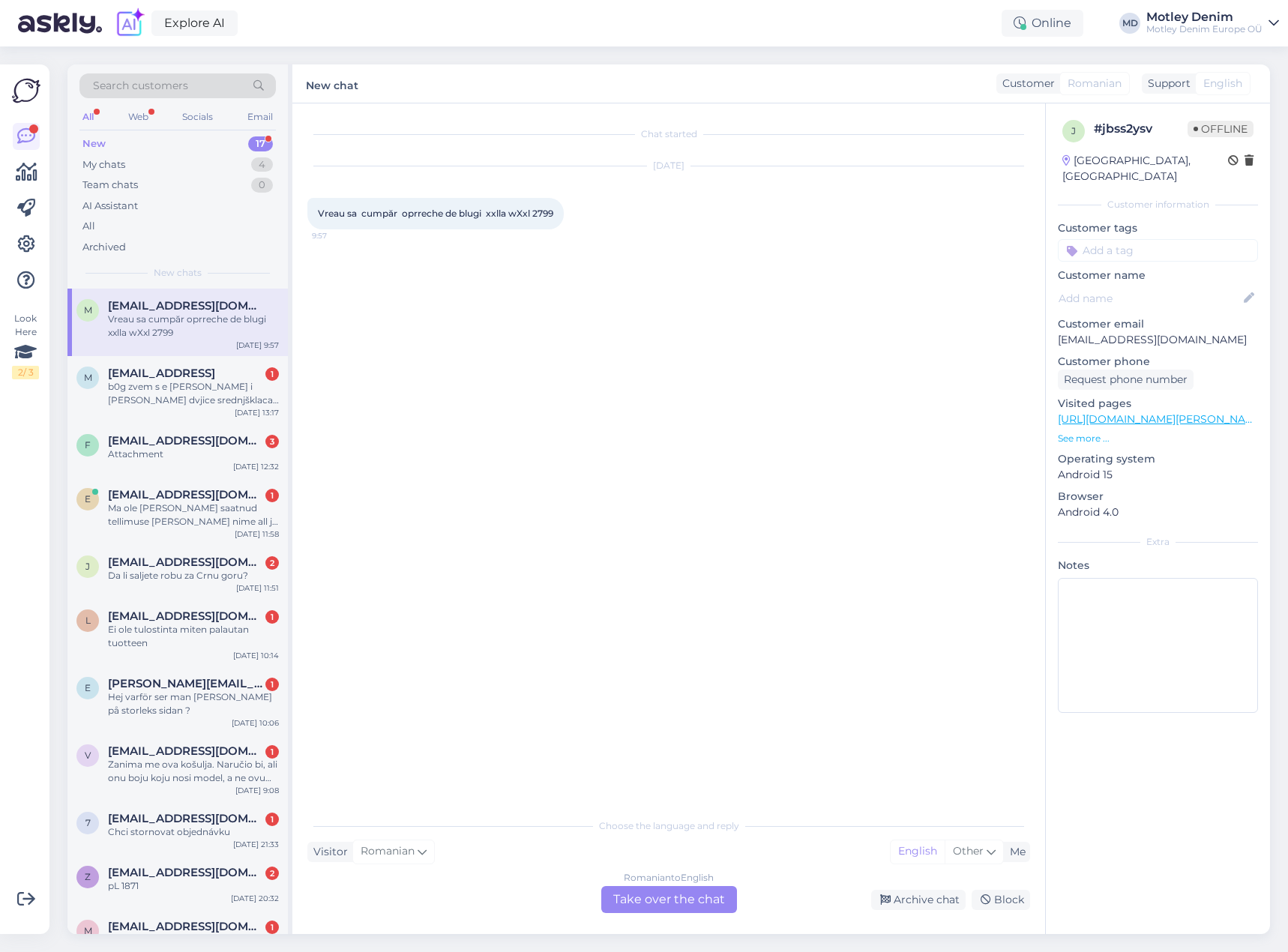
click at [667, 906] on div "Romanian to English Take over the chat" at bounding box center [670, 900] width 135 height 27
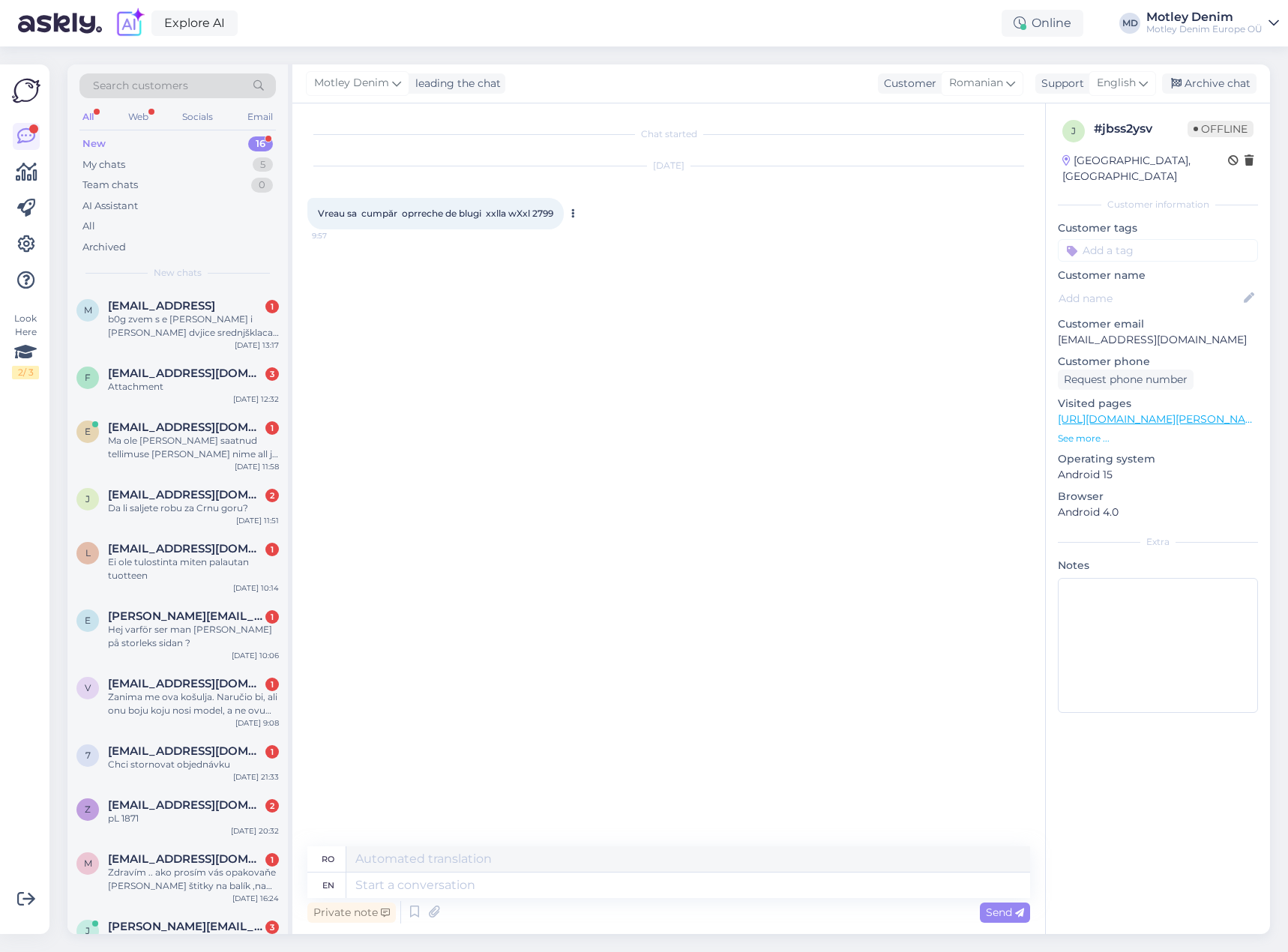
click at [334, 212] on span "Vreau sa cumpăr oprreche de blugi xxlla wXxl 2799" at bounding box center [436, 213] width 236 height 11
drag, startPoint x: 334, startPoint y: 212, endPoint x: 554, endPoint y: 214, distance: 220.0
click at [554, 214] on span "Vreau sa cumpăr oprreche de blugi xxlla wXxl 2799" at bounding box center [436, 213] width 236 height 11
copy div "Vreau sa cumpăr oprreche de blugi xxlla wXxl 2799 9:57"
drag, startPoint x: 706, startPoint y: 335, endPoint x: 723, endPoint y: 335, distance: 17.0
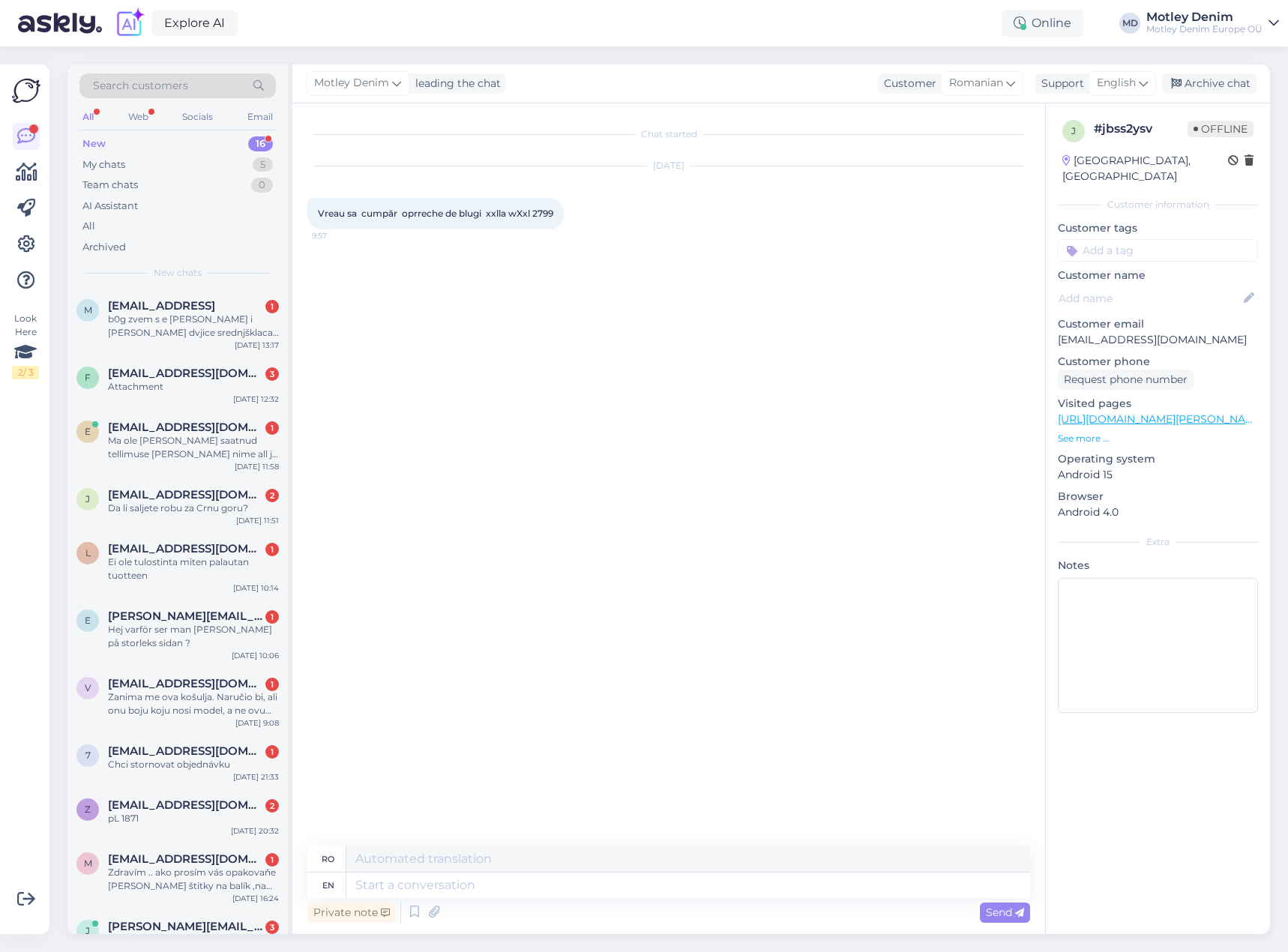
click at [706, 335] on div "Chat started [DATE] Vreau sa cumpăr oprreche de blugi xxlla wXxl 2799 9:57" at bounding box center [675, 476] width 736 height 714
click at [1078, 332] on p "[EMAIL_ADDRESS][DOMAIN_NAME]" at bounding box center [1158, 340] width 200 height 16
drag, startPoint x: 1079, startPoint y: 327, endPoint x: 1187, endPoint y: 329, distance: 108.0
click at [1187, 332] on p "[EMAIL_ADDRESS][DOMAIN_NAME]" at bounding box center [1158, 340] width 200 height 16
copy p "[EMAIL_ADDRESS][DOMAIN_NAME]"
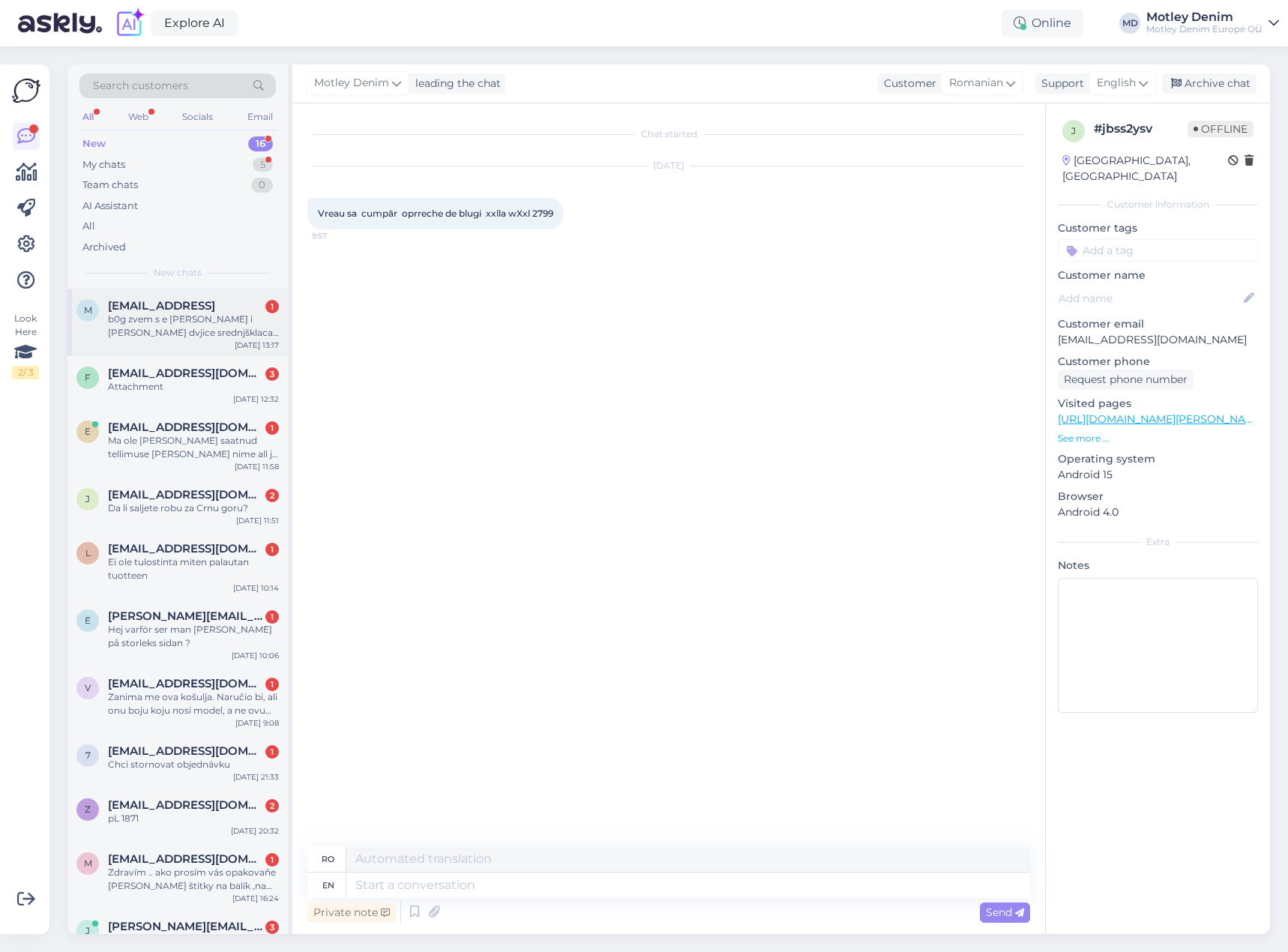
click at [210, 322] on div "b0g zvem s e [PERSON_NAME] i [PERSON_NAME] dvjice srednjšklaca i supruga kji je…" at bounding box center [193, 327] width 171 height 27
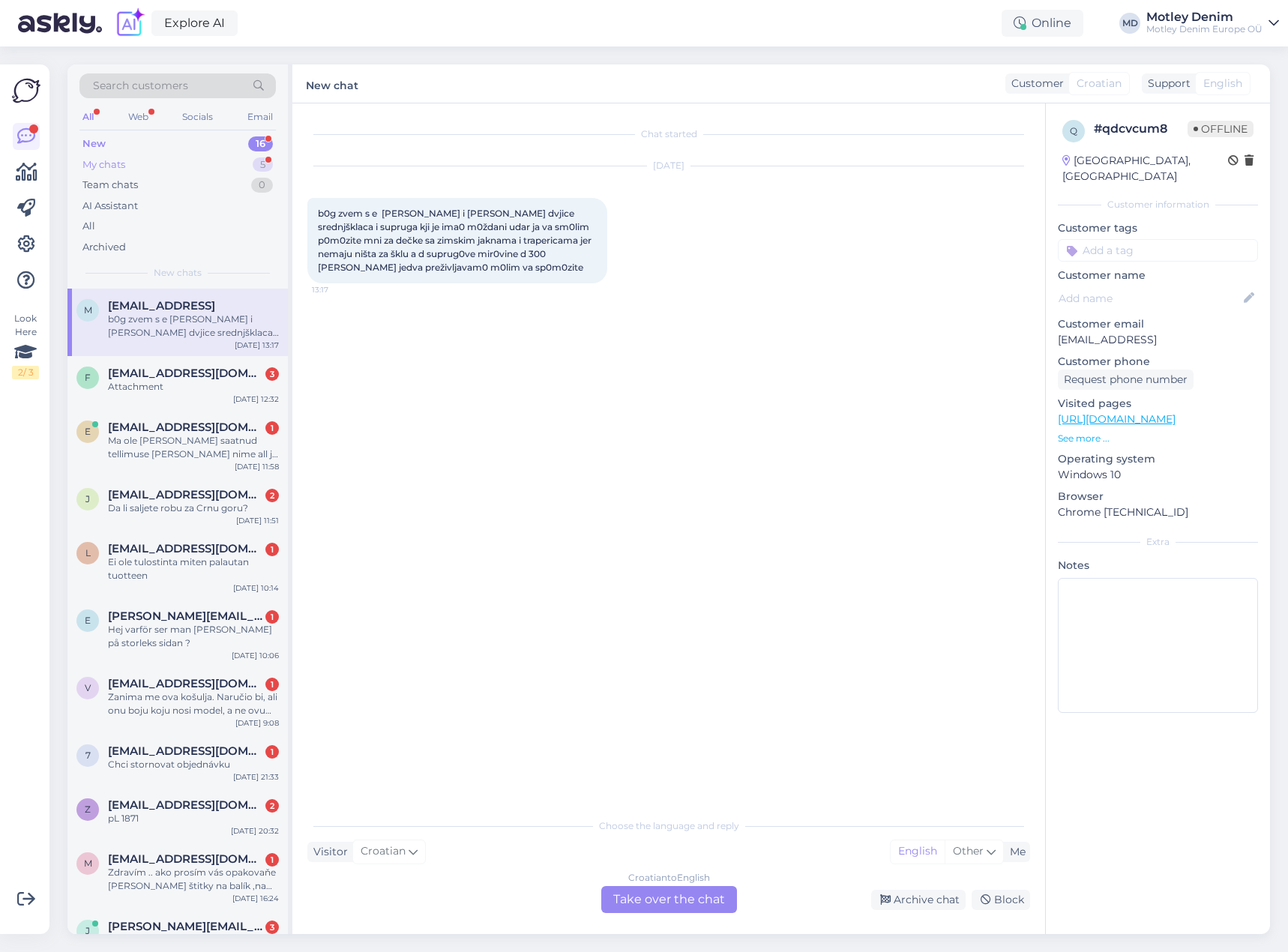
click at [211, 170] on div "My chats 5" at bounding box center [178, 164] width 196 height 21
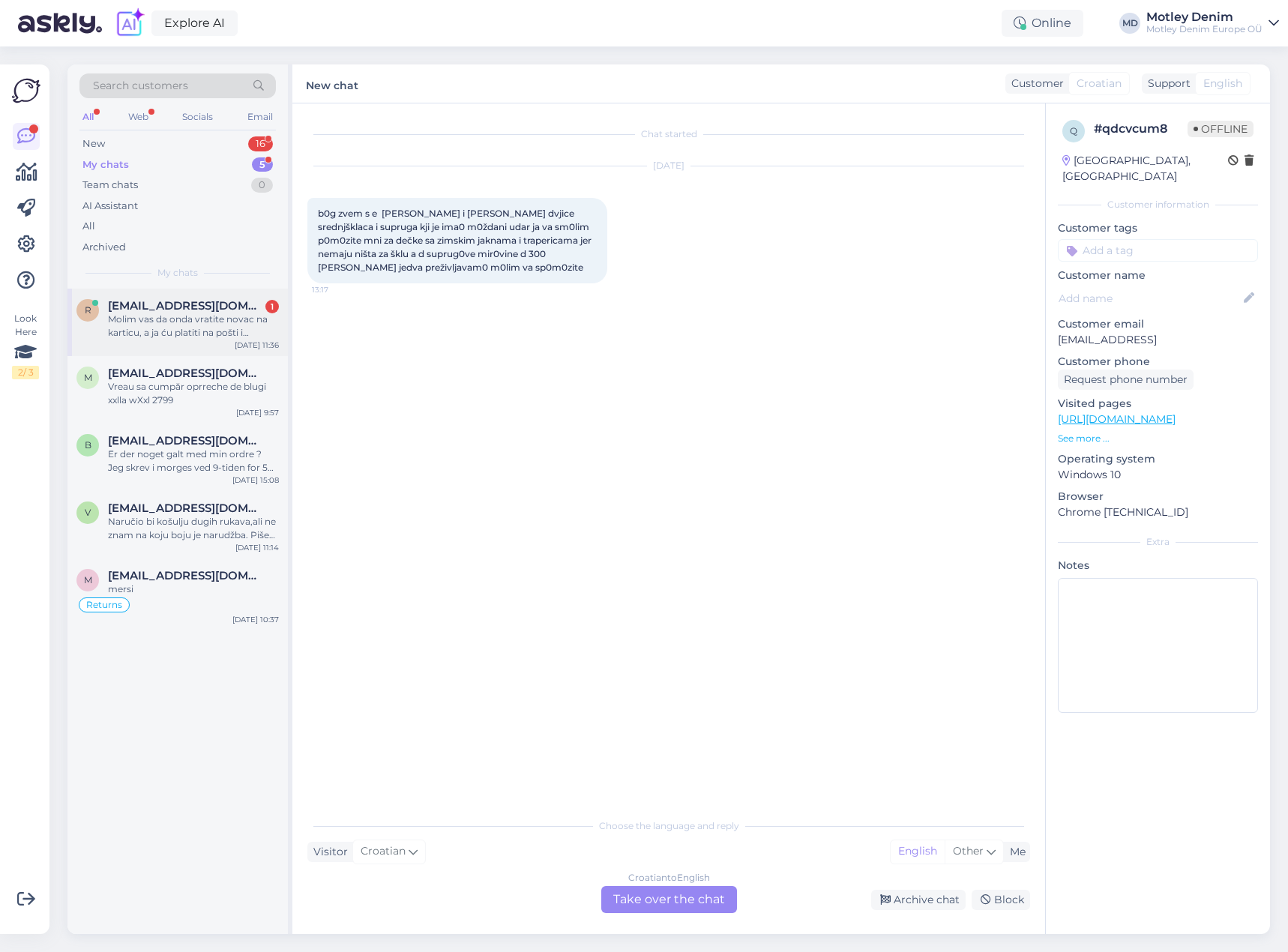
click at [177, 332] on div "Molim vas da onda vratite novac na karticu, a ja ću platiti na pošti i preuzeti…" at bounding box center [193, 327] width 171 height 27
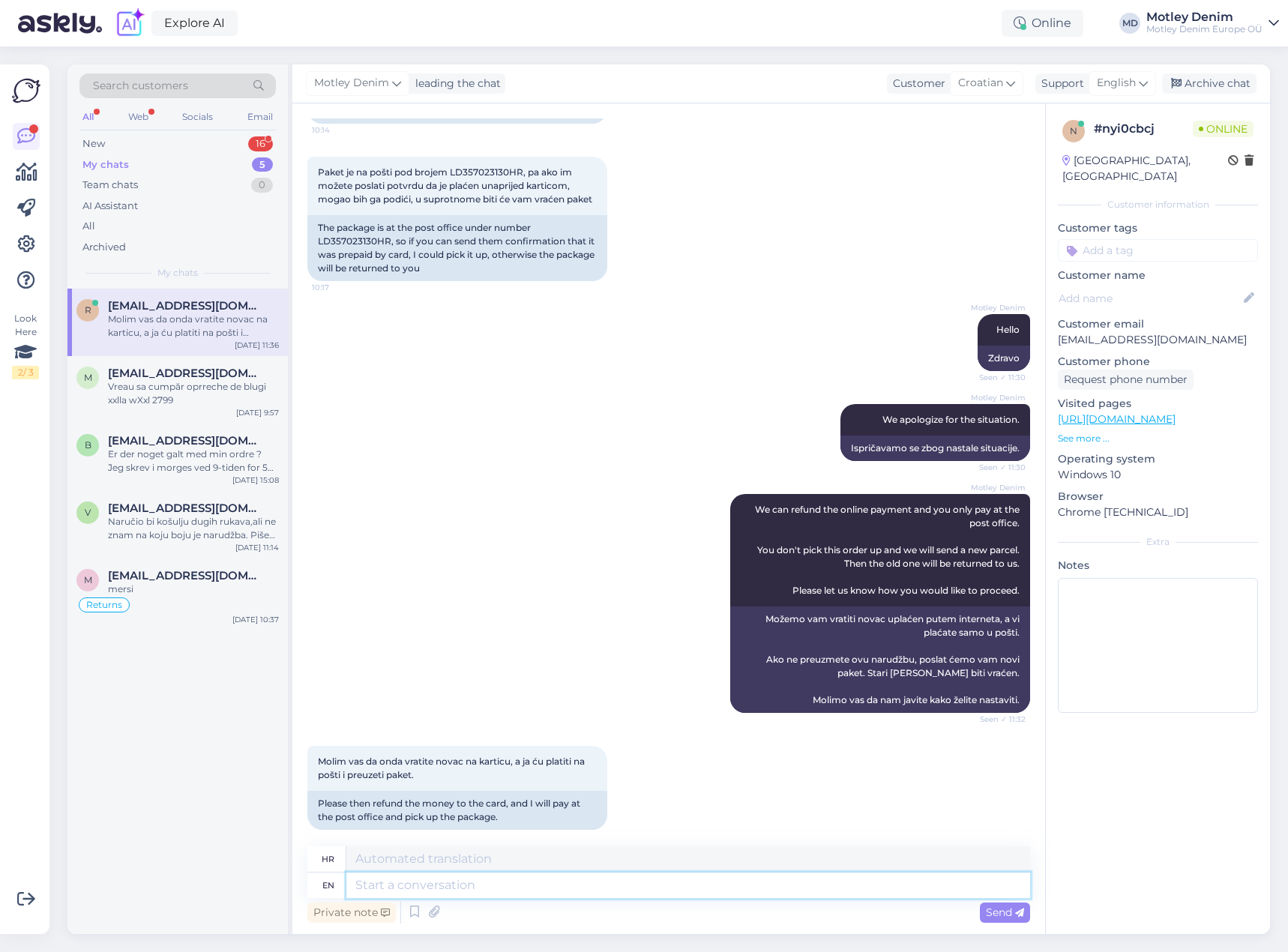
click at [695, 895] on textarea at bounding box center [688, 885] width 684 height 26
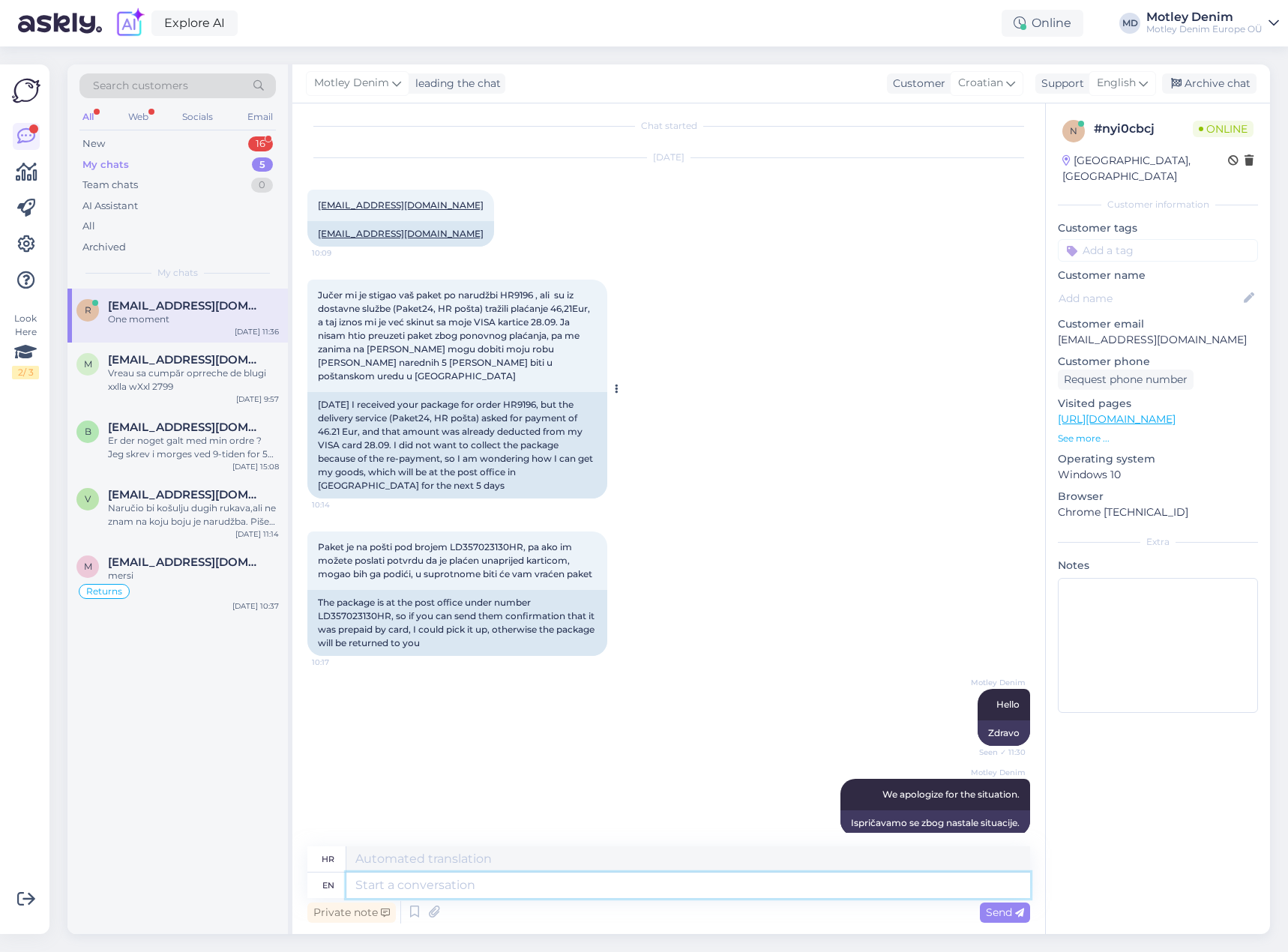
scroll to position [0, 0]
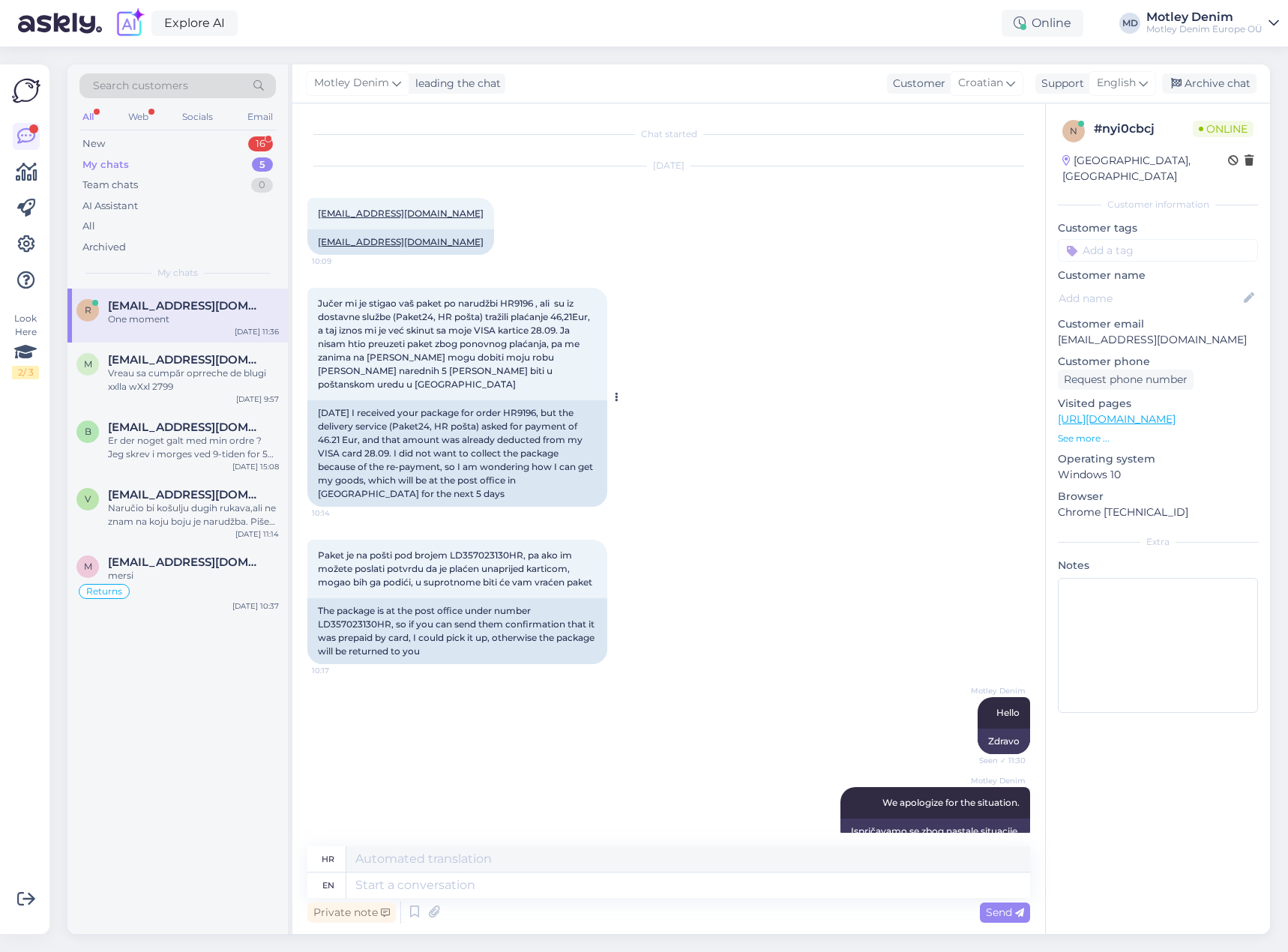
click at [529, 400] on div "[DATE] I received your package for order HR9196, but the delivery service (Pake…" at bounding box center [457, 453] width 300 height 106
copy div "HR9196"
click at [613, 885] on textarea at bounding box center [688, 885] width 684 height 26
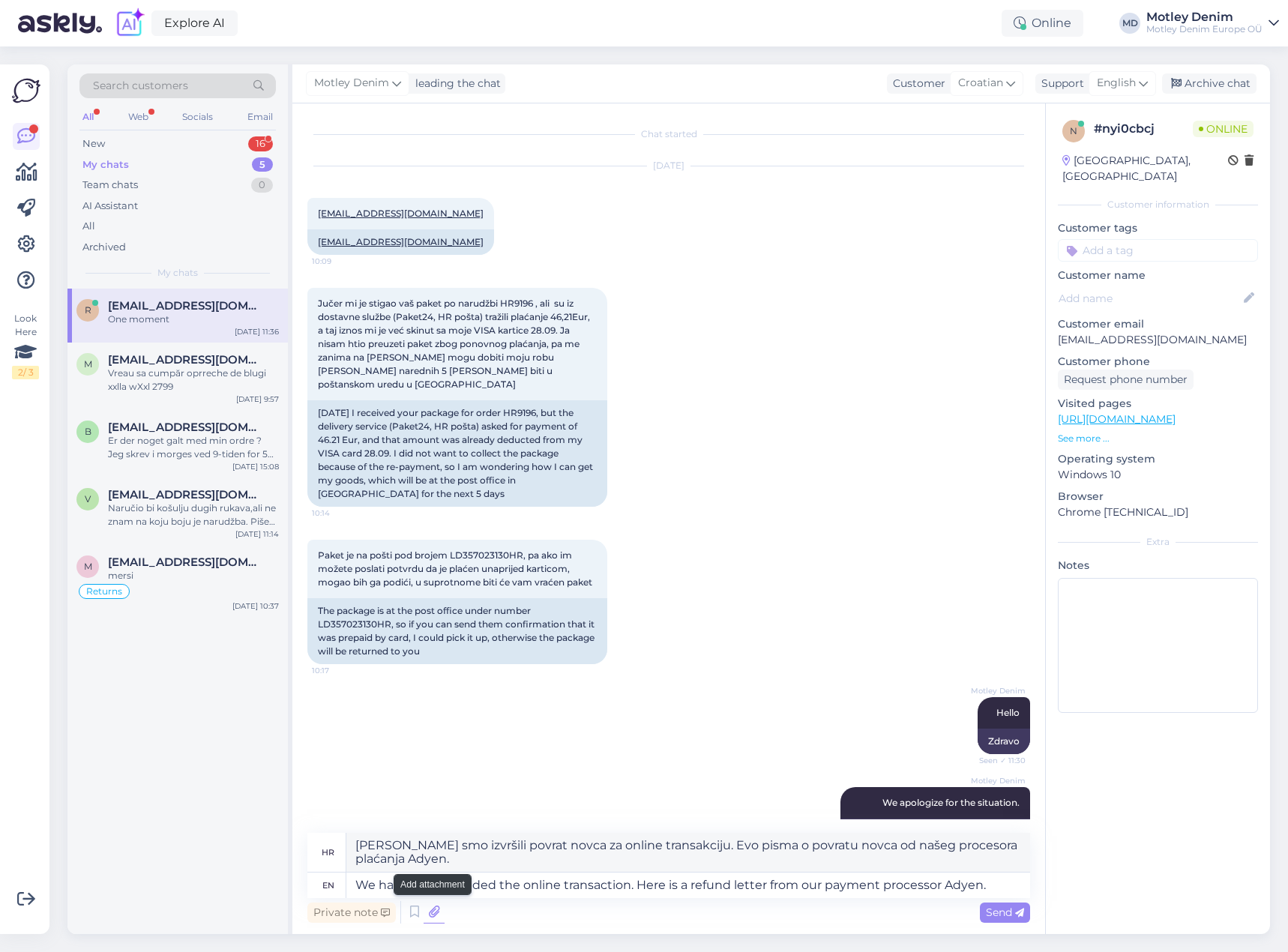
click at [432, 914] on icon at bounding box center [434, 912] width 21 height 23
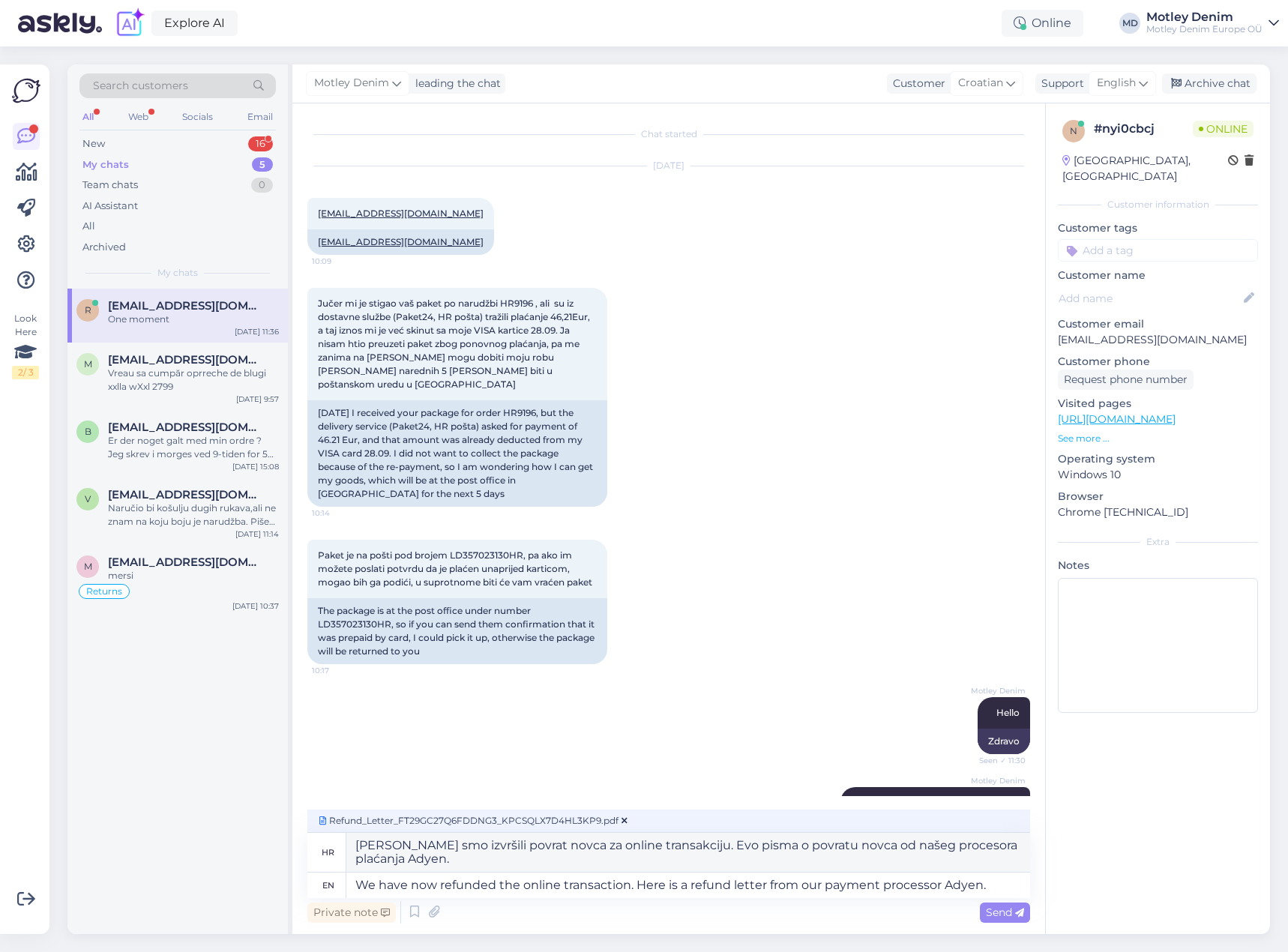
click at [1002, 917] on span "Send" at bounding box center [1005, 913] width 38 height 14
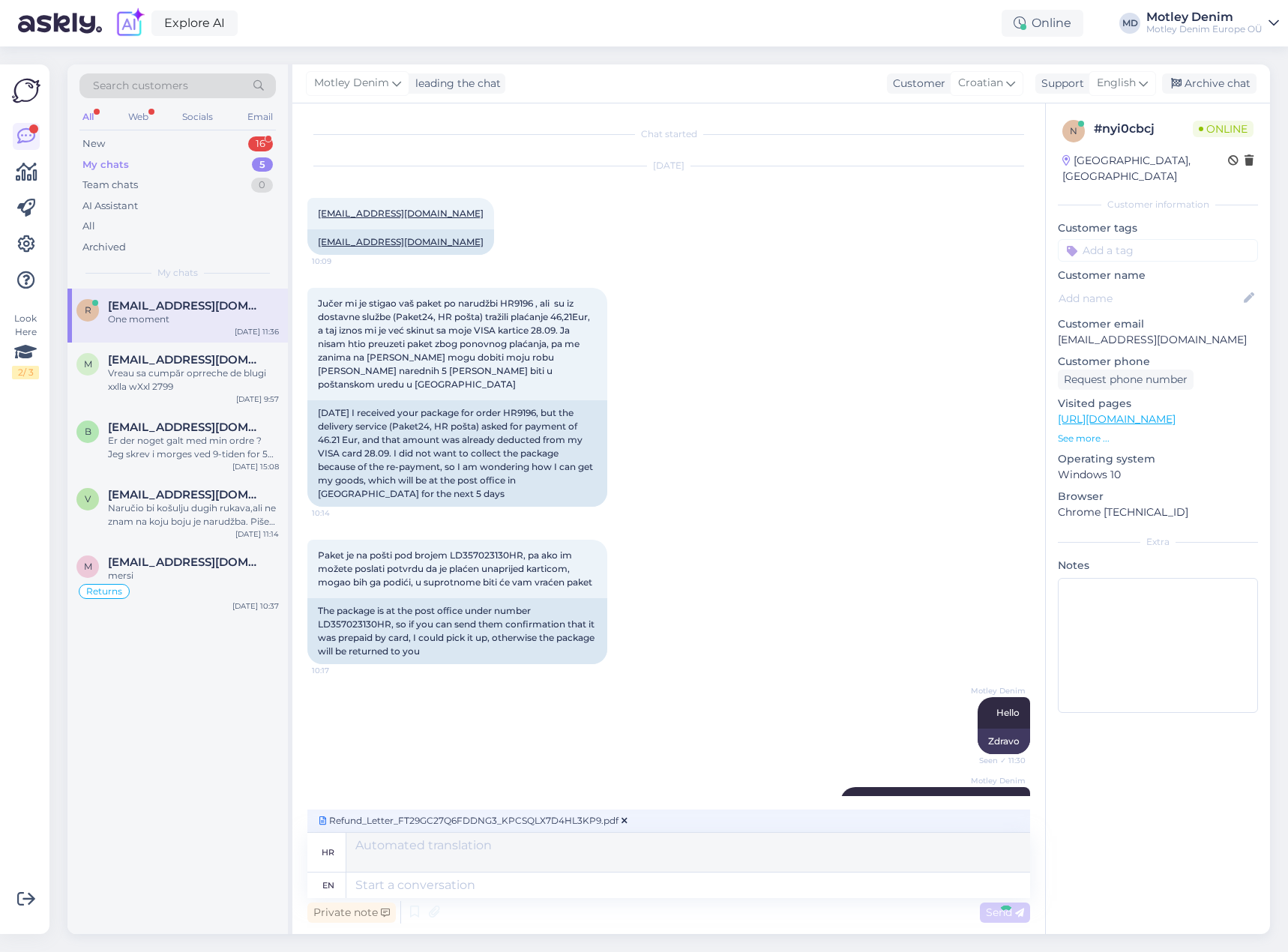
scroll to position [656, 0]
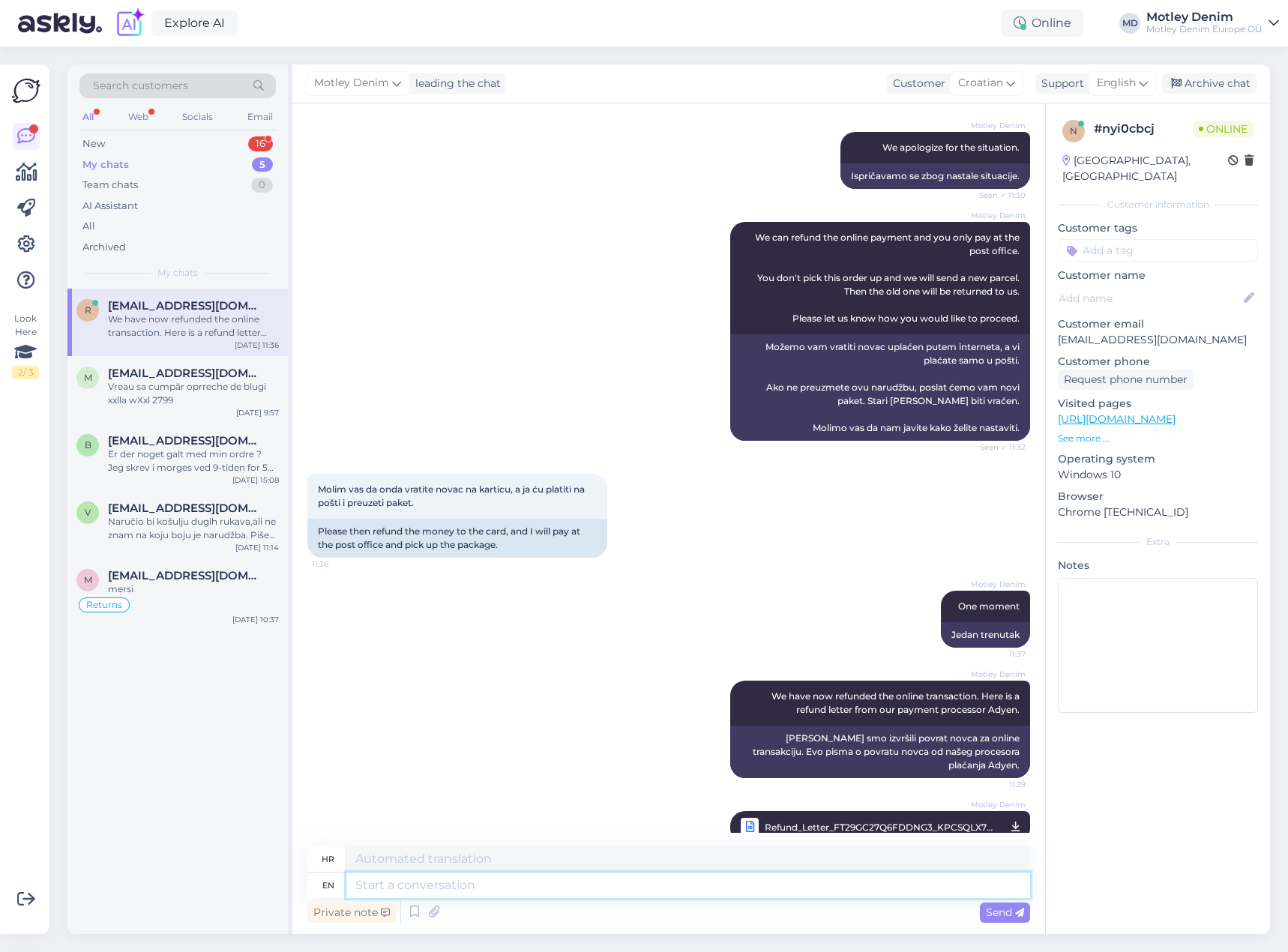
click at [734, 885] on textarea at bounding box center [688, 885] width 684 height 26
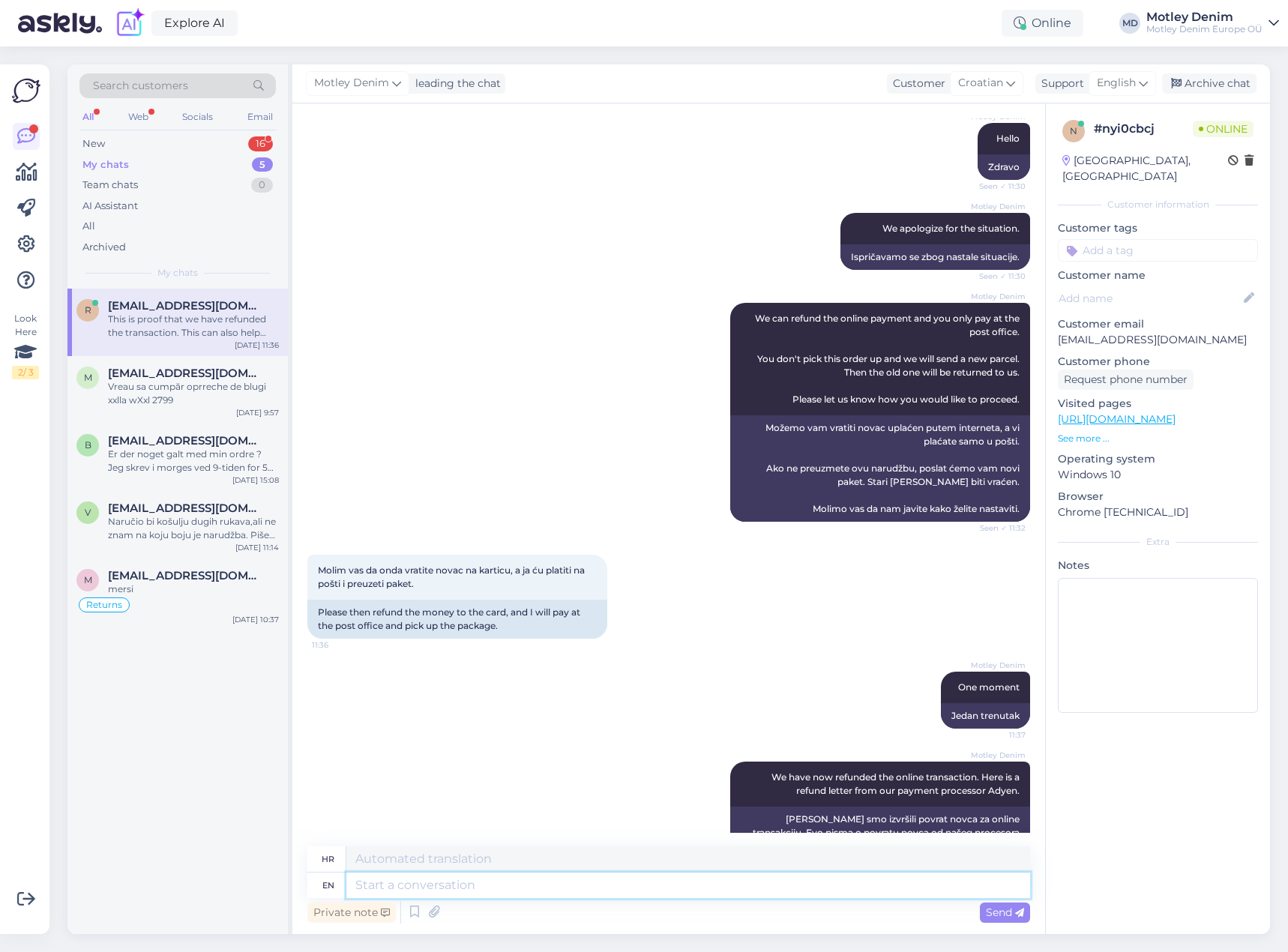
scroll to position [799, 0]
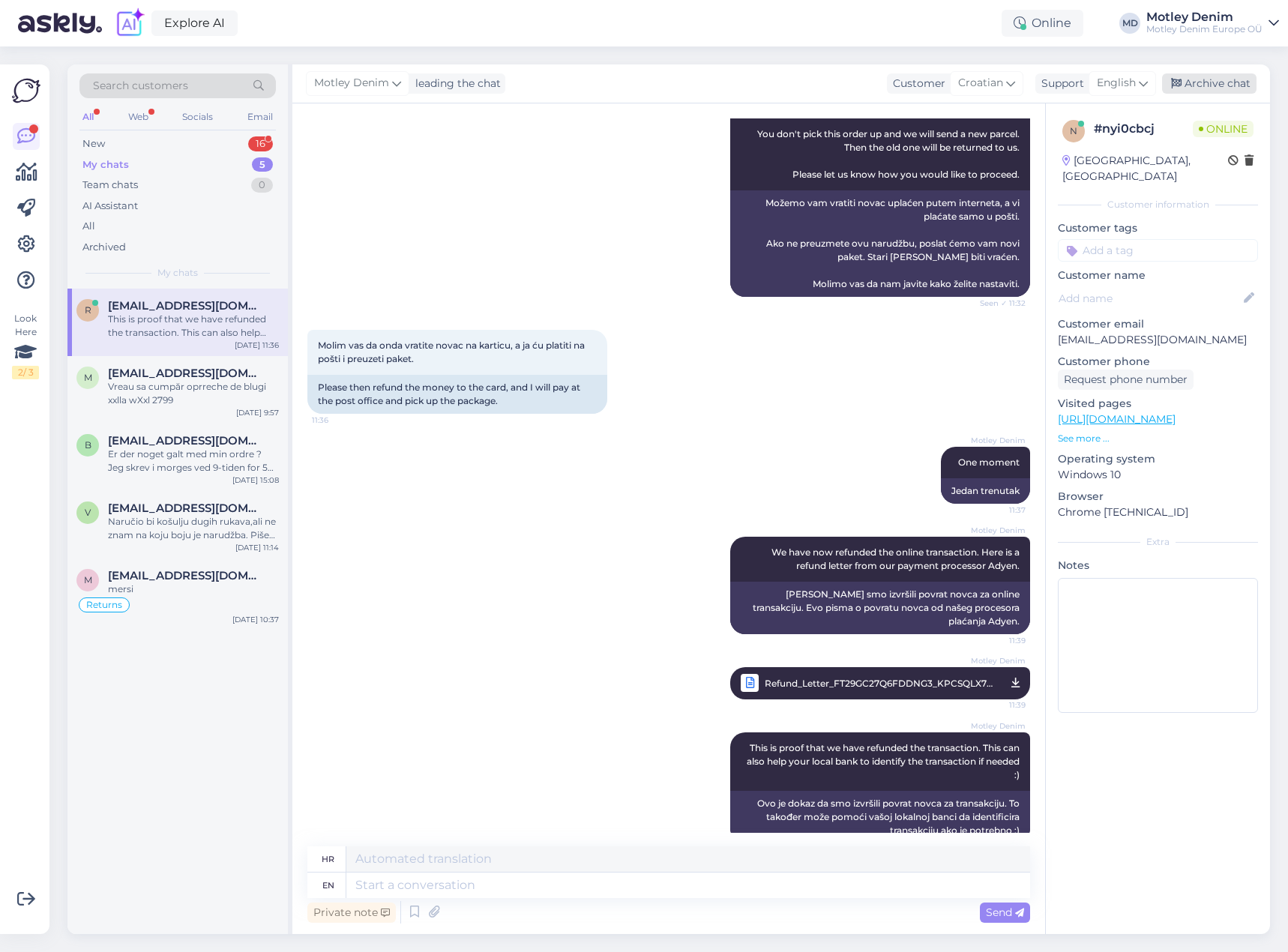
click at [1180, 84] on icon at bounding box center [1176, 83] width 11 height 11
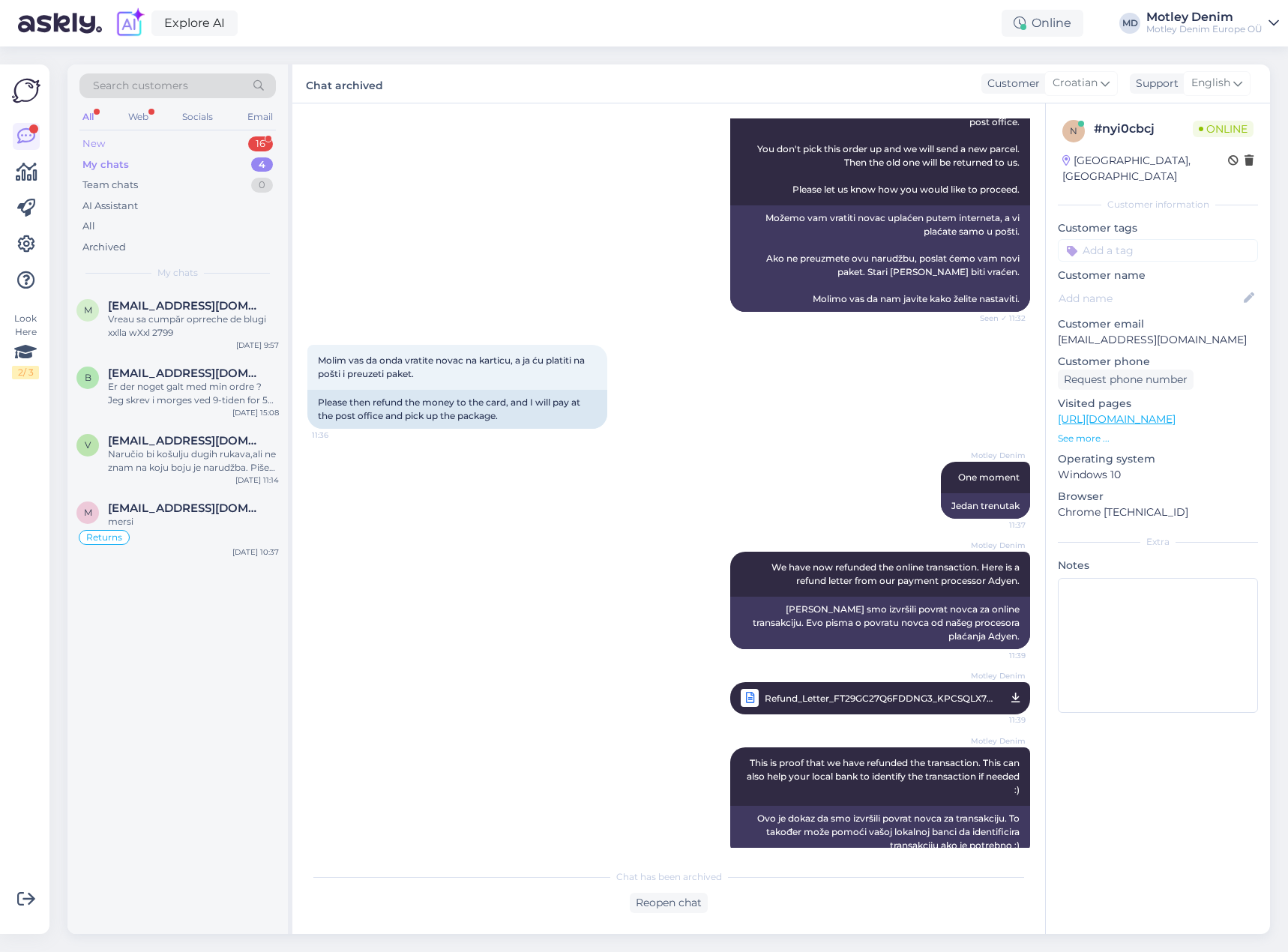
click at [216, 144] on div "New 16" at bounding box center [178, 143] width 196 height 21
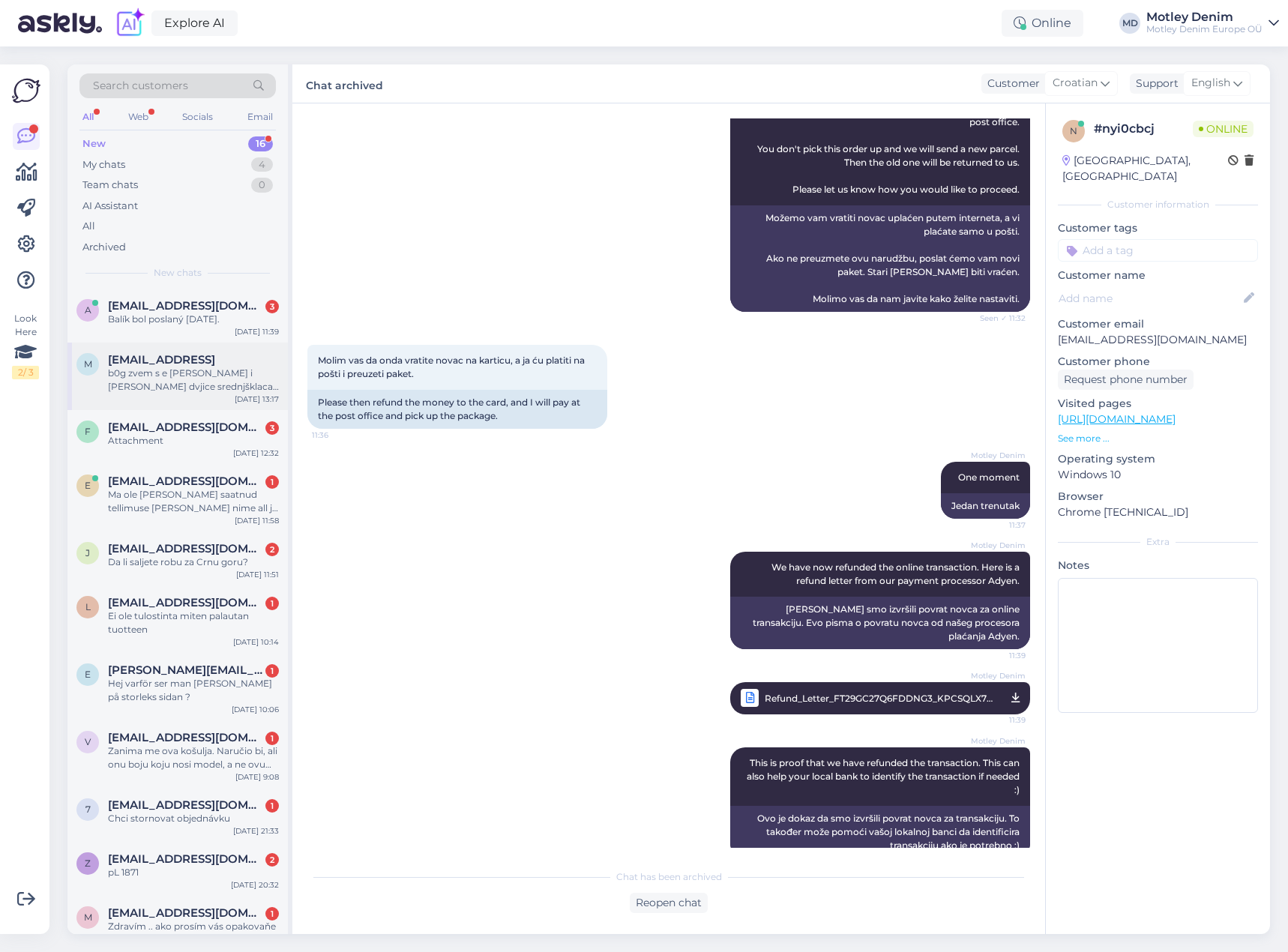
click at [182, 348] on div "m [EMAIL_ADDRESS] b0g zvem s e [PERSON_NAME] i [PERSON_NAME] dvjice srednjšklac…" at bounding box center [178, 376] width 221 height 68
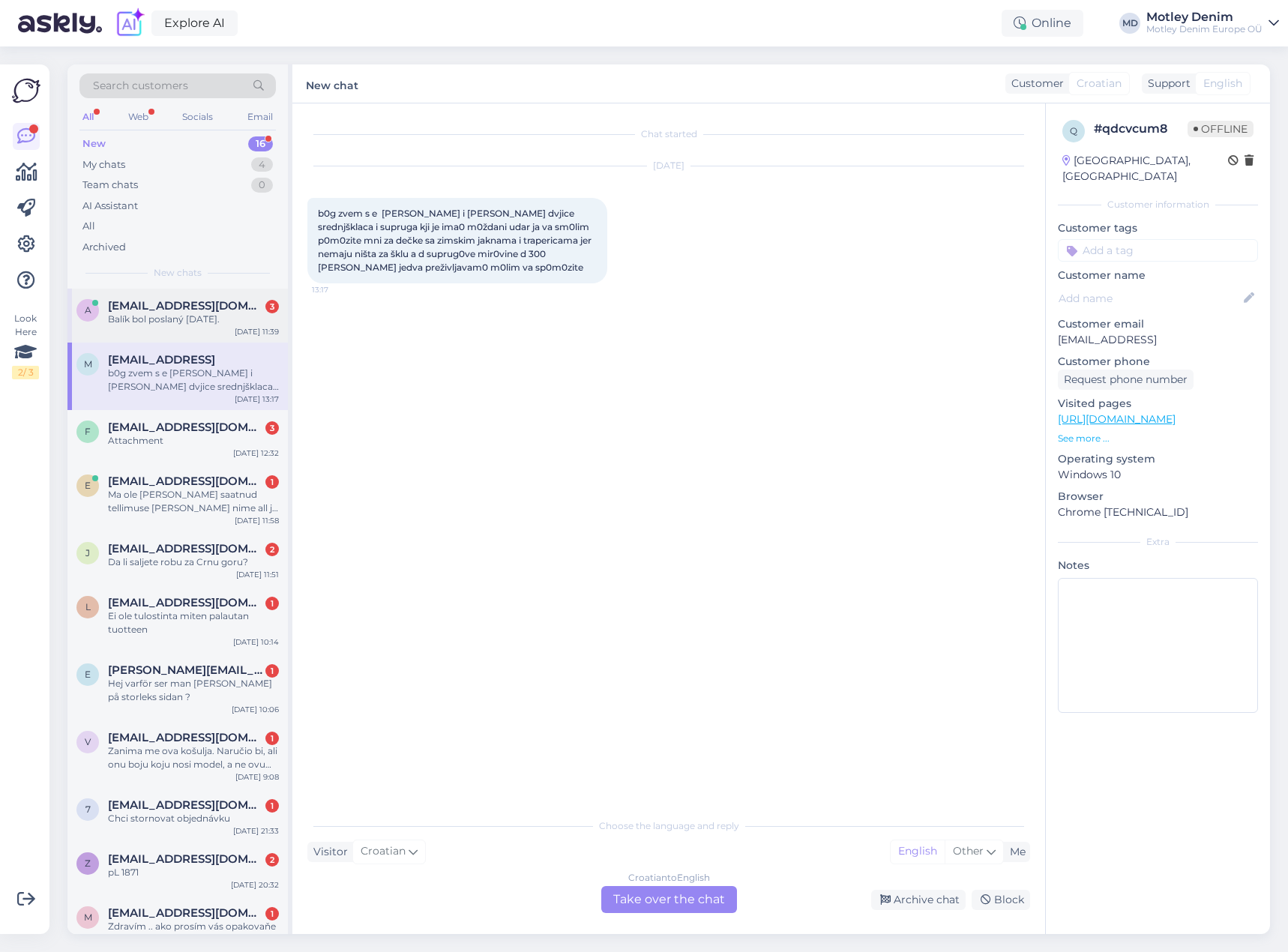
click at [199, 322] on div "Balík bol poslaný [DATE]." at bounding box center [193, 320] width 171 height 14
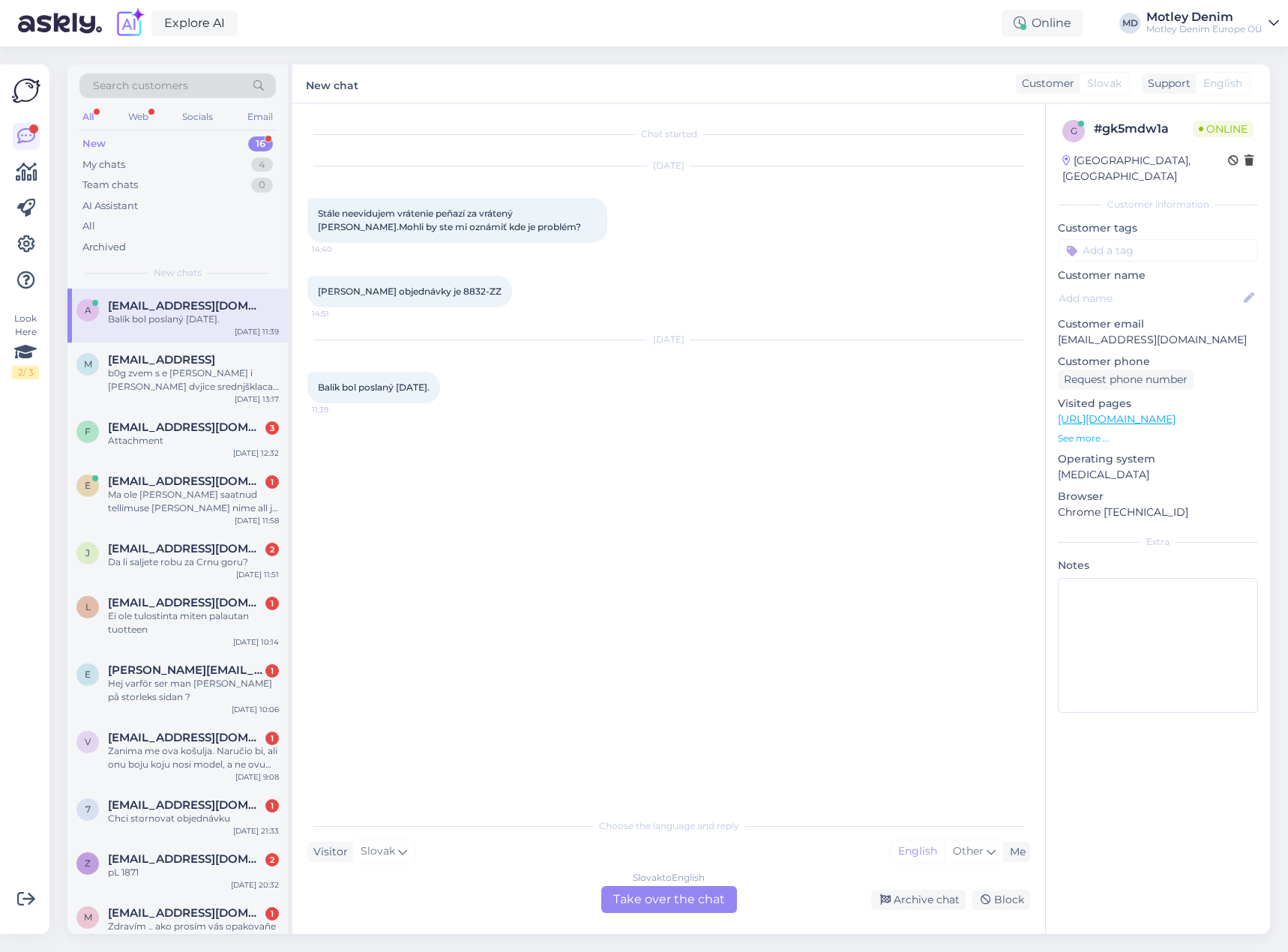
click at [684, 906] on div "Slovak to English Take over the chat" at bounding box center [670, 900] width 135 height 27
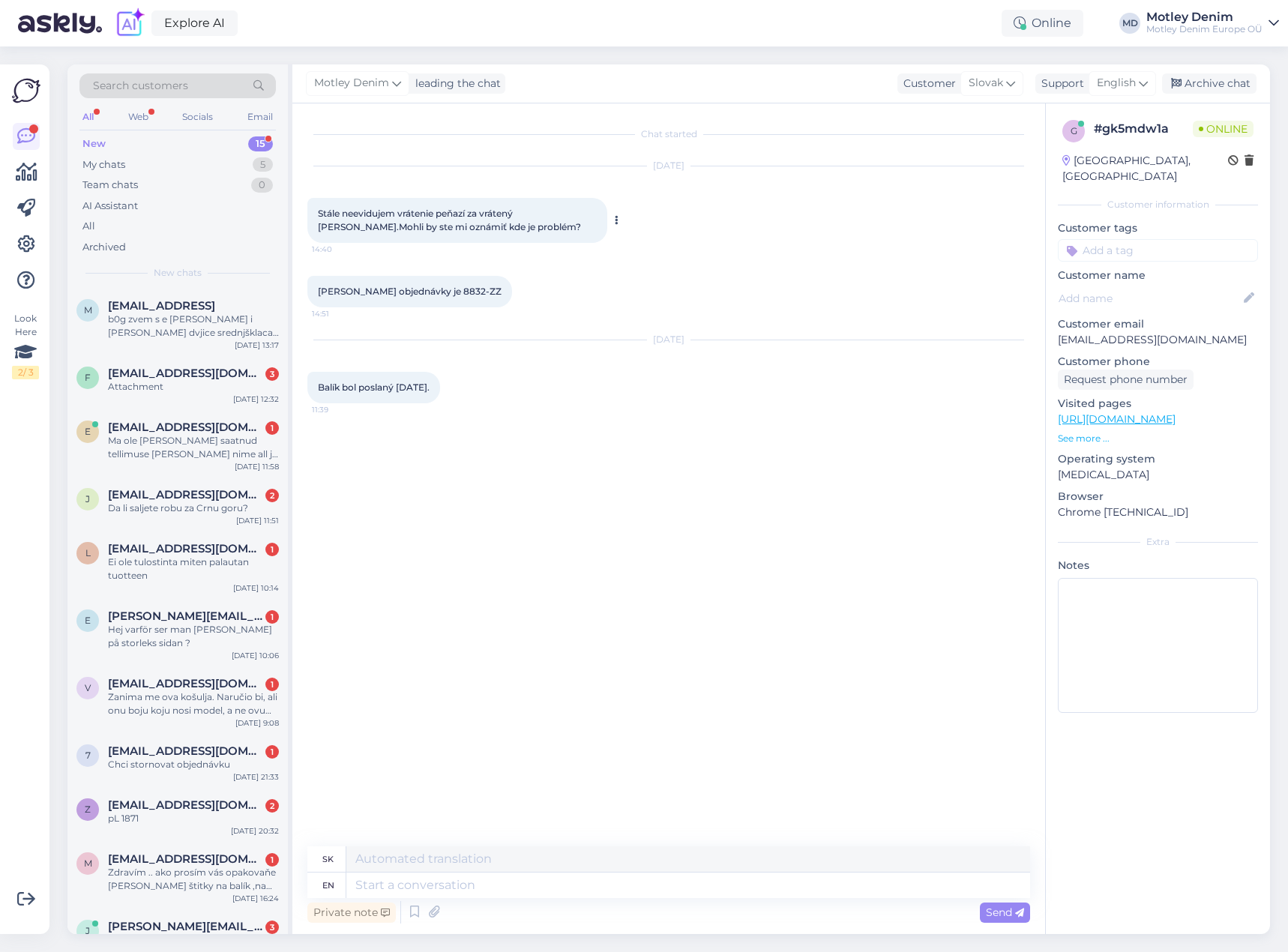
click at [324, 212] on span "Stále neevidujem vrátenie peňazí za vrátený [PERSON_NAME].Mohli by ste mi oznám…" at bounding box center [450, 220] width 263 height 25
drag, startPoint x: 324, startPoint y: 212, endPoint x: 459, endPoint y: 226, distance: 135.7
click at [457, 226] on span "Stále neevidujem vrátenie peňazí za vrátený [PERSON_NAME].Mohli by ste mi oznám…" at bounding box center [450, 220] width 263 height 25
copy span "Stále neevidujem vrátenie peňazí za vrátený [PERSON_NAME].Mohli by ste mi oznám…"
click at [1273, 18] on icon at bounding box center [1274, 24] width 11 height 12
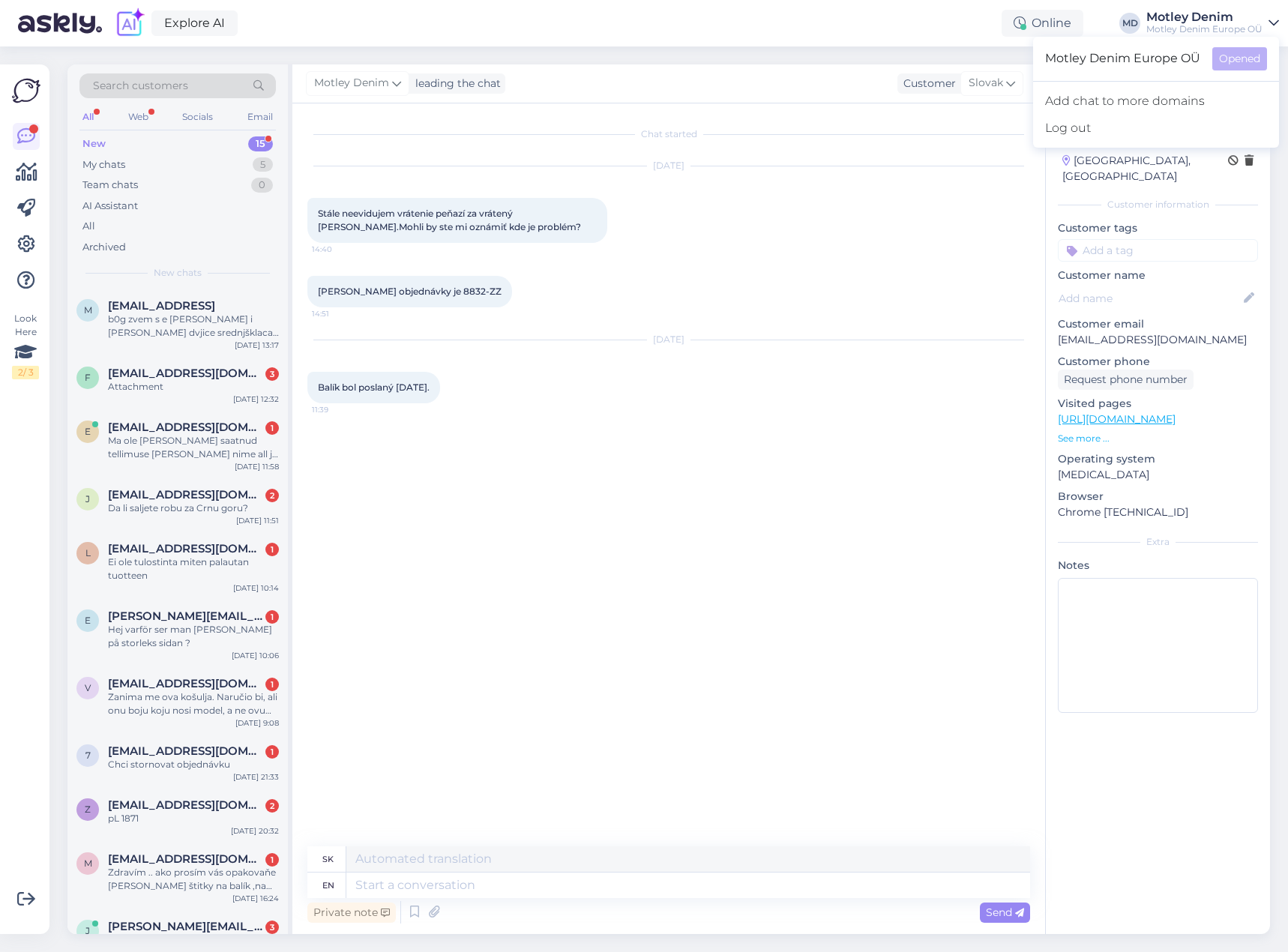
click at [927, 226] on div "[DATE] Stále neevidujem vrátenie peňazí za vrátený [PERSON_NAME].Mohli by ste m…" at bounding box center [669, 205] width 723 height 110
click at [321, 212] on span "Stále neevidujem vrátenie peňazí za vrátený [PERSON_NAME].Mohli by ste mi oznám…" at bounding box center [450, 220] width 263 height 25
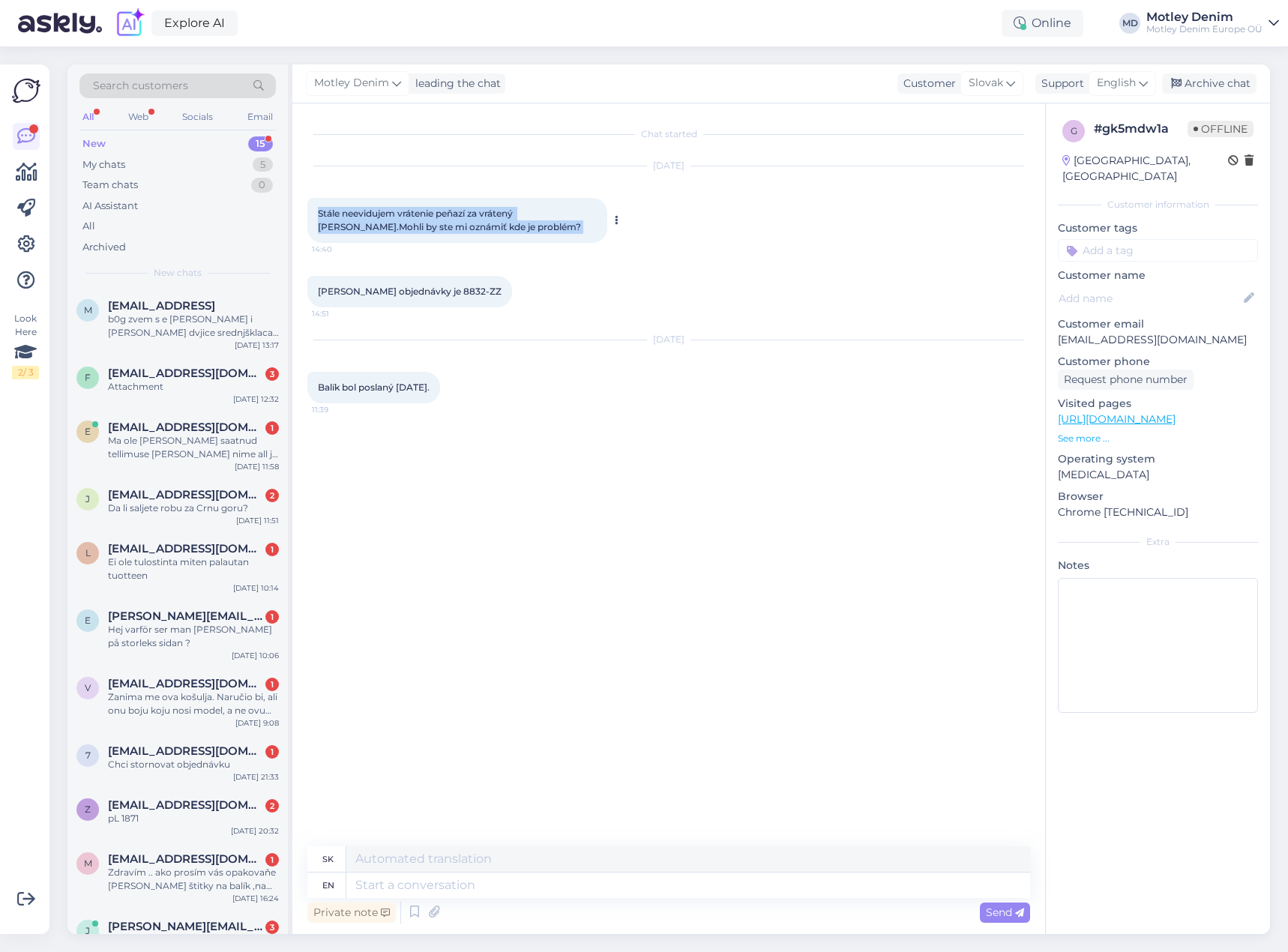
drag, startPoint x: 321, startPoint y: 212, endPoint x: 494, endPoint y: 231, distance: 174.0
click at [494, 231] on div "Stále neevidujem vrátenie peňazí za vrátený [PERSON_NAME].Mohli by ste mi oznám…" at bounding box center [457, 221] width 300 height 45
copy div "Stále neevidujem vrátenie peňazí za vrátený [PERSON_NAME].Mohli by ste mi oznám…"
click at [562, 255] on div "[DATE] Stále neevidujem vrátenie peňazí za vrátený [PERSON_NAME].Mohli by ste m…" at bounding box center [669, 205] width 723 height 110
click at [420, 292] on span "[PERSON_NAME] objednávky je 8832-ZZ" at bounding box center [409, 291] width 184 height 11
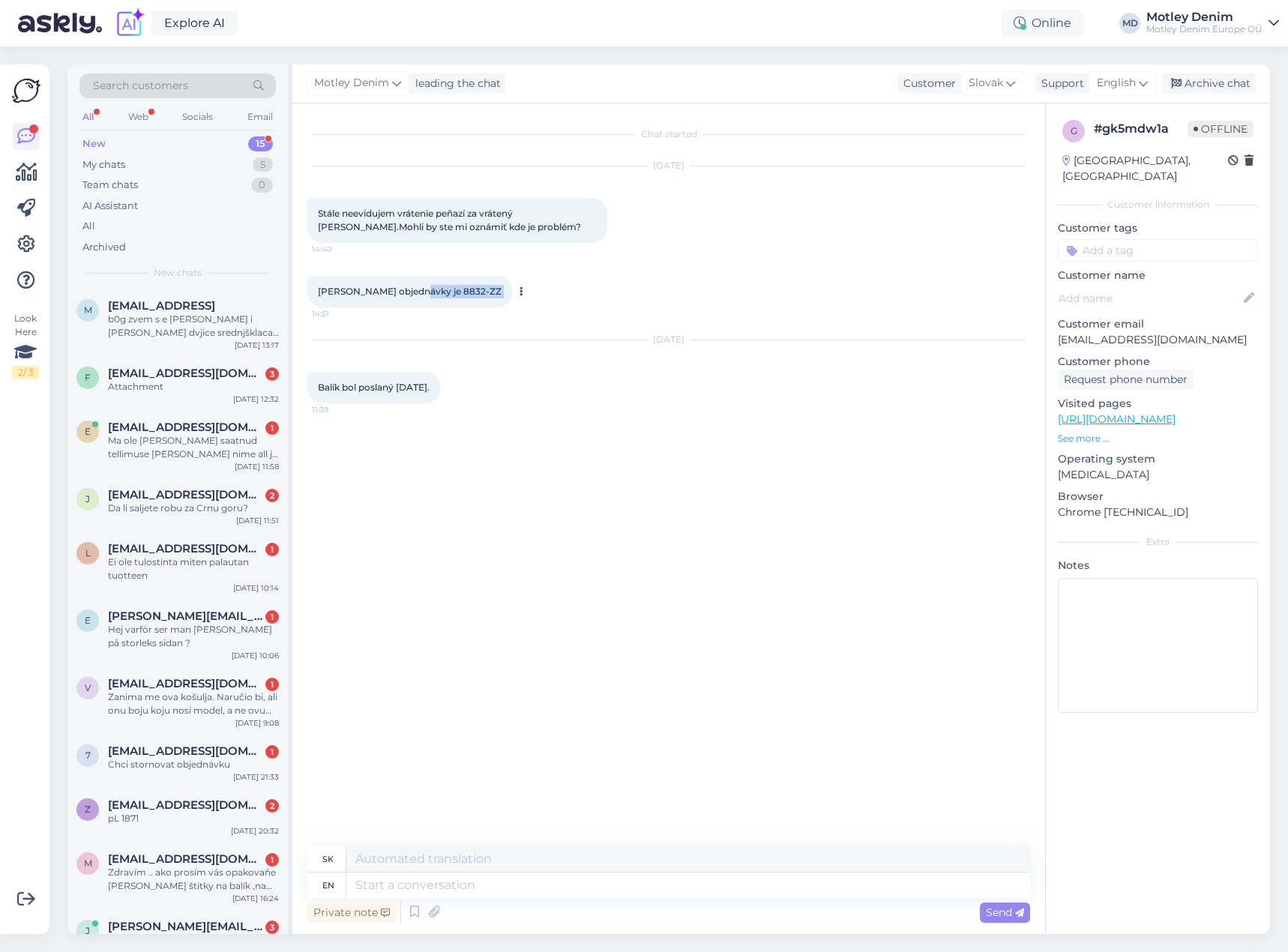
drag, startPoint x: 420, startPoint y: 292, endPoint x: 439, endPoint y: 291, distance: 19.0
click at [439, 291] on span "[PERSON_NAME] objednávky je 8832-ZZ" at bounding box center [409, 291] width 184 height 11
click at [472, 440] on div "Chat started [DATE] Stále neevidujem vrátenie peňazí za vrátený [PERSON_NAME].M…" at bounding box center [675, 476] width 736 height 714
click at [319, 211] on span "Stále neevidujem vrátenie peňazí za vrátený [PERSON_NAME].Mohli by ste mi oznám…" at bounding box center [450, 220] width 263 height 25
drag, startPoint x: 319, startPoint y: 211, endPoint x: 475, endPoint y: 227, distance: 156.8
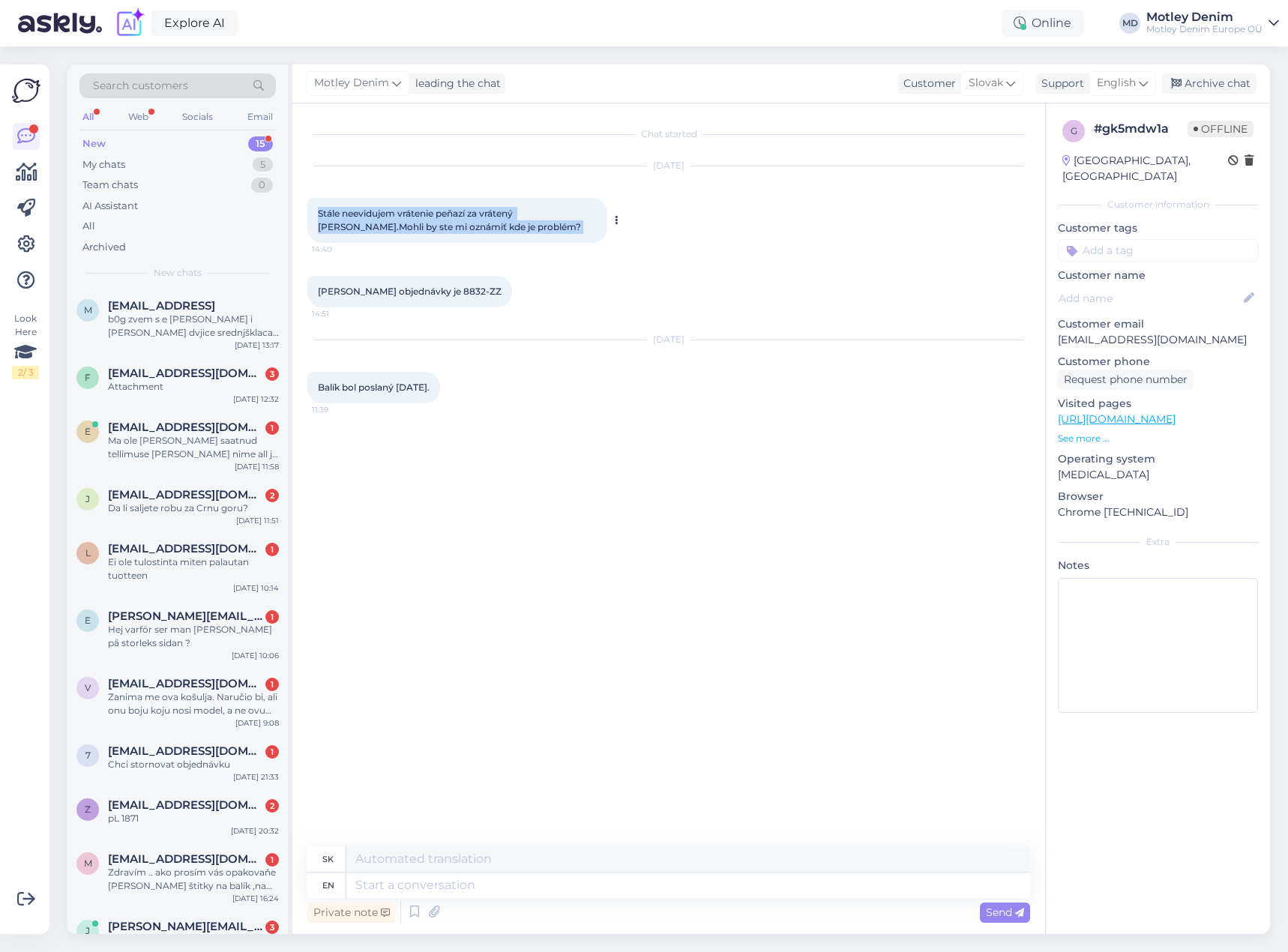
click at [474, 227] on div "Stále neevidujem vrátenie peňazí za vrátený [PERSON_NAME].Mohli by ste mi oznám…" at bounding box center [457, 221] width 300 height 45
click at [1074, 332] on p "[EMAIL_ADDRESS][DOMAIN_NAME]" at bounding box center [1158, 340] width 200 height 16
drag, startPoint x: 1074, startPoint y: 322, endPoint x: 1135, endPoint y: 320, distance: 61.0
click at [1135, 332] on p "[EMAIL_ADDRESS][DOMAIN_NAME]" at bounding box center [1158, 340] width 200 height 16
click at [514, 878] on textarea at bounding box center [688, 885] width 684 height 26
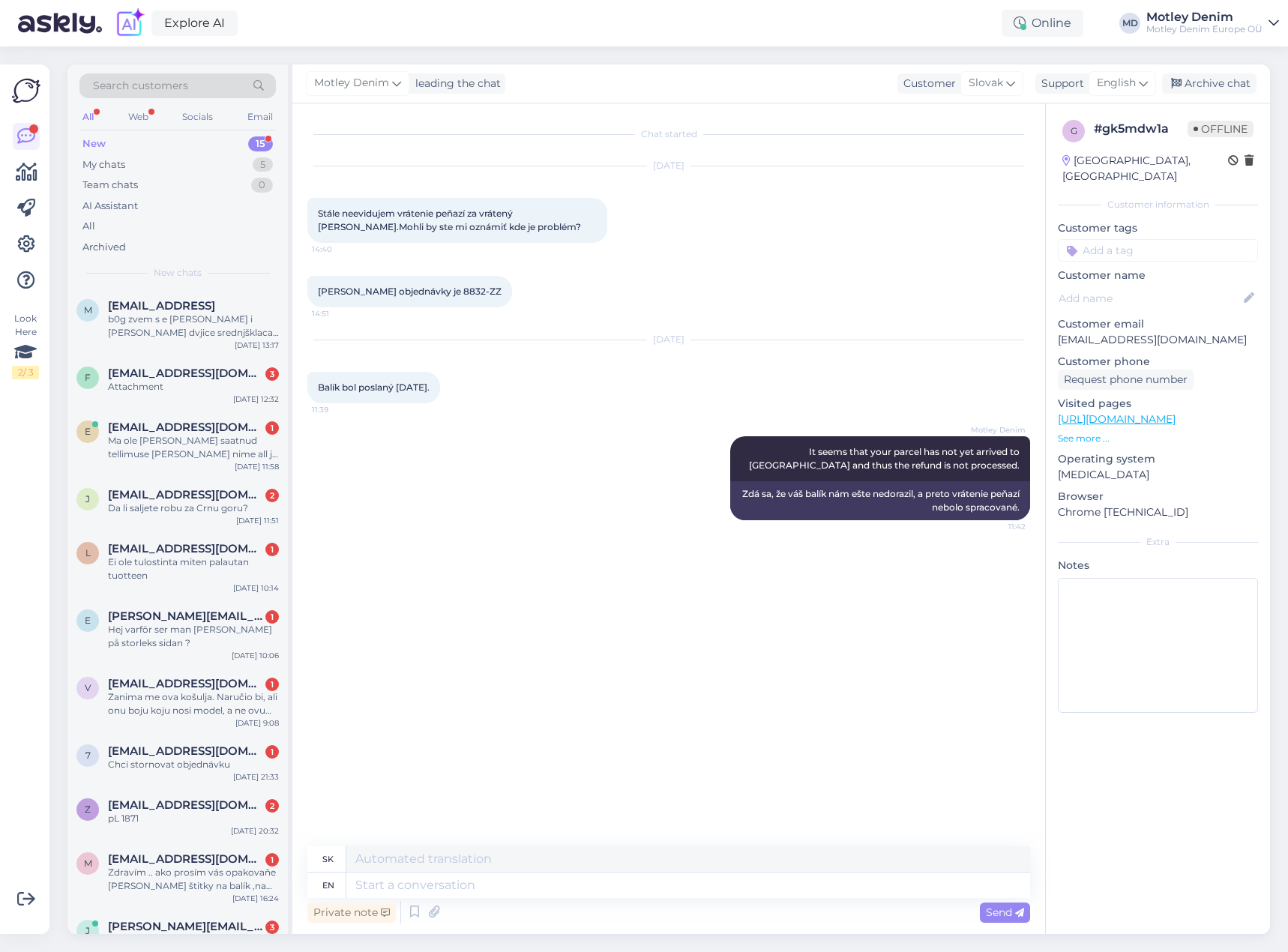
click at [593, 474] on div "Motley Denim It seems that your parcel has not yet arrived to [GEOGRAPHIC_DATA]…" at bounding box center [669, 478] width 723 height 117
click at [566, 880] on textarea at bounding box center [688, 885] width 684 height 26
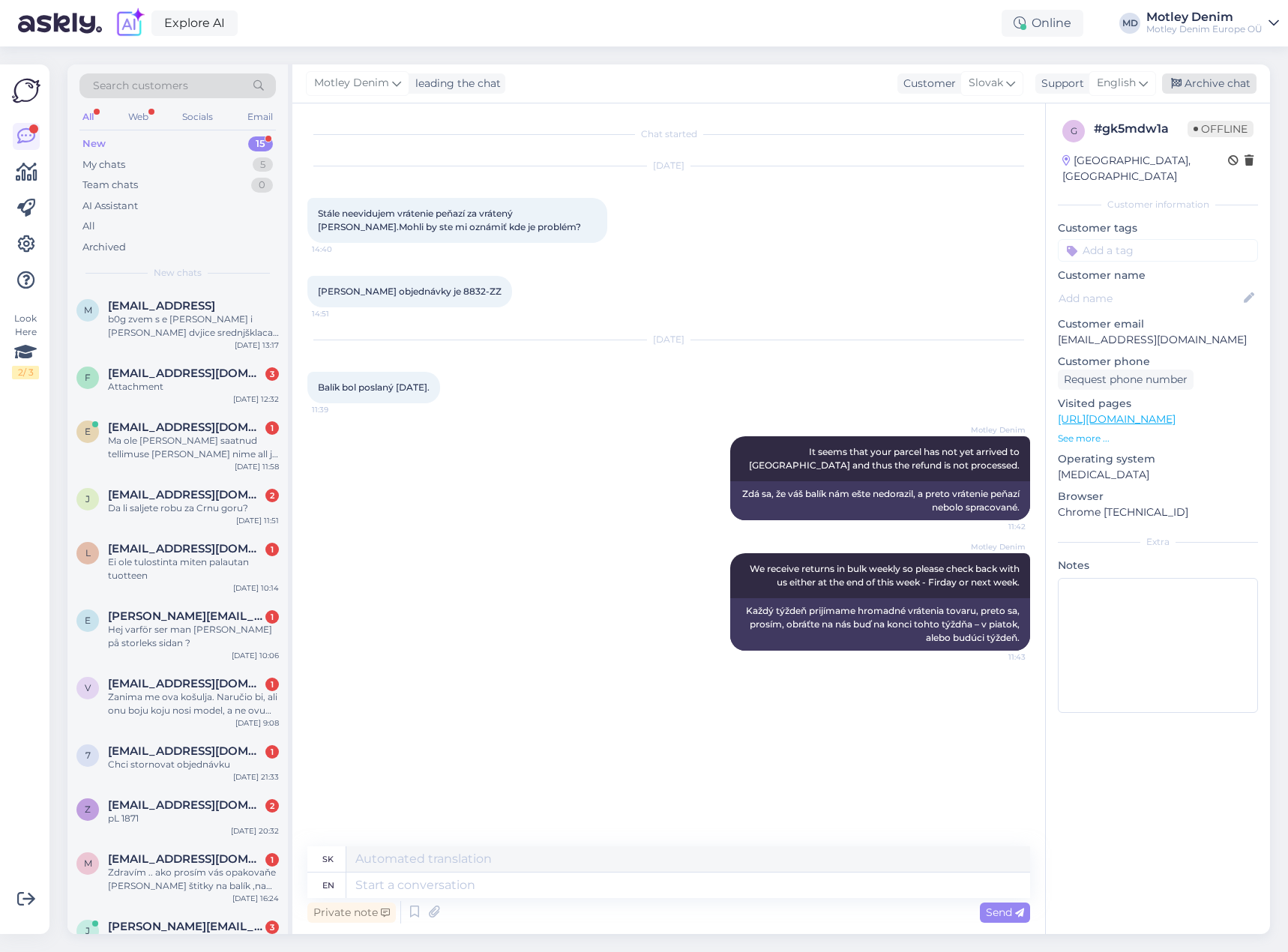
click at [1234, 83] on div "Archive chat" at bounding box center [1209, 83] width 94 height 21
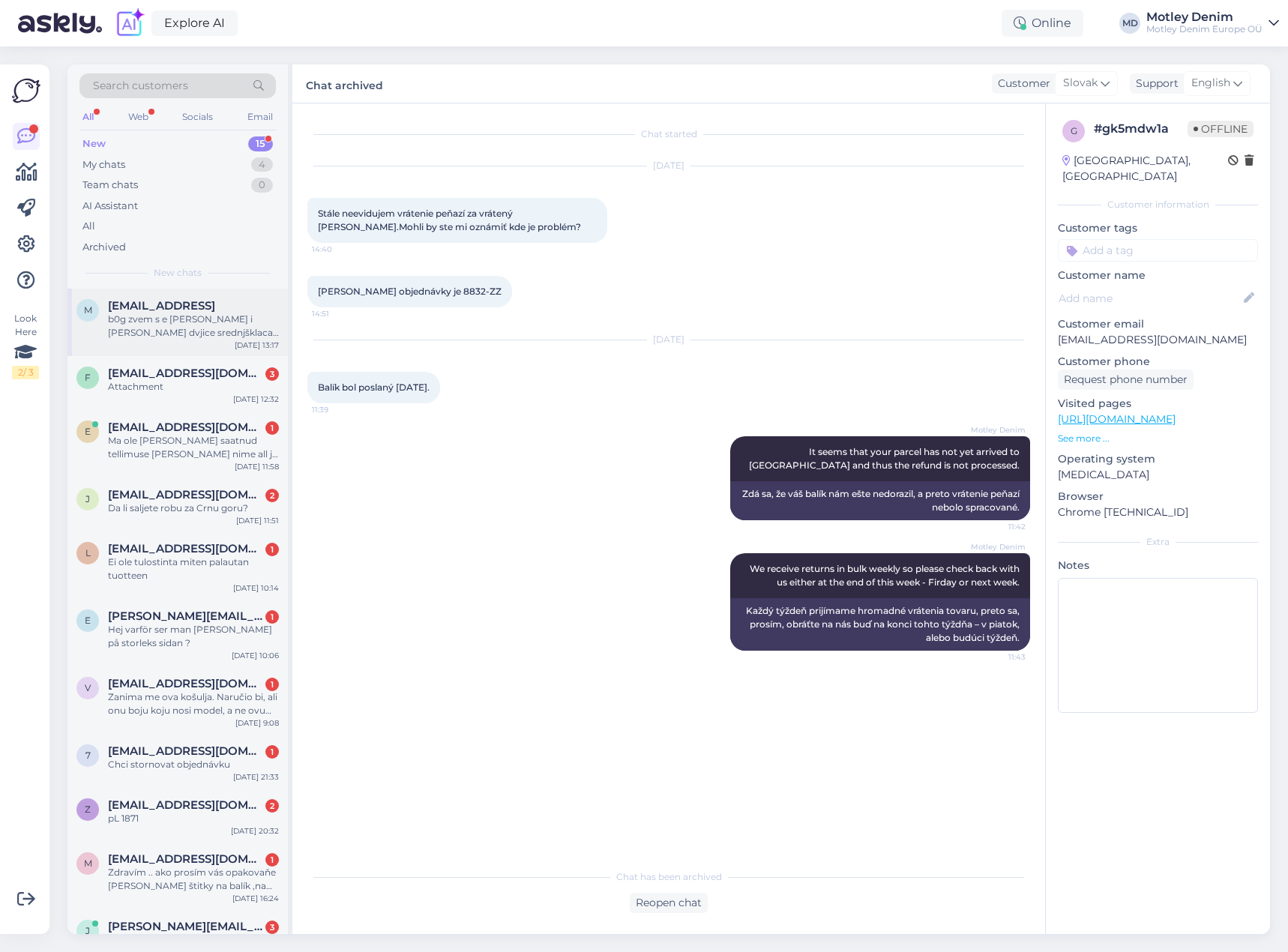
click at [197, 338] on div "b0g zvem s e [PERSON_NAME] i [PERSON_NAME] dvjice srednjšklaca i supruga kji je…" at bounding box center [193, 327] width 171 height 27
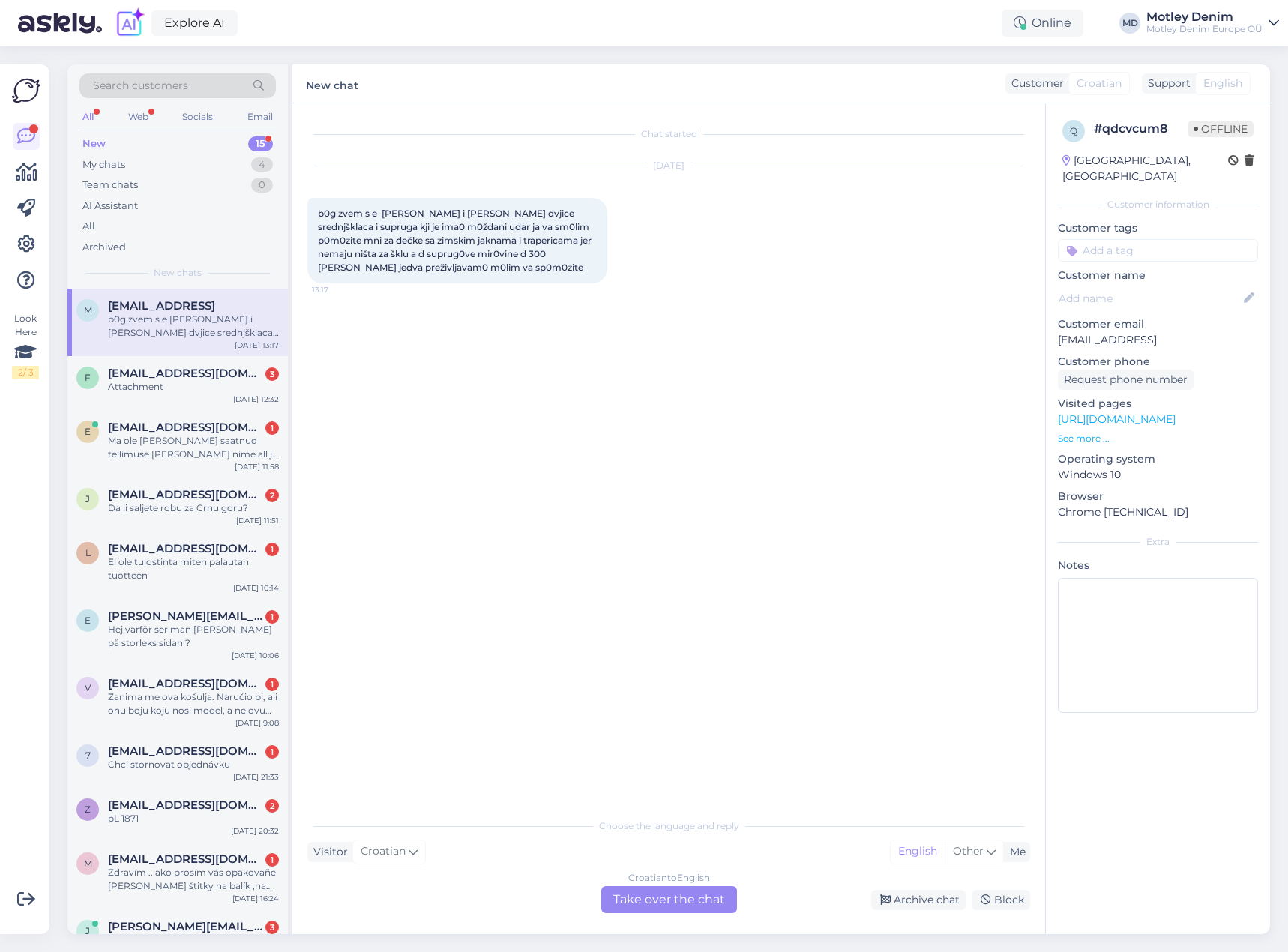
click at [712, 902] on div "Croatian to English Take over the chat" at bounding box center [670, 900] width 135 height 27
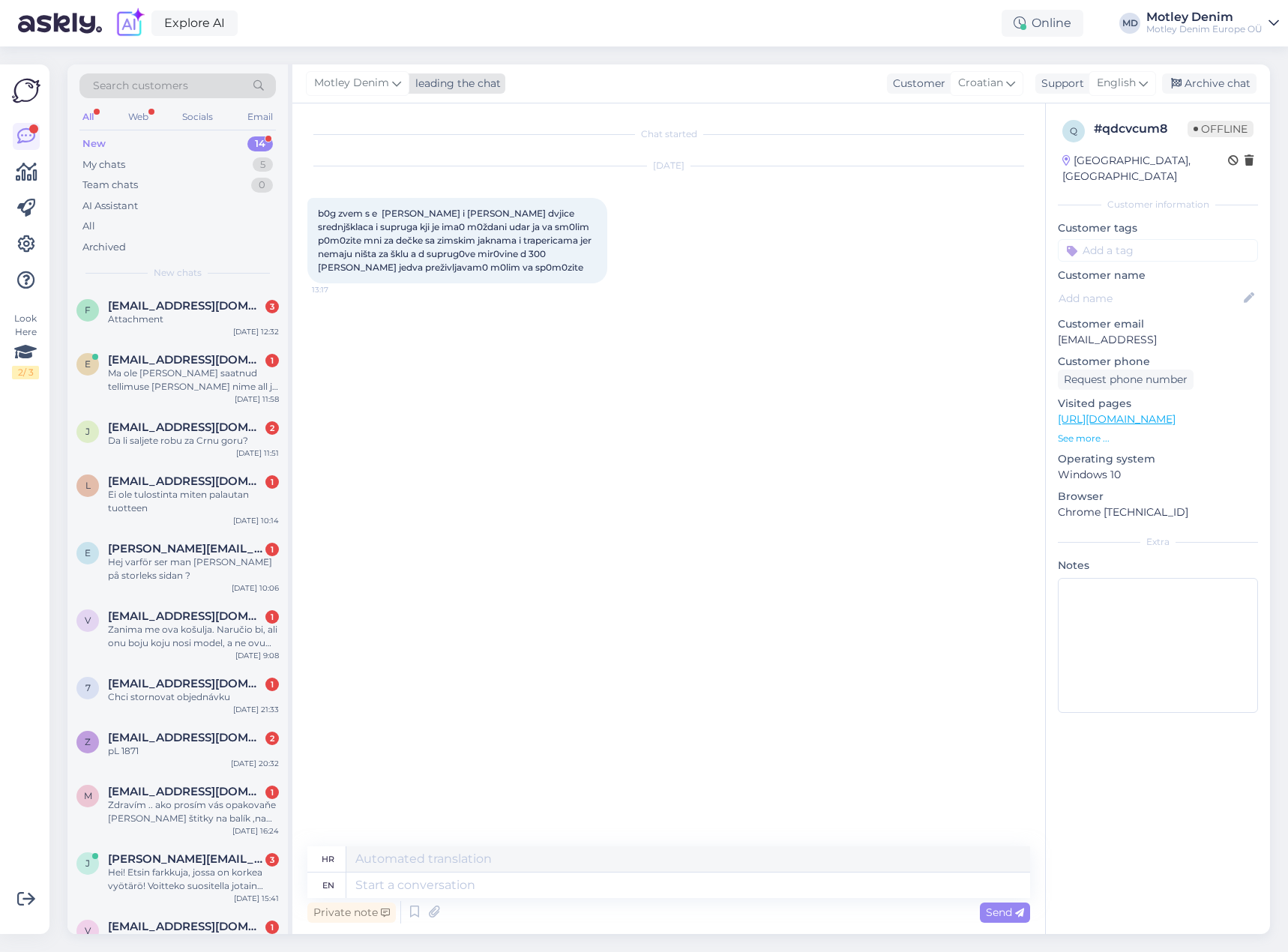
click at [383, 86] on span "Motley Denim" at bounding box center [351, 82] width 75 height 17
click at [395, 85] on icon at bounding box center [397, 82] width 9 height 17
click at [459, 81] on div "leading the chat" at bounding box center [455, 83] width 91 height 16
click at [990, 77] on span "Croatian" at bounding box center [981, 82] width 45 height 17
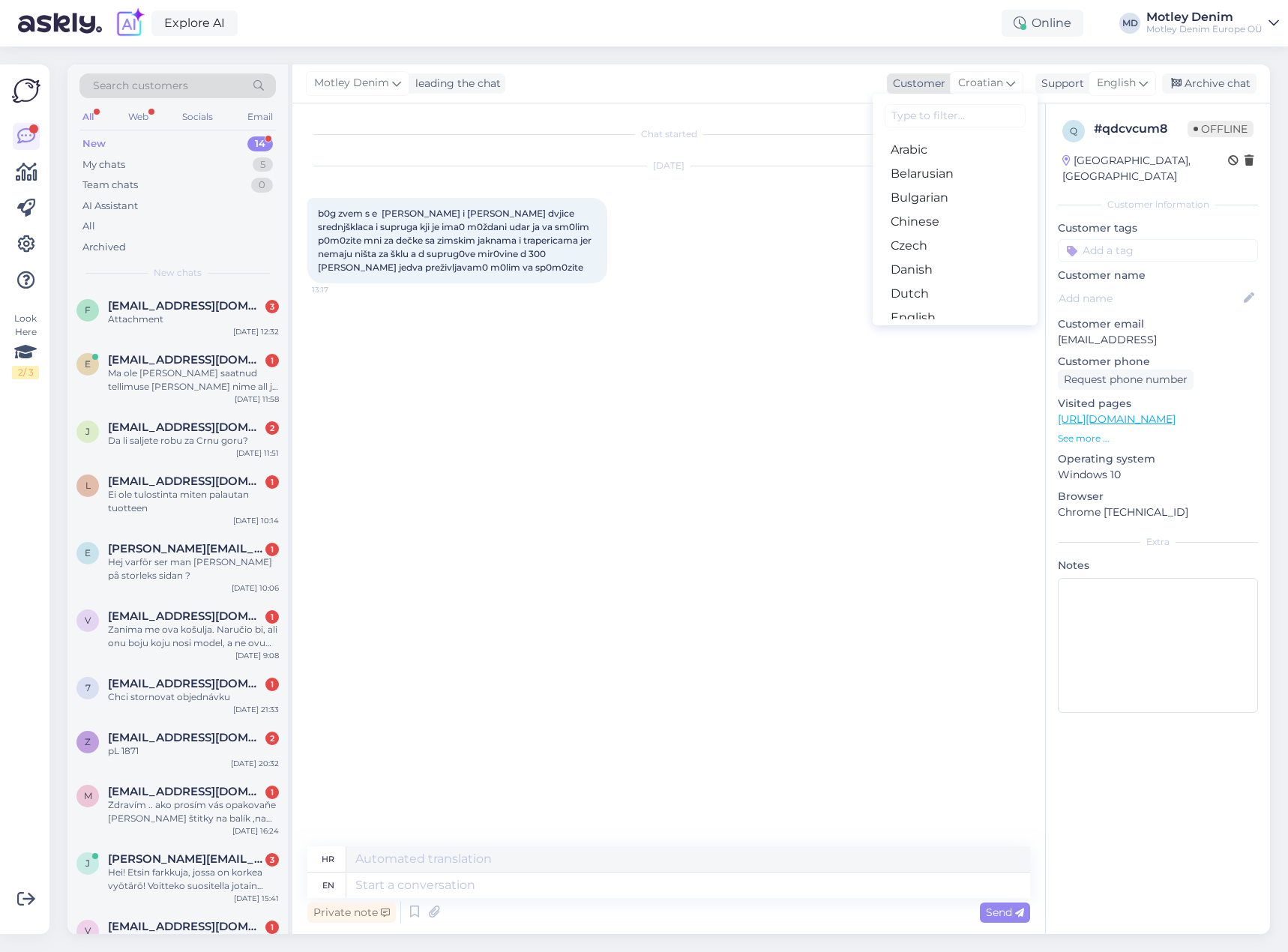
click at [995, 78] on span "Croatian" at bounding box center [981, 82] width 45 height 17
click at [1142, 84] on icon at bounding box center [1143, 82] width 9 height 17
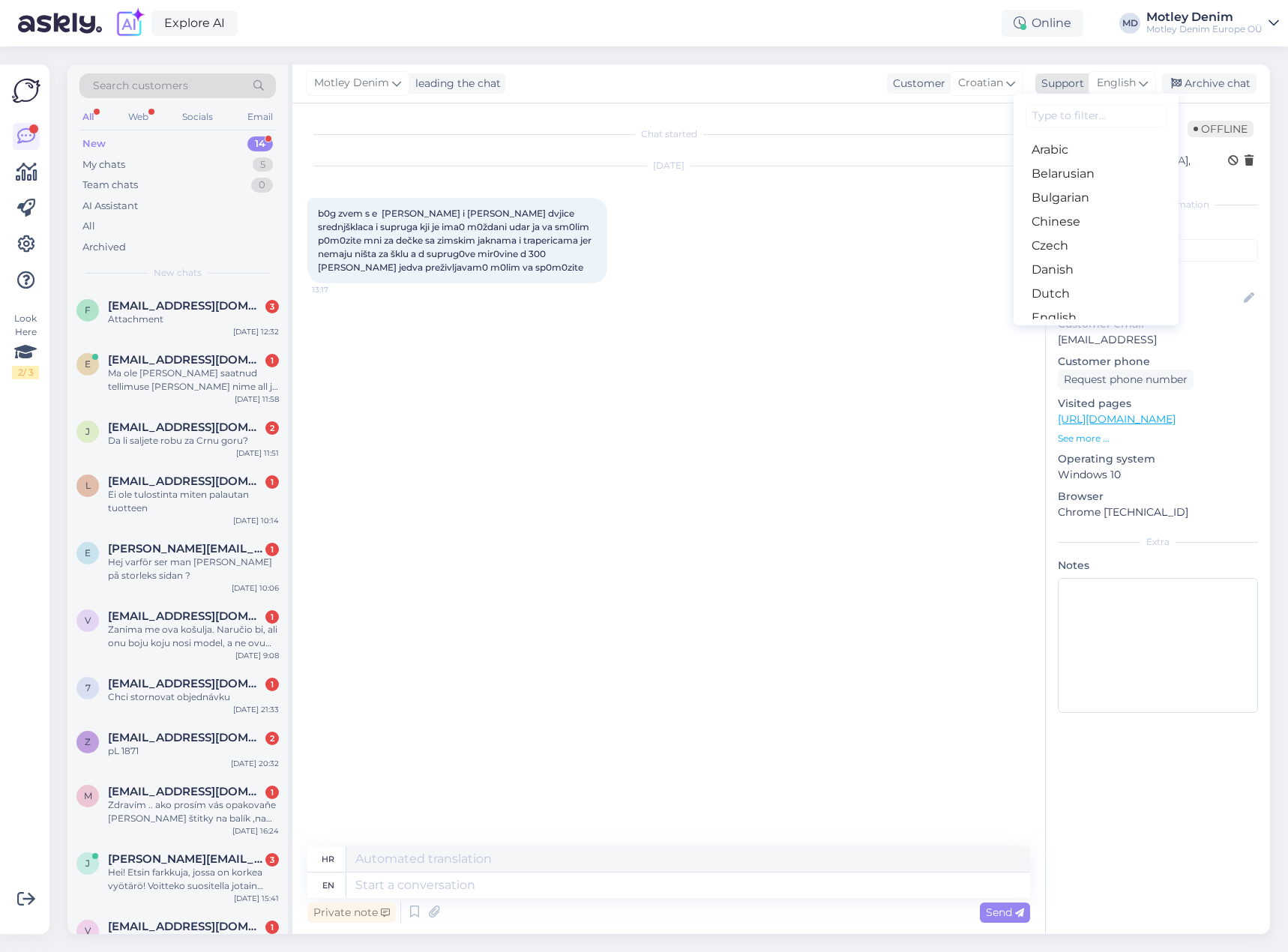
click at [1143, 84] on icon at bounding box center [1143, 82] width 9 height 17
click at [27, 232] on link at bounding box center [27, 244] width 27 height 27
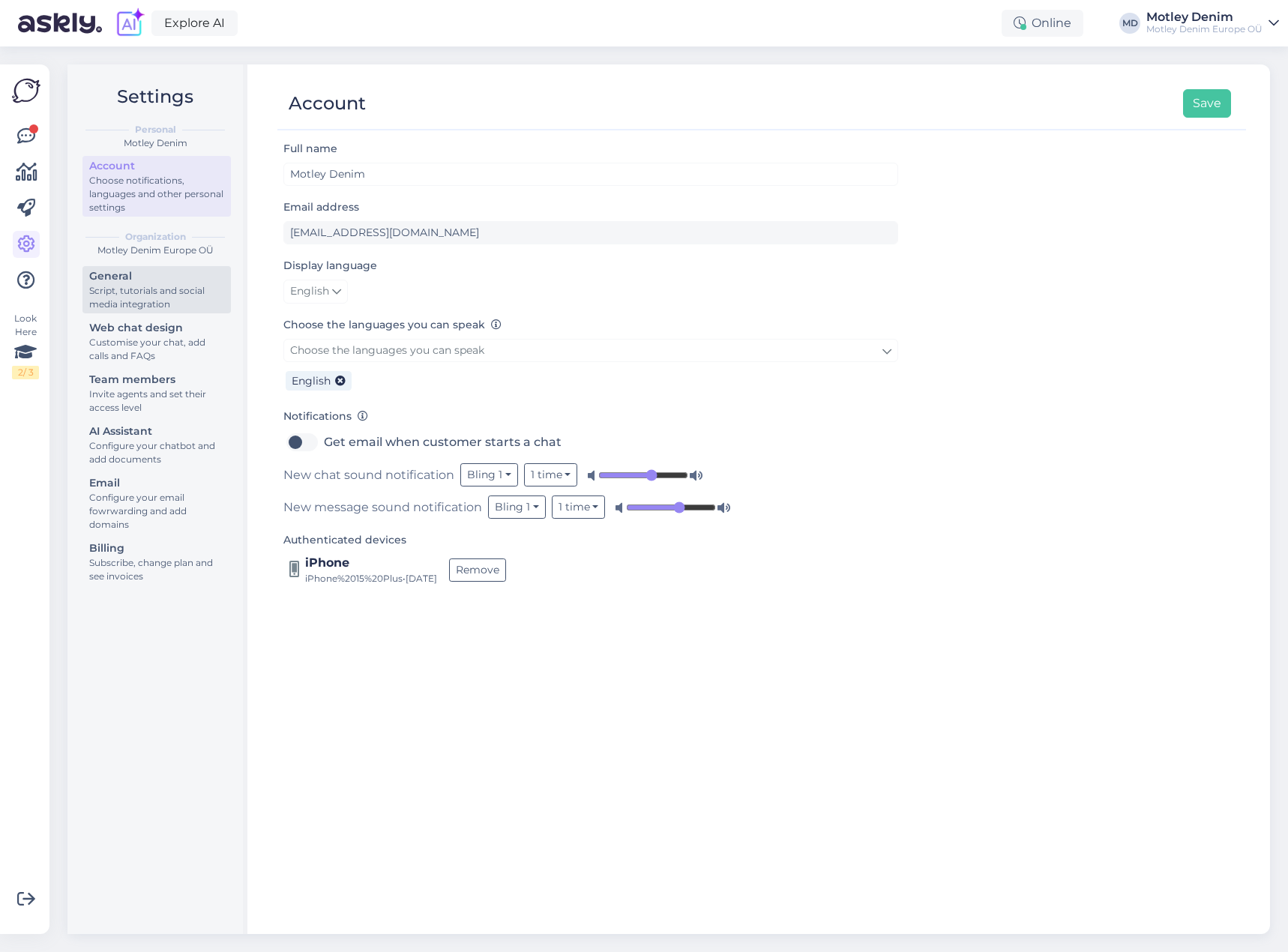
click at [154, 273] on div "General" at bounding box center [157, 276] width 135 height 16
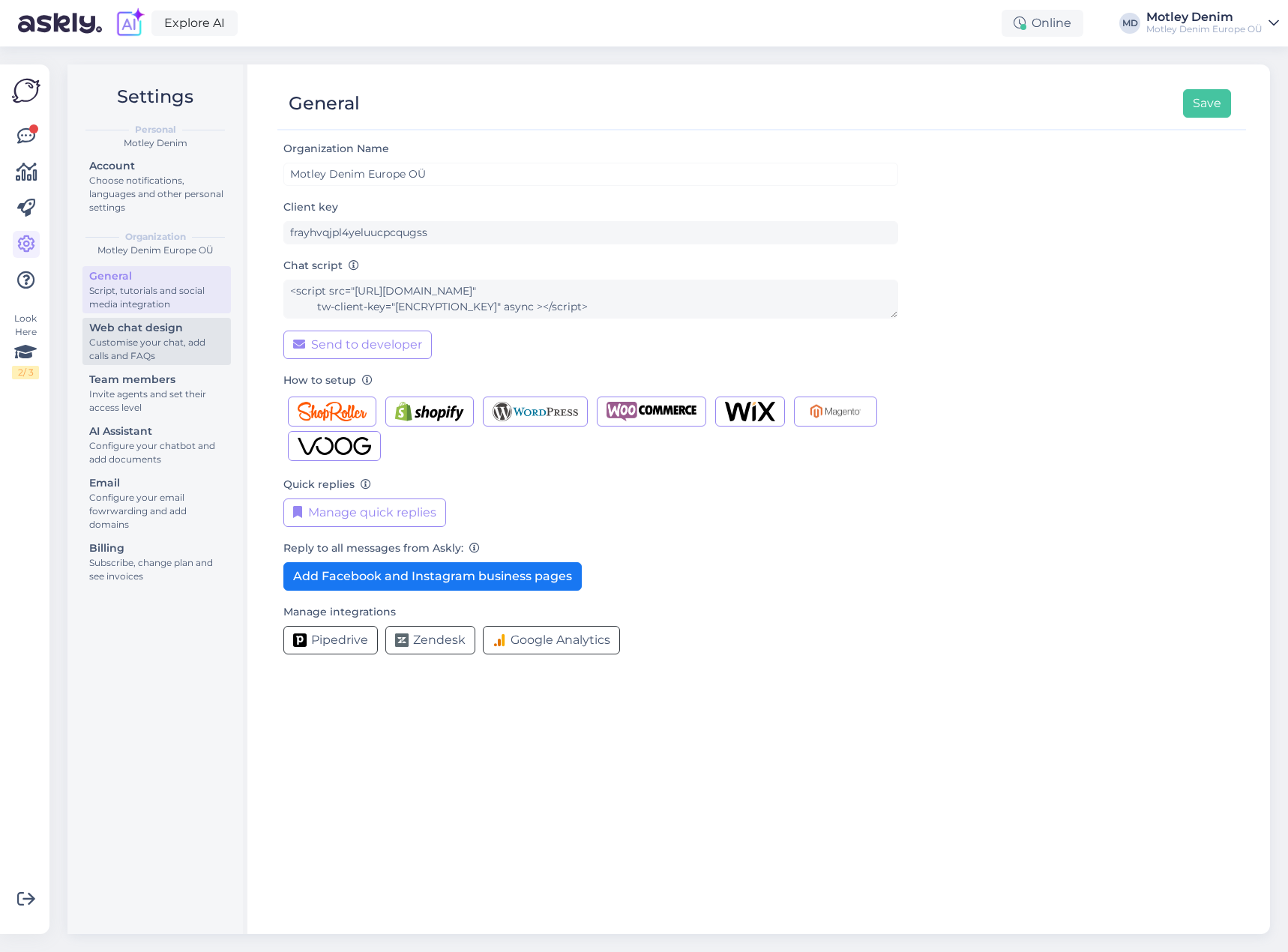
click at [170, 326] on div "Web chat design" at bounding box center [157, 328] width 135 height 16
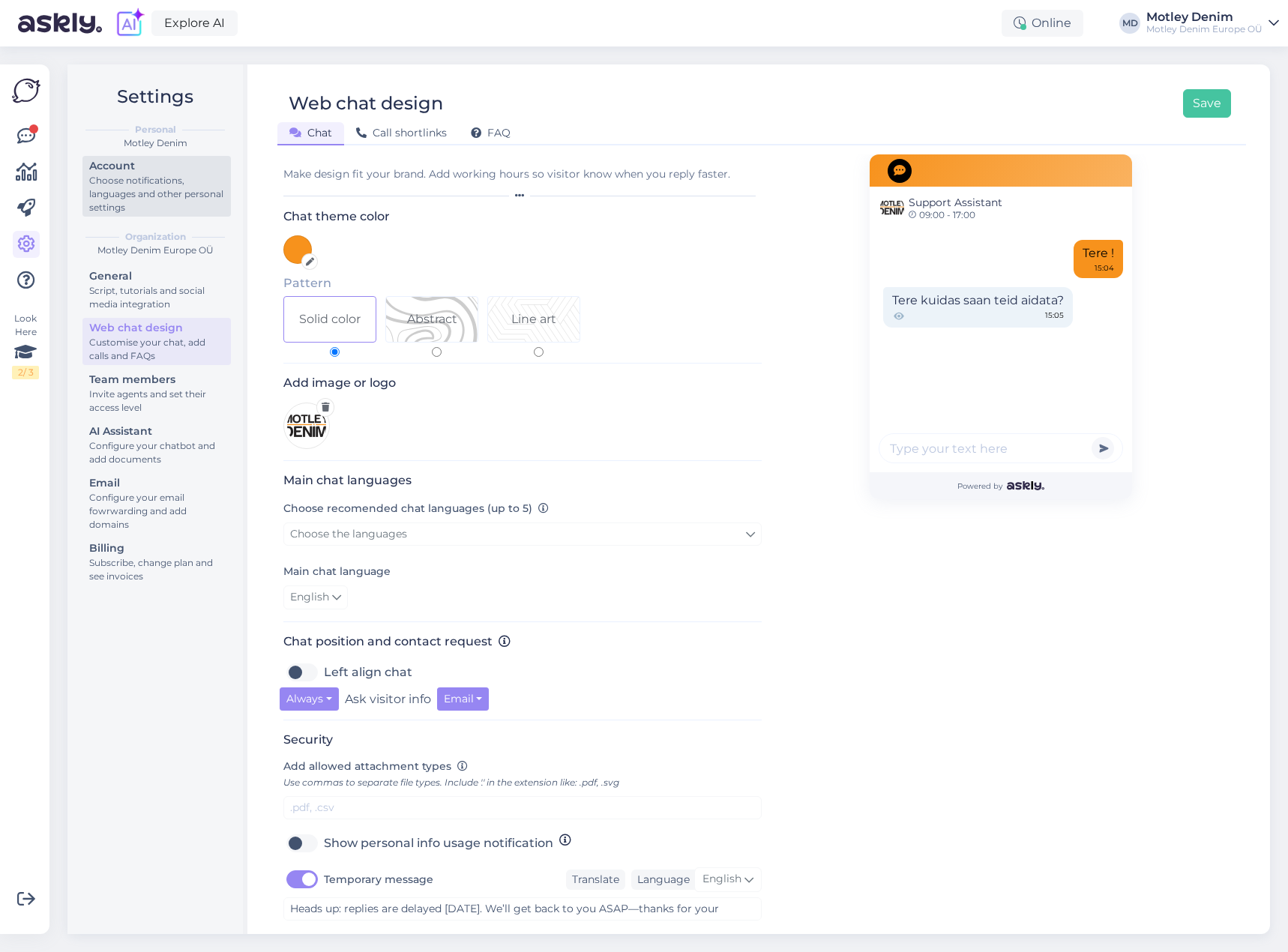
click at [177, 195] on div "Choose notifications, languages and other personal settings" at bounding box center [157, 193] width 135 height 40
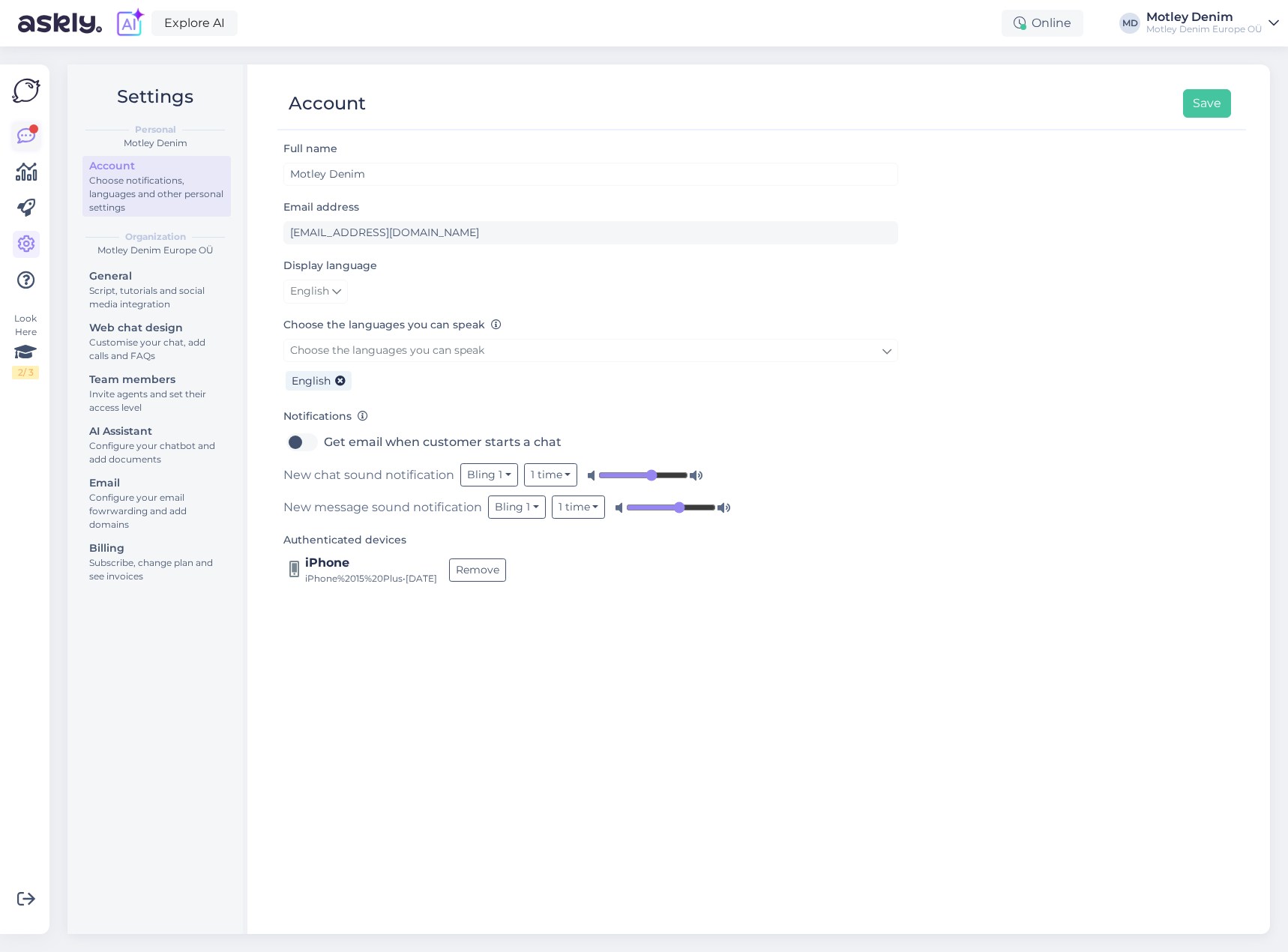
click at [27, 138] on icon at bounding box center [27, 136] width 18 height 18
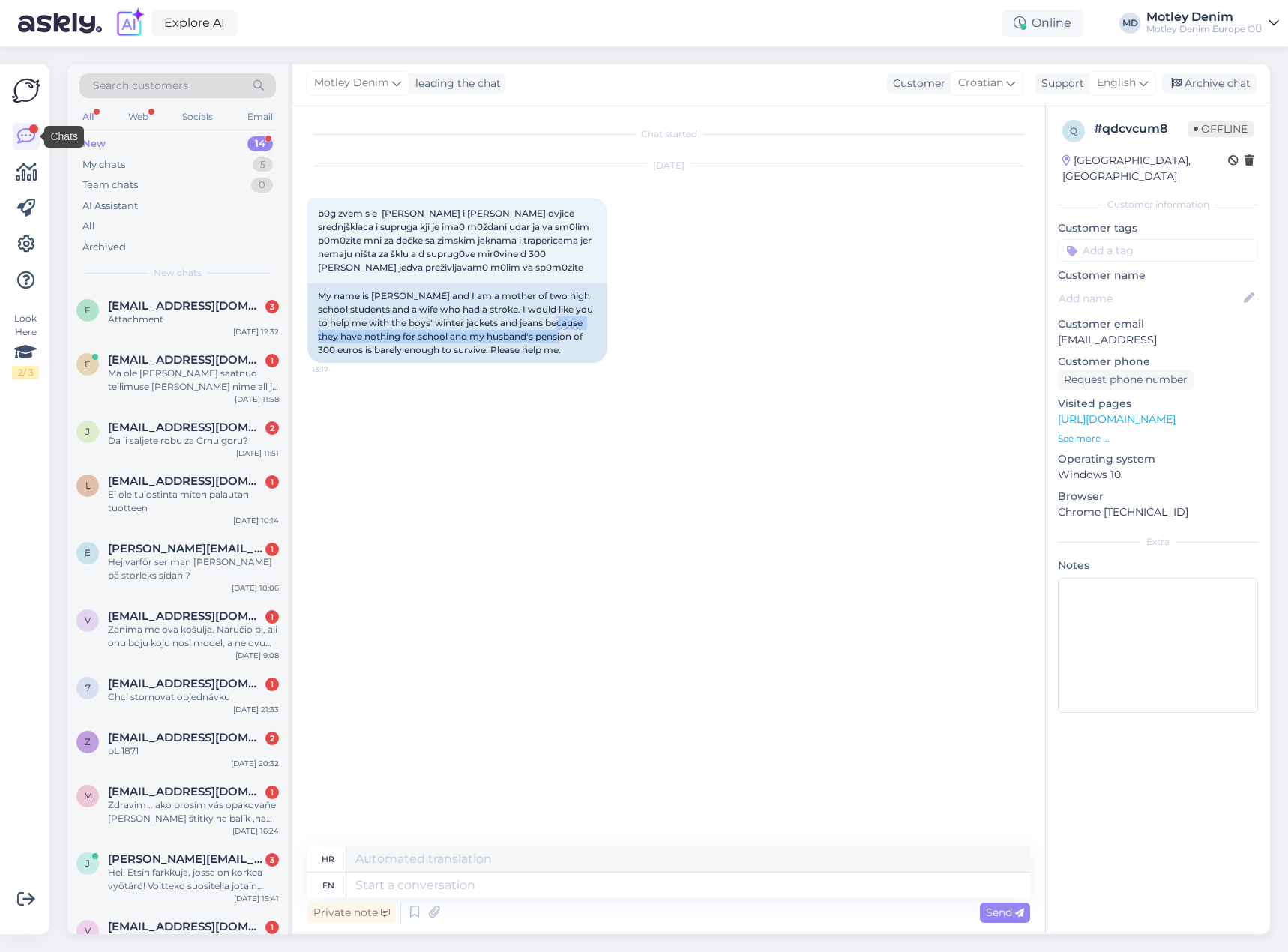
click at [652, 330] on div "[DATE] b0g zvem s e [PERSON_NAME] i [PERSON_NAME] dvjice srednjšklaca i supruga…" at bounding box center [669, 265] width 723 height 230
click at [659, 340] on div "[DATE] b0g zvem s e [PERSON_NAME] i [PERSON_NAME] dvjice srednjšklaca i supruga…" at bounding box center [669, 265] width 723 height 230
